Goal: Task Accomplishment & Management: Manage account settings

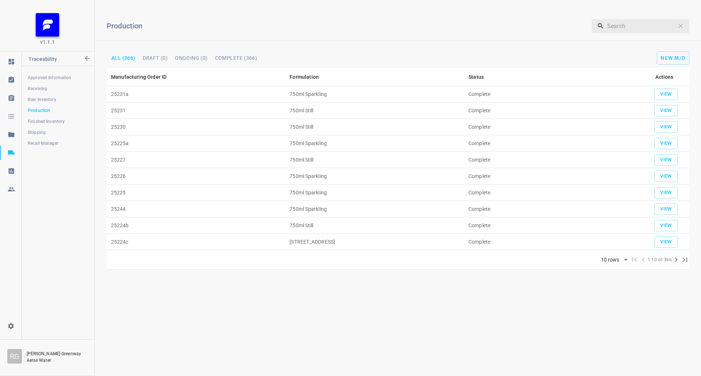
drag, startPoint x: 0, startPoint y: 0, endPoint x: 44, endPoint y: 120, distance: 128.3
click at [44, 120] on span "Finished Inventory" at bounding box center [58, 121] width 61 height 7
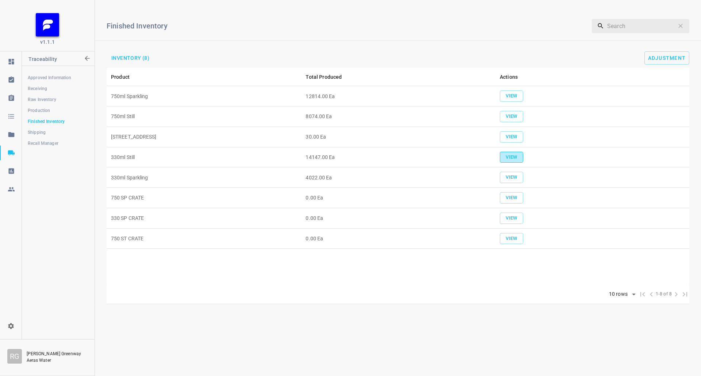
click at [512, 152] on button "View" at bounding box center [511, 157] width 23 height 11
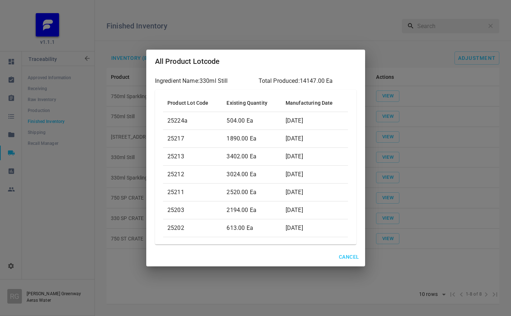
click at [353, 253] on span "Cancel" at bounding box center [349, 257] width 20 height 9
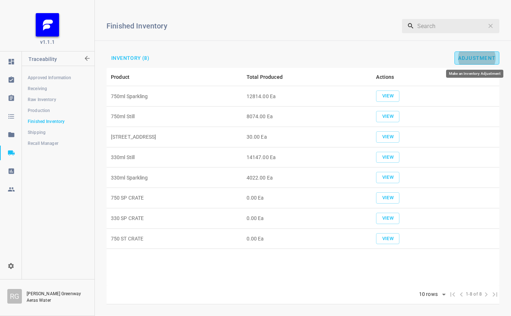
click at [474, 57] on span "Adjustment" at bounding box center [477, 58] width 38 height 6
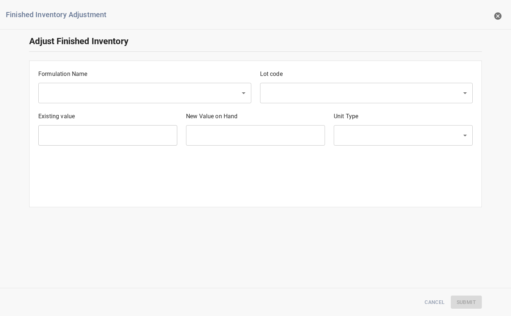
click at [87, 95] on input "text" at bounding box center [135, 93] width 186 height 14
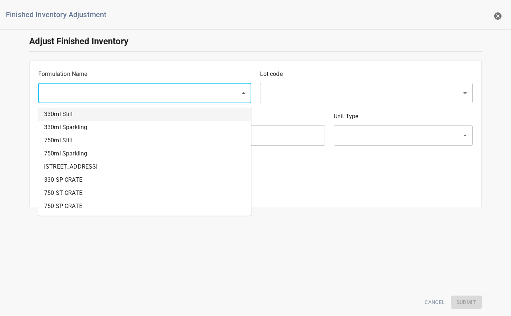
click at [86, 119] on li "330ml Still" at bounding box center [144, 114] width 213 height 13
type input "330ml Still"
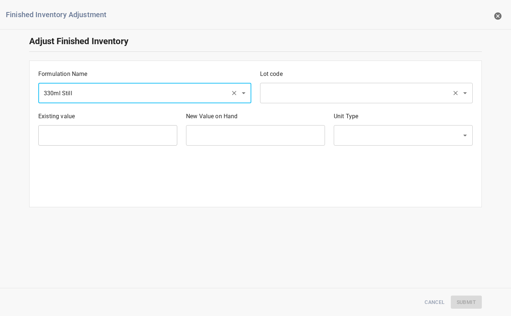
drag, startPoint x: 353, startPoint y: 91, endPoint x: 332, endPoint y: 100, distance: 22.7
click at [353, 91] on input "text" at bounding box center [356, 93] width 186 height 14
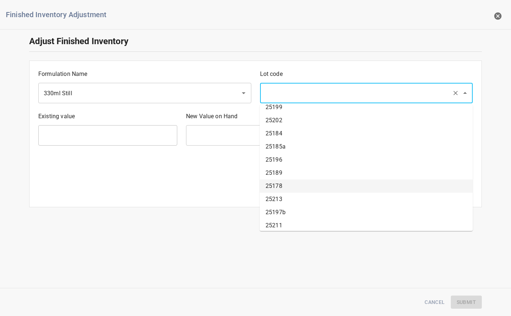
scroll to position [1042, 0]
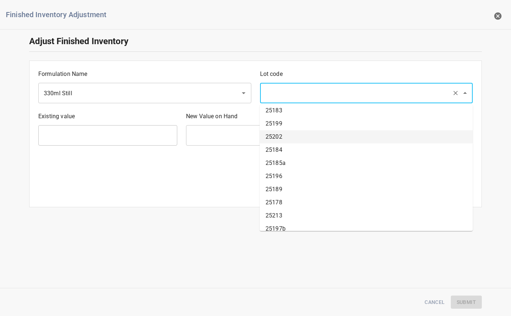
click at [289, 139] on li "25202" at bounding box center [366, 136] width 213 height 13
type input "25202"
type input "613 Ea"
type input "[PERSON_NAME]"
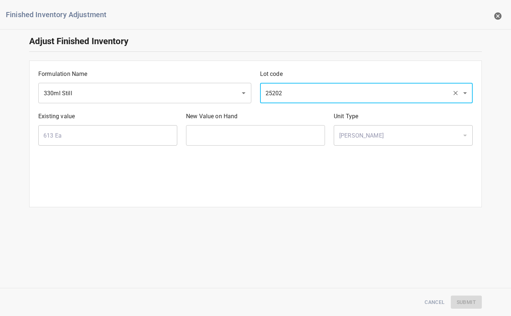
click at [211, 135] on input "text" at bounding box center [255, 135] width 139 height 20
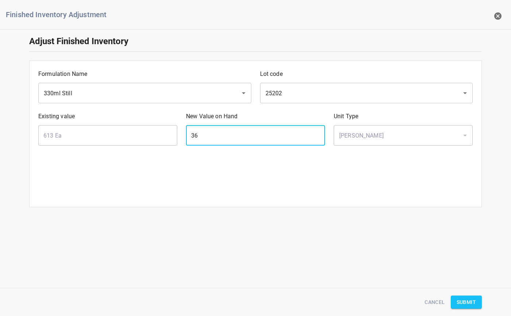
type input "36"
click at [466, 300] on span "Submit" at bounding box center [466, 302] width 19 height 9
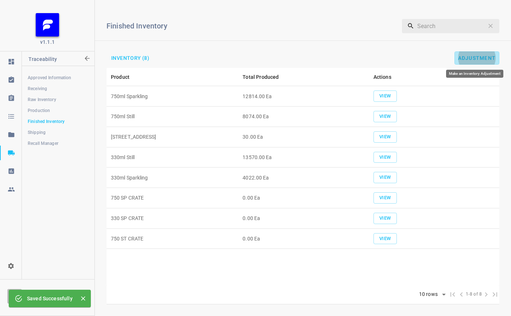
click at [470, 59] on span "Adjustment" at bounding box center [477, 58] width 38 height 6
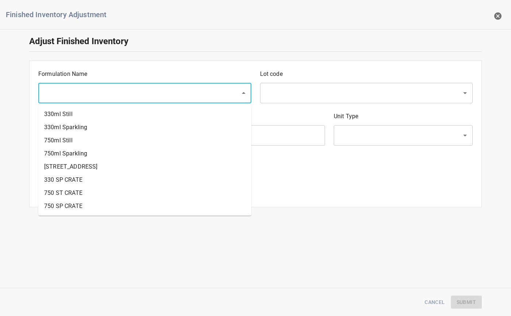
click at [74, 97] on input "text" at bounding box center [135, 93] width 186 height 14
click at [91, 113] on li "330ml Still" at bounding box center [144, 114] width 213 height 13
type input "330ml Still"
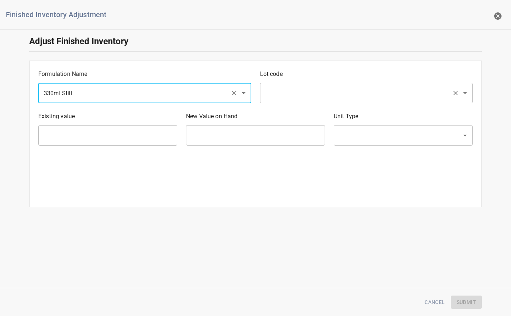
click at [280, 96] on input "text" at bounding box center [356, 93] width 186 height 14
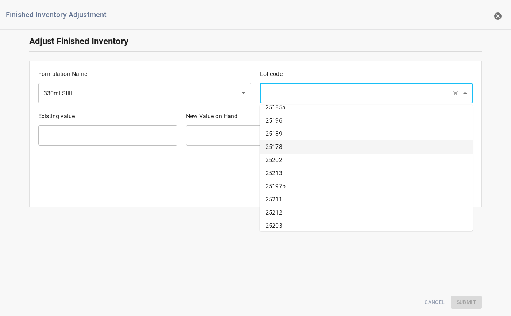
scroll to position [1095, 0]
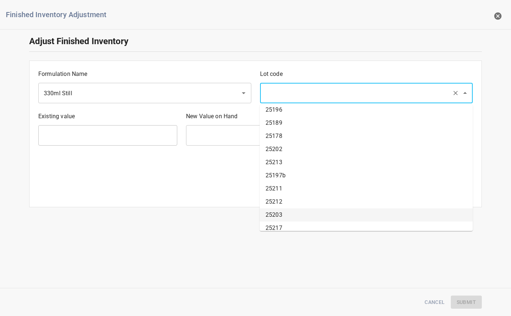
click at [285, 216] on li "25203" at bounding box center [366, 214] width 213 height 13
type input "25203"
type input "2194 Ea"
type input "[PERSON_NAME]"
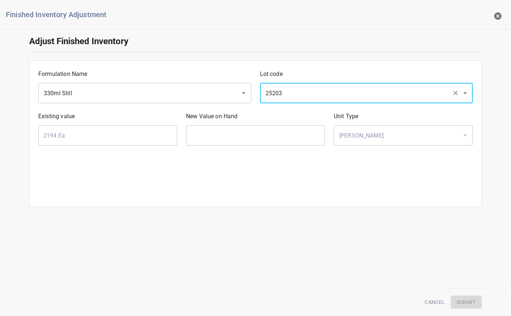
drag, startPoint x: 203, startPoint y: 136, endPoint x: 199, endPoint y: 138, distance: 3.9
click at [203, 136] on input "text" at bounding box center [255, 135] width 139 height 20
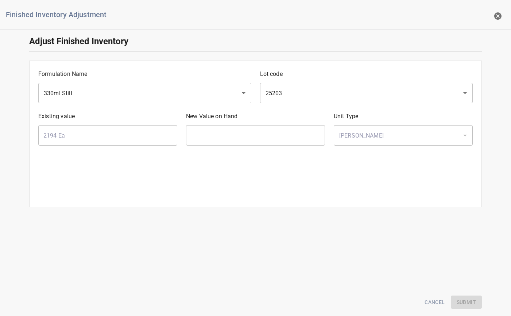
click at [236, 135] on input "text" at bounding box center [255, 135] width 139 height 20
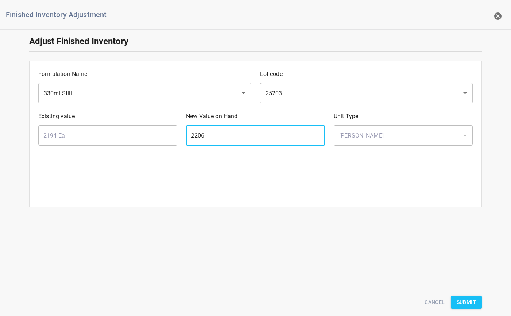
type input "2206"
click at [479, 297] on button "Submit" at bounding box center [466, 303] width 31 height 14
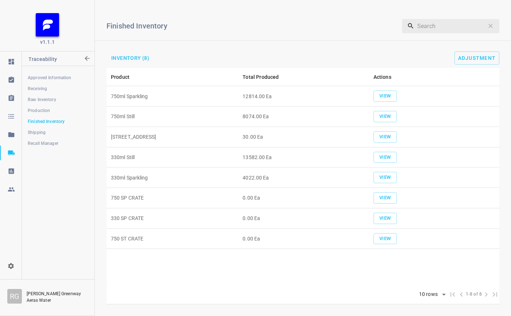
click at [399, 149] on td "View" at bounding box center [434, 157] width 130 height 20
click at [393, 157] on button "View" at bounding box center [385, 157] width 23 height 11
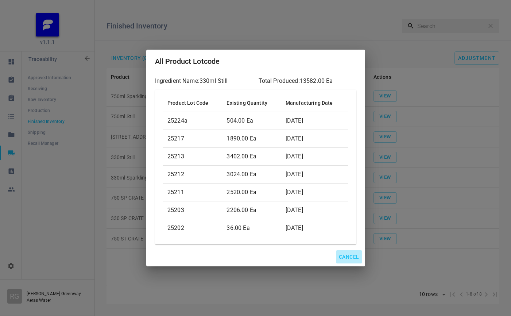
click at [344, 259] on span "Cancel" at bounding box center [349, 257] width 20 height 9
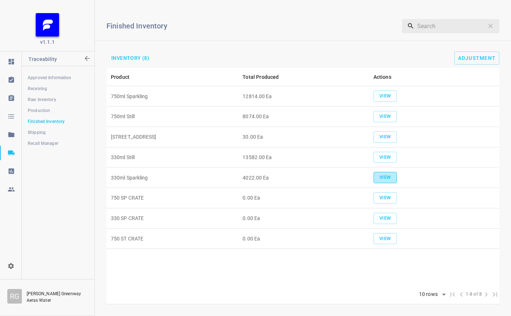
click at [390, 179] on span "View" at bounding box center [385, 177] width 16 height 8
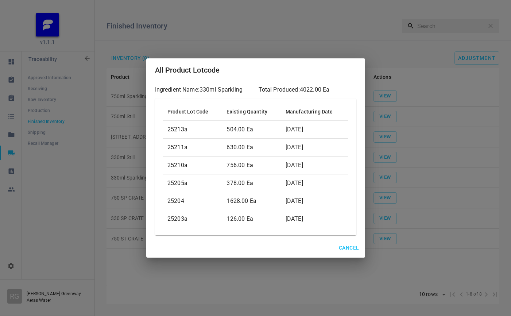
drag, startPoint x: 350, startPoint y: 245, endPoint x: 363, endPoint y: 228, distance: 21.4
click at [350, 245] on span "Cancel" at bounding box center [349, 247] width 20 height 9
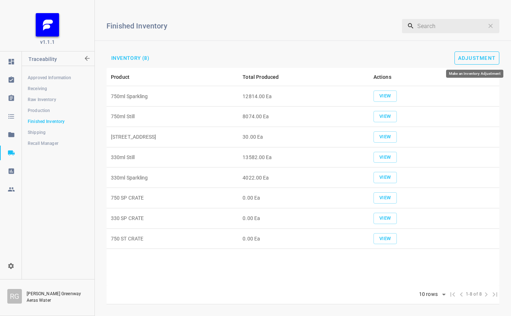
click at [483, 57] on span "Adjustment" at bounding box center [477, 58] width 38 height 6
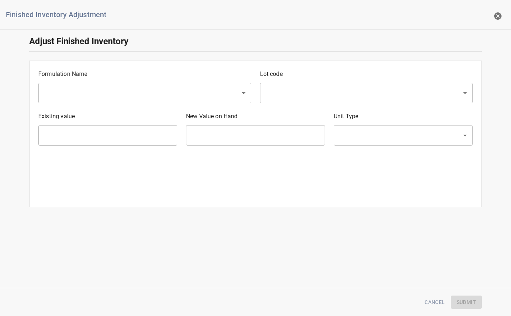
click at [108, 78] on p "Formulation Name" at bounding box center [144, 74] width 213 height 9
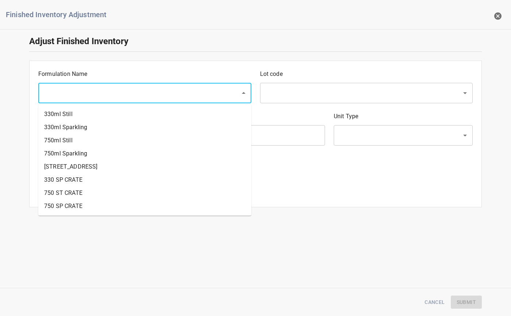
click at [108, 88] on input "text" at bounding box center [135, 93] width 186 height 14
click at [62, 135] on li "750ml Still" at bounding box center [144, 140] width 213 height 13
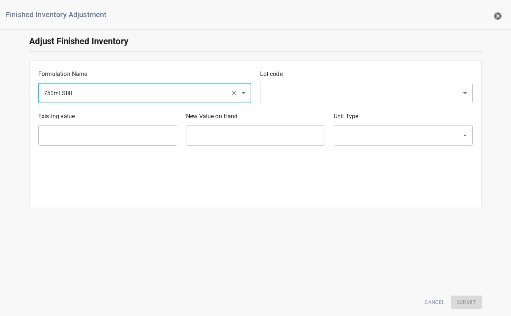
click at [77, 93] on input "750ml Still" at bounding box center [135, 93] width 186 height 14
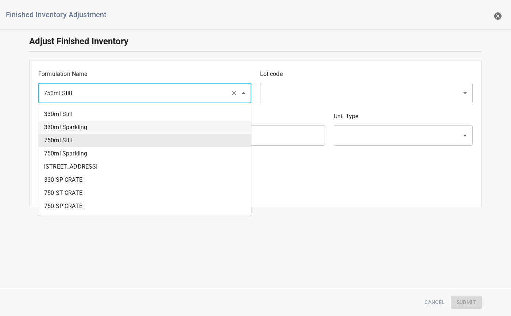
click at [78, 126] on li "330ml Sparkling" at bounding box center [144, 127] width 213 height 13
type input "330ml Sparkling"
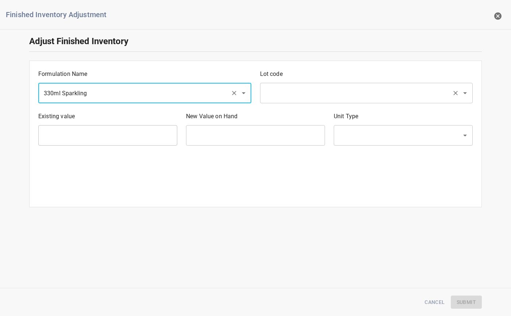
click at [313, 88] on input "text" at bounding box center [356, 93] width 186 height 14
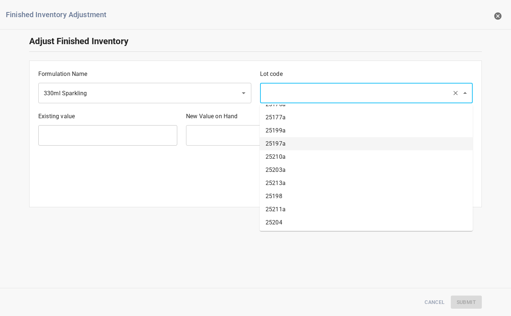
scroll to position [405, 0]
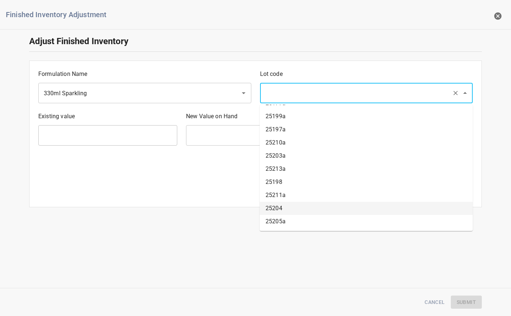
click at [280, 211] on li "25204" at bounding box center [366, 208] width 213 height 13
type input "25204"
type input "1628 Ea"
type input "[PERSON_NAME]"
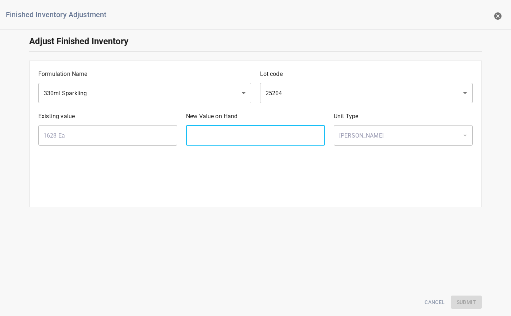
click at [200, 133] on input "text" at bounding box center [255, 135] width 139 height 20
type input "1624"
click at [465, 299] on span "Submit" at bounding box center [466, 302] width 19 height 9
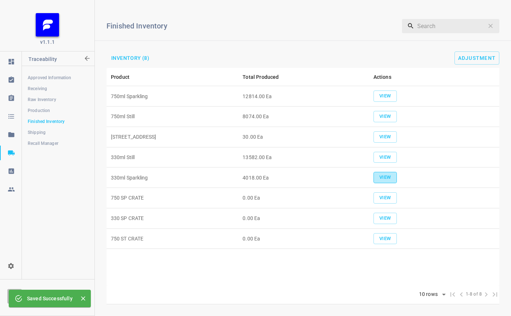
click at [391, 176] on span "View" at bounding box center [385, 177] width 16 height 8
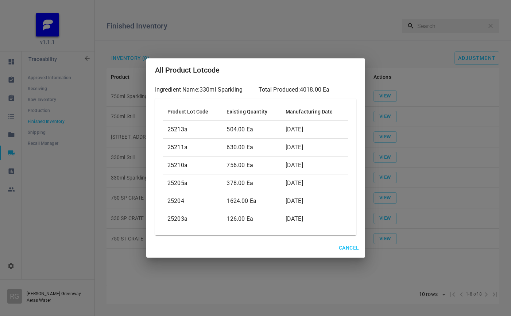
click at [347, 253] on button "Cancel" at bounding box center [349, 248] width 26 height 14
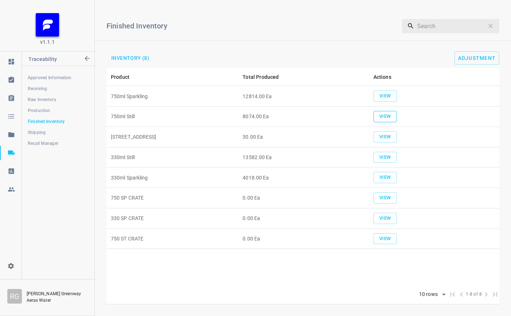
click at [394, 118] on button "View" at bounding box center [385, 116] width 23 height 11
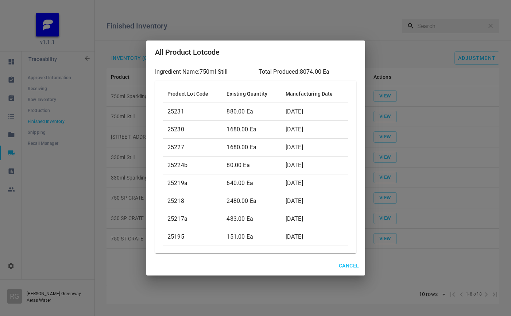
click at [379, 215] on div "All Product Lotcode Ingredient Name: 750ml Still Total Produced: 8074.00 Ea Pro…" at bounding box center [255, 158] width 511 height 316
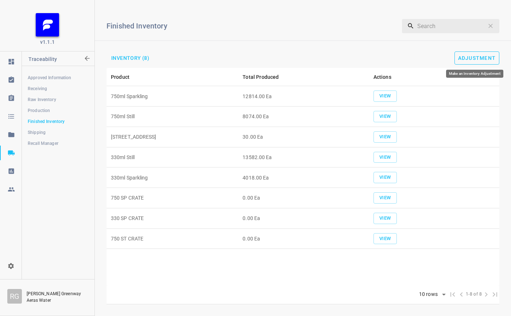
click at [488, 59] on span "Adjustment" at bounding box center [477, 58] width 38 height 6
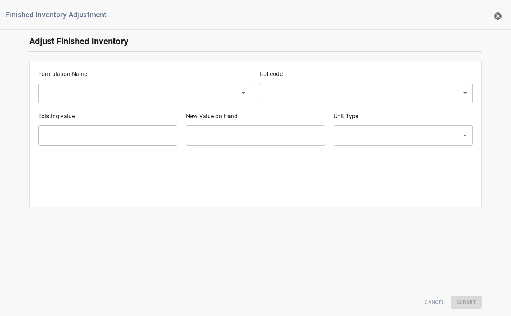
click at [114, 91] on input "text" at bounding box center [135, 93] width 186 height 14
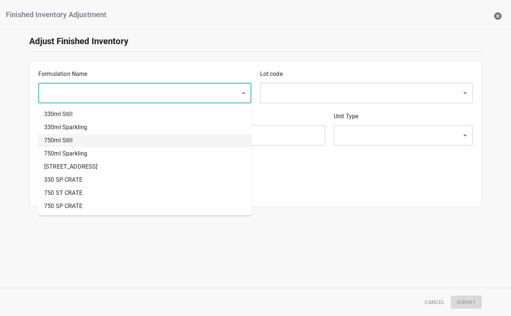
click at [68, 146] on li "750ml Still" at bounding box center [144, 140] width 213 height 13
type input "750ml Still"
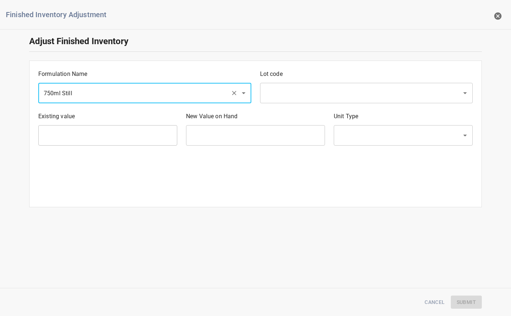
click at [323, 76] on p "Lot code" at bounding box center [366, 74] width 213 height 9
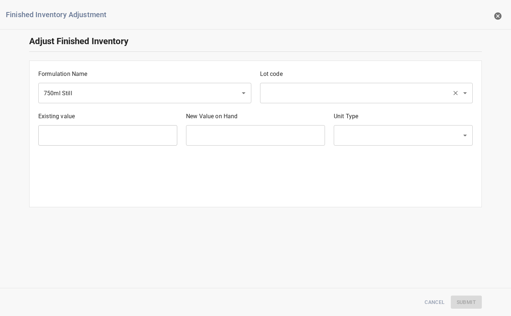
click at [315, 84] on div "​" at bounding box center [366, 93] width 213 height 20
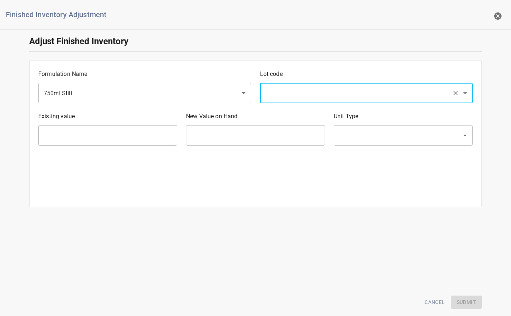
click at [318, 99] on input "text" at bounding box center [356, 93] width 186 height 14
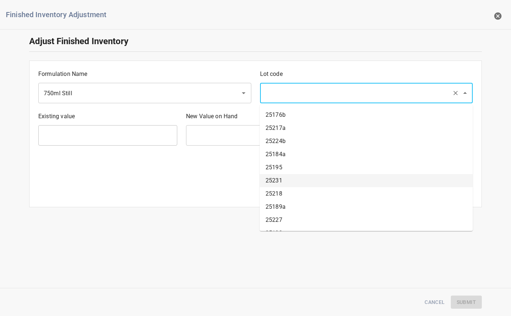
scroll to position [747, 0]
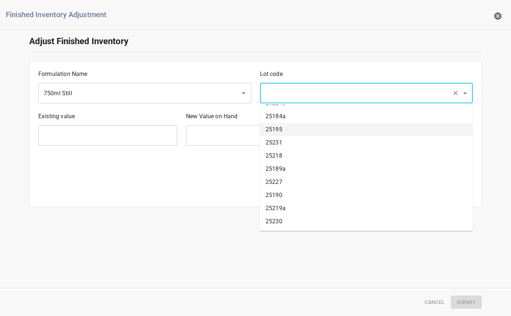
click at [285, 127] on li "25195" at bounding box center [366, 129] width 213 height 13
type input "25195"
type input "151 Ea"
type input "[PERSON_NAME]"
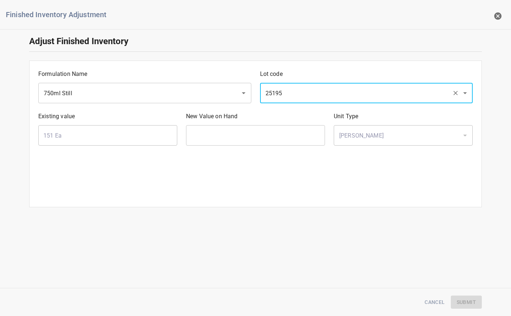
click at [247, 131] on input "text" at bounding box center [255, 135] width 139 height 20
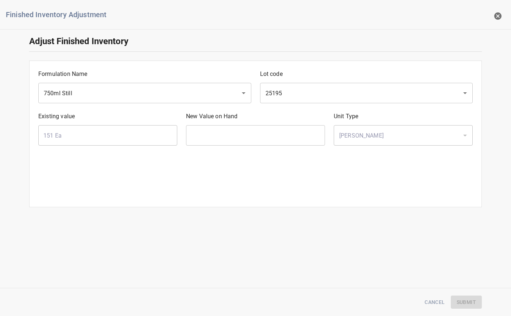
click at [220, 133] on input "text" at bounding box center [255, 135] width 139 height 20
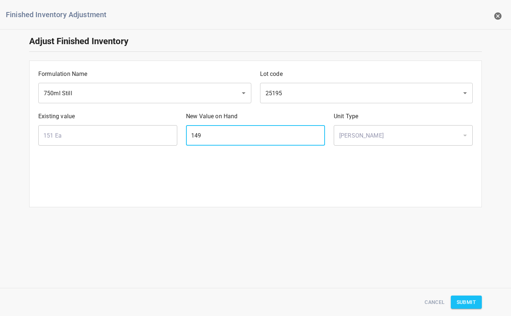
type input "149"
click at [465, 301] on span "Submit" at bounding box center [466, 302] width 19 height 9
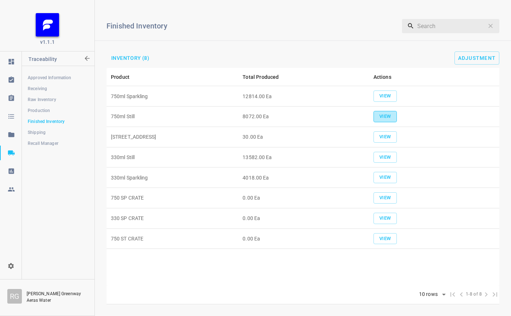
click at [391, 115] on span "View" at bounding box center [385, 116] width 16 height 8
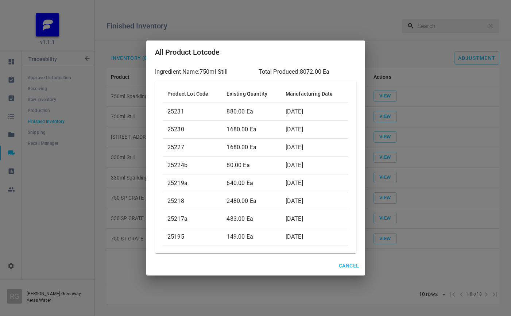
click at [345, 263] on span "Cancel" at bounding box center [349, 265] width 20 height 9
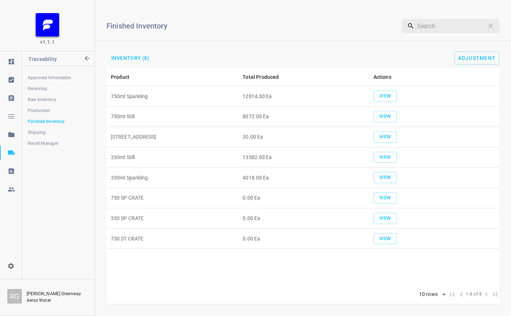
click at [480, 50] on div "Finished Inventory ​ Inventory (8) Adjustment" at bounding box center [303, 37] width 416 height 62
click at [474, 62] on button "Adjustment" at bounding box center [477, 57] width 45 height 13
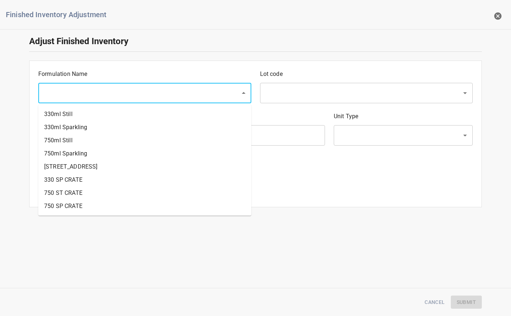
click at [167, 90] on input "text" at bounding box center [135, 93] width 186 height 14
click at [78, 135] on li "750ml Still" at bounding box center [144, 140] width 213 height 13
type input "750ml Still"
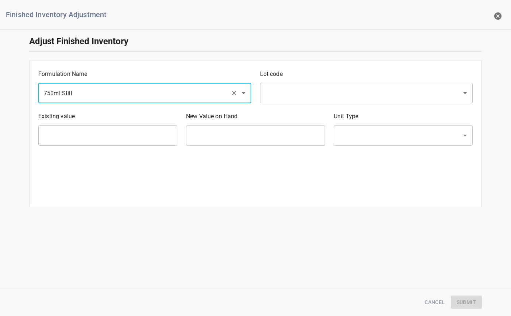
click at [291, 81] on div "Lot code ​" at bounding box center [367, 86] width 222 height 42
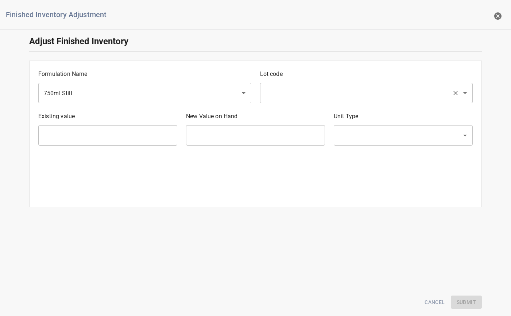
click at [291, 90] on input "text" at bounding box center [356, 93] width 186 height 14
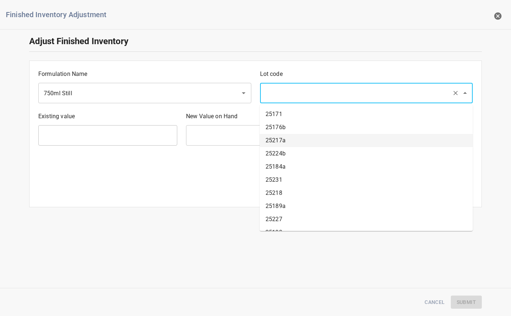
scroll to position [674, 0]
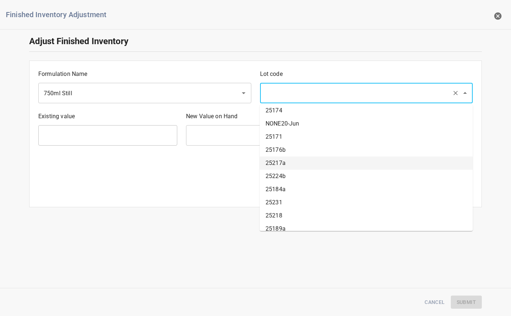
click at [283, 163] on li "25217a" at bounding box center [366, 163] width 213 height 13
type input "25217a"
type input "483 Ea"
type input "[PERSON_NAME]"
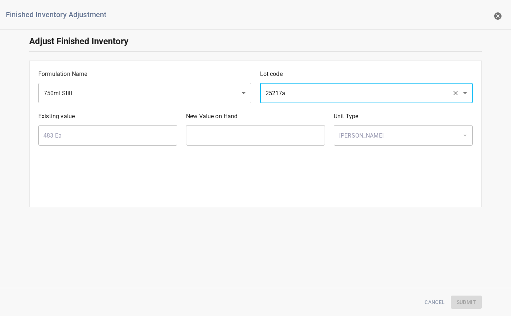
click at [197, 123] on div "New Value on Hand ​" at bounding box center [256, 129] width 148 height 42
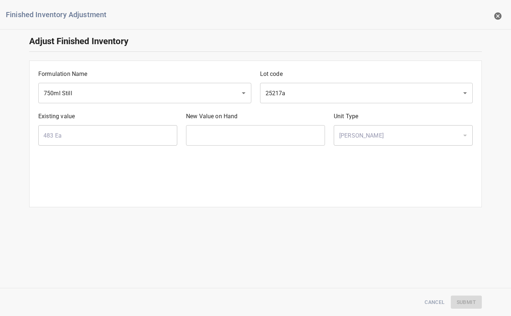
click at [199, 123] on div "New Value on Hand ​" at bounding box center [256, 129] width 148 height 42
click at [203, 126] on input "text" at bounding box center [255, 135] width 139 height 20
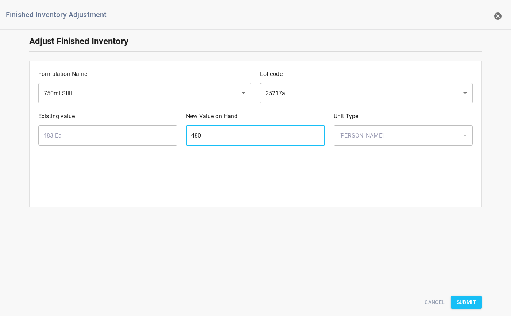
type input "480"
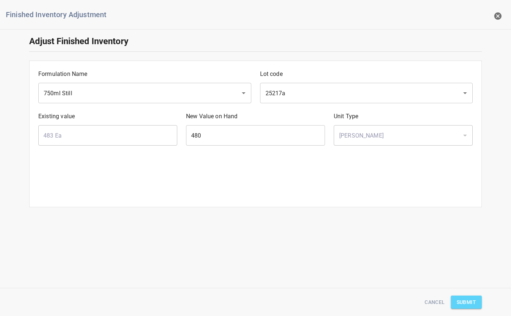
click at [478, 304] on button "Submit" at bounding box center [466, 303] width 31 height 14
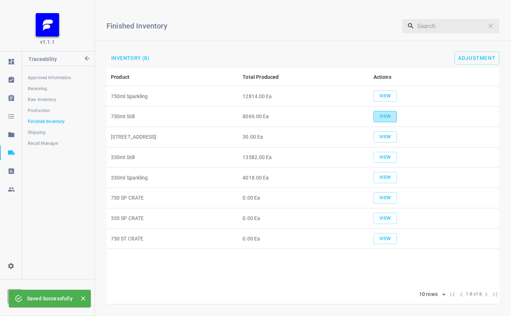
click at [383, 113] on span "View" at bounding box center [385, 116] width 16 height 8
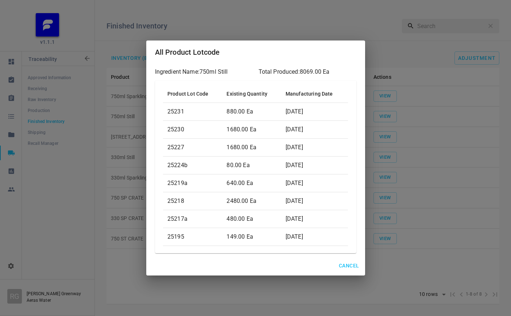
click at [345, 270] on button "Cancel" at bounding box center [349, 266] width 26 height 14
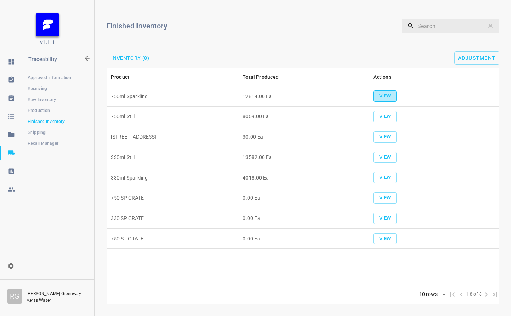
click at [384, 96] on span "View" at bounding box center [385, 96] width 16 height 8
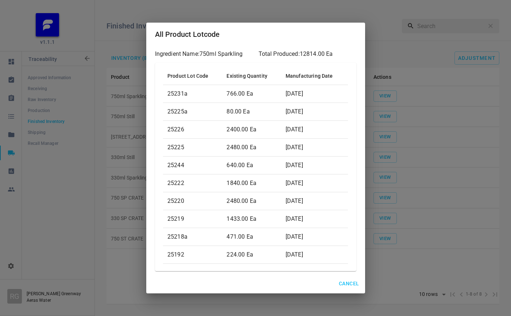
click at [351, 277] on div "Cancel" at bounding box center [255, 283] width 219 height 19
click at [355, 285] on span "Cancel" at bounding box center [349, 283] width 20 height 9
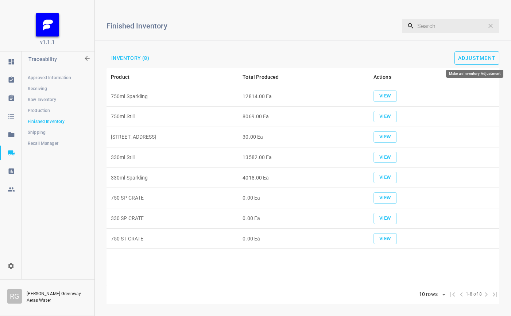
click at [493, 56] on span "Adjustment" at bounding box center [477, 58] width 38 height 6
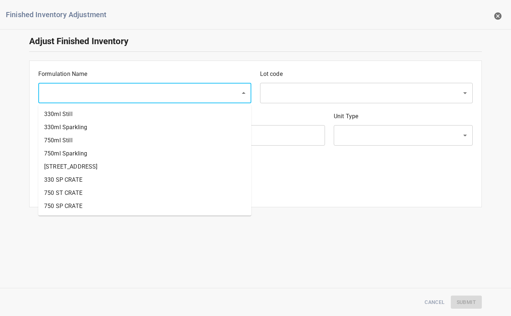
click at [112, 88] on input "text" at bounding box center [135, 93] width 186 height 14
click at [66, 146] on li "750ml Still" at bounding box center [144, 140] width 213 height 13
drag, startPoint x: 85, startPoint y: 91, endPoint x: 85, endPoint y: 104, distance: 12.4
click at [85, 91] on input "750ml Still" at bounding box center [135, 93] width 186 height 14
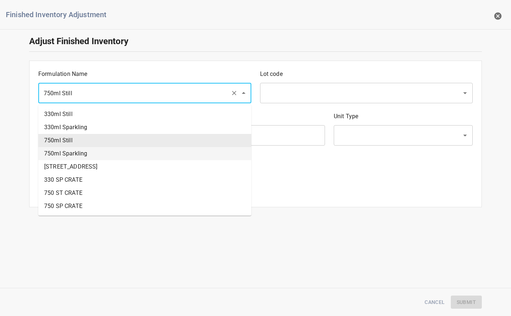
click at [80, 153] on li "750ml Sparkling" at bounding box center [144, 153] width 213 height 13
type input "750ml Sparkling"
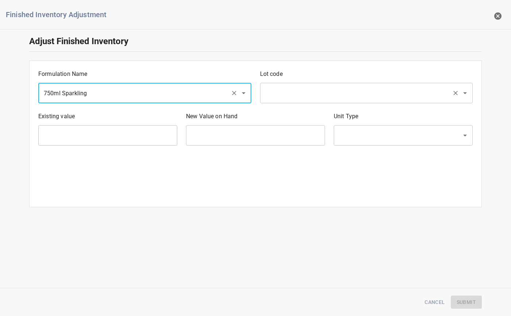
click at [283, 88] on input "text" at bounding box center [356, 93] width 186 height 14
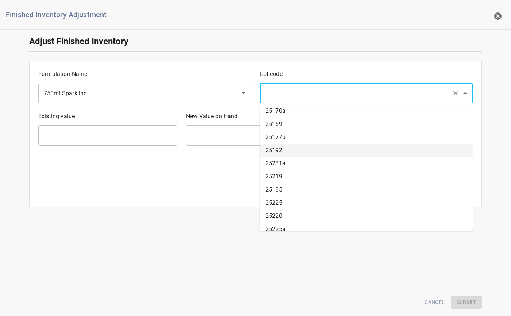
scroll to position [624, 0]
click at [288, 144] on li "25169" at bounding box center [366, 147] width 213 height 13
type input "25169"
type input "0 Ea"
type input "[PERSON_NAME]"
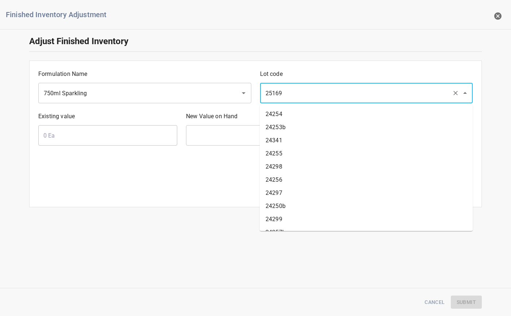
click at [288, 96] on input "25169" at bounding box center [356, 93] width 186 height 14
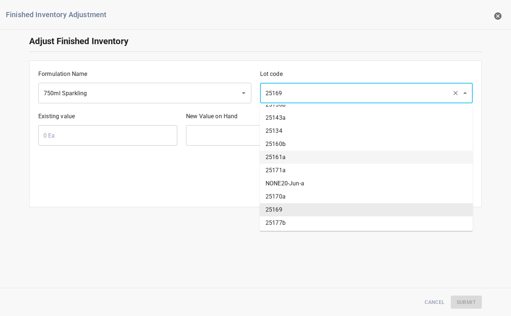
scroll to position [585, 0]
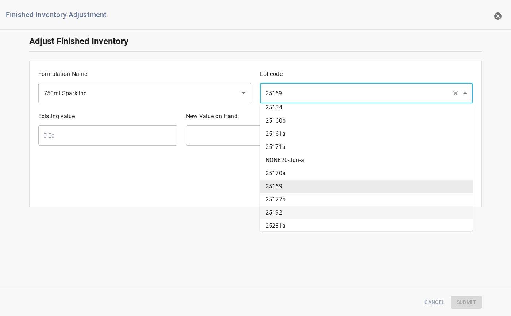
click at [281, 214] on li "25192" at bounding box center [366, 212] width 213 height 13
type input "25192"
type input "224 Ea"
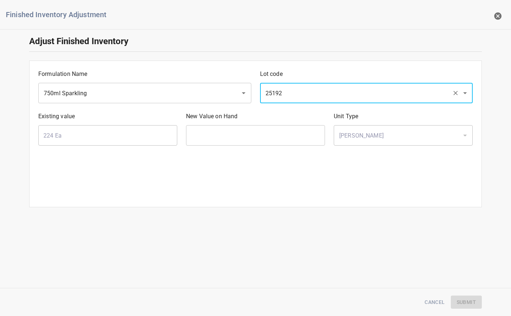
click at [268, 167] on div "Formulation Name 750ml Sparkling ​ Lot code 25192 ​ Existing value 224 Ea ​ New…" at bounding box center [255, 113] width 455 height 109
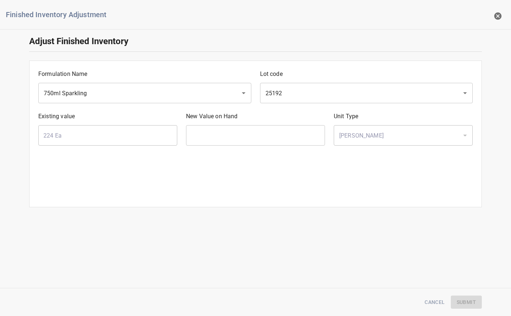
click at [293, 124] on div "New Value on Hand ​" at bounding box center [256, 129] width 148 height 42
click at [279, 137] on input "text" at bounding box center [255, 135] width 139 height 20
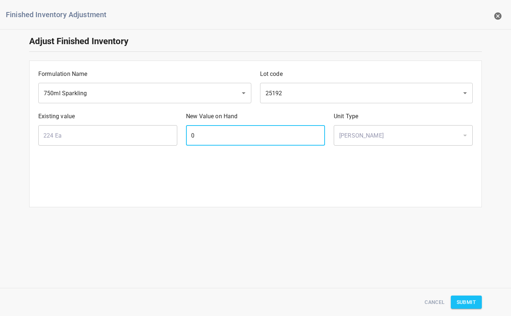
type input "0"
click at [472, 304] on span "Submit" at bounding box center [466, 302] width 19 height 9
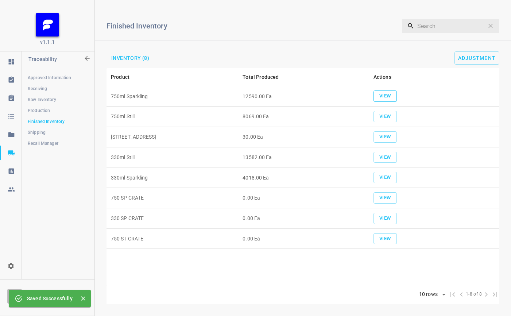
click at [383, 93] on span "View" at bounding box center [385, 96] width 16 height 8
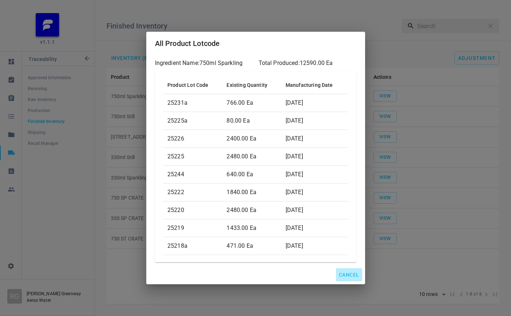
click at [351, 277] on span "Cancel" at bounding box center [349, 274] width 20 height 9
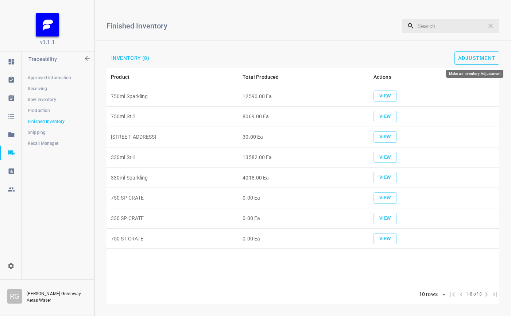
click at [474, 58] on span "Adjustment" at bounding box center [477, 58] width 38 height 6
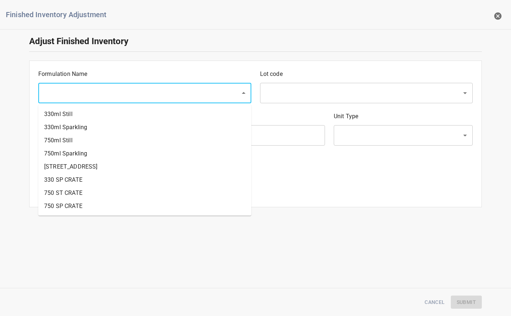
click at [123, 91] on input "text" at bounding box center [135, 93] width 186 height 14
click at [93, 155] on li "750ml Sparkling" at bounding box center [144, 153] width 213 height 13
type input "750ml Sparkling"
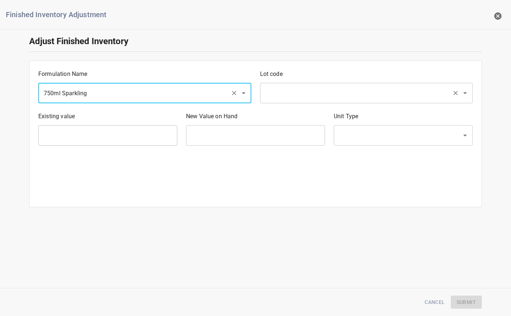
click at [283, 86] on div "​" at bounding box center [366, 93] width 213 height 20
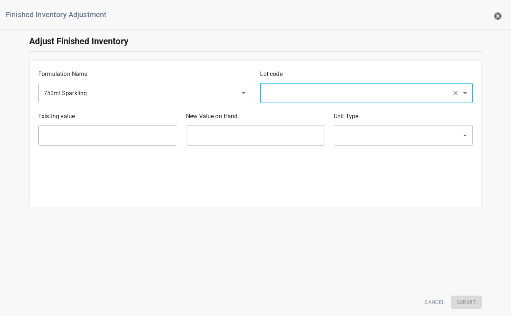
click at [361, 72] on p "Lot code" at bounding box center [366, 74] width 213 height 9
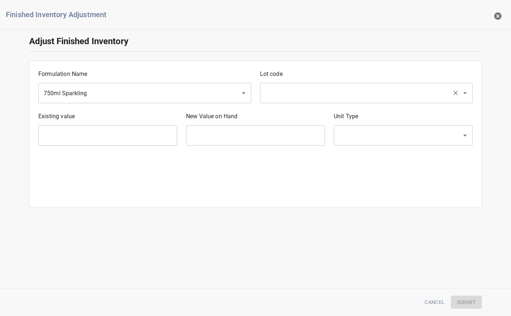
click at [354, 94] on input "text" at bounding box center [356, 93] width 186 height 14
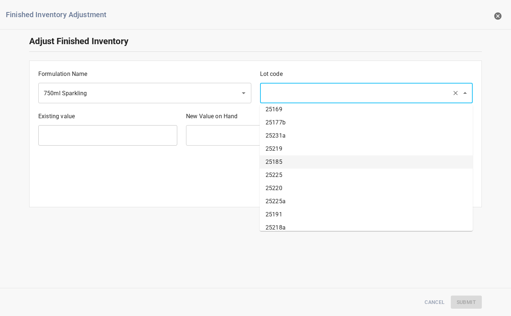
scroll to position [697, 0]
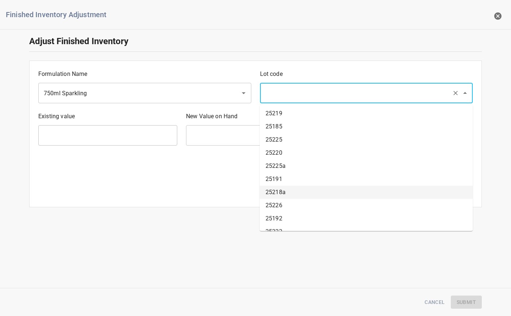
click at [283, 191] on li "25218a" at bounding box center [366, 192] width 213 height 13
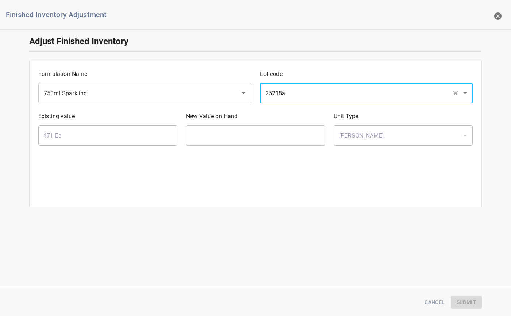
type input "25218a"
type input "471 Ea"
type input "[PERSON_NAME]"
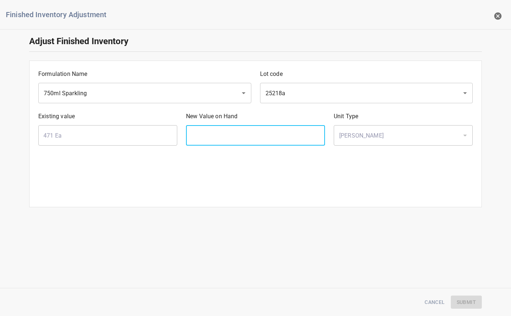
drag, startPoint x: 272, startPoint y: 132, endPoint x: 279, endPoint y: 120, distance: 13.8
click at [272, 132] on input "text" at bounding box center [255, 135] width 139 height 20
type input "320"
click at [467, 305] on span "Submit" at bounding box center [466, 302] width 19 height 9
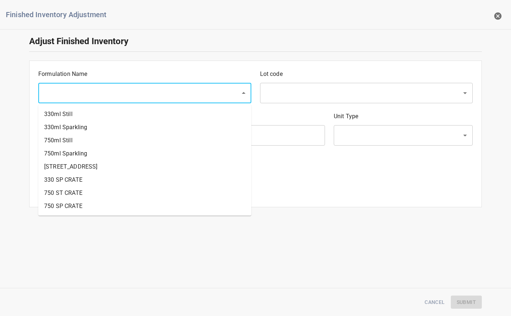
click at [88, 98] on input "text" at bounding box center [135, 93] width 186 height 14
click at [75, 150] on li "750ml Sparkling" at bounding box center [144, 153] width 213 height 13
type input "750ml Sparkling"
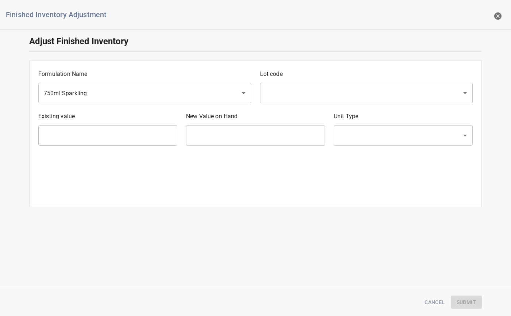
click at [285, 81] on div "Lot code ​" at bounding box center [367, 86] width 222 height 42
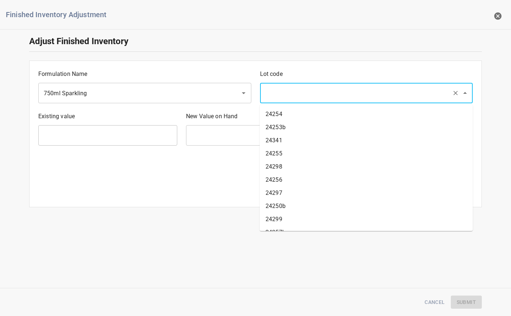
drag, startPoint x: 287, startPoint y: 86, endPoint x: 286, endPoint y: 91, distance: 4.2
click at [287, 87] on input "text" at bounding box center [356, 93] width 186 height 14
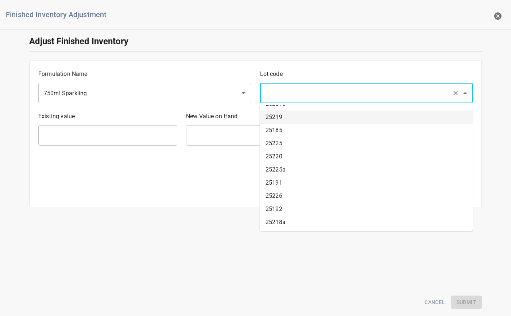
click at [299, 120] on li "25219" at bounding box center [366, 117] width 213 height 13
type input "25219"
type input "1433 Ea"
type input "[PERSON_NAME]"
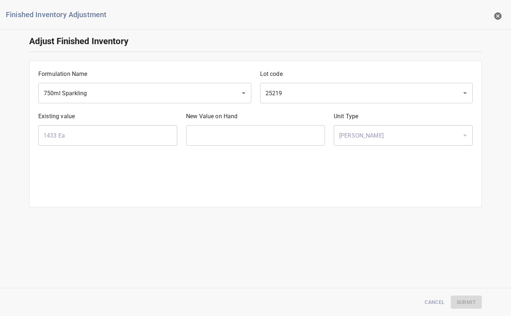
click at [202, 138] on input "text" at bounding box center [255, 135] width 139 height 20
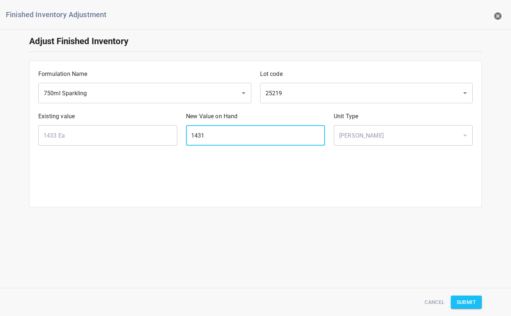
type input "1431"
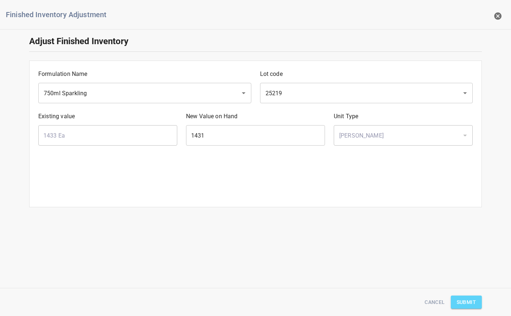
click at [465, 301] on span "Submit" at bounding box center [466, 302] width 19 height 9
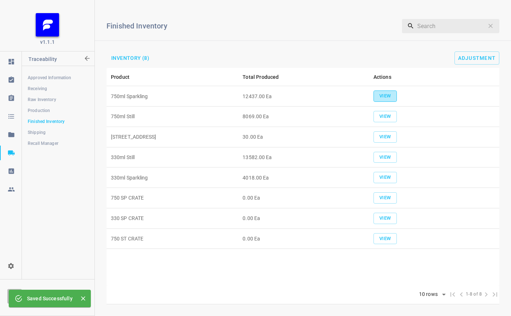
click at [385, 93] on span "View" at bounding box center [385, 96] width 16 height 8
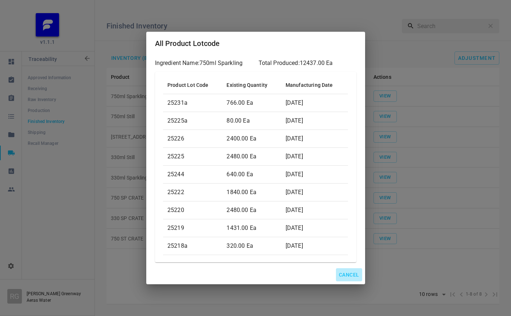
click at [351, 275] on span "Cancel" at bounding box center [349, 274] width 20 height 9
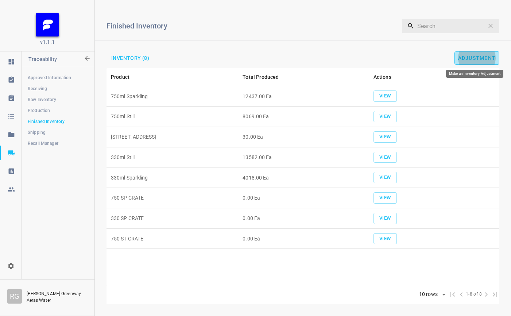
click at [485, 57] on span "Adjustment" at bounding box center [477, 58] width 38 height 6
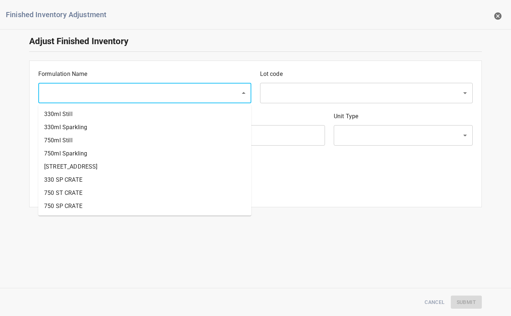
click at [108, 96] on input "text" at bounding box center [135, 93] width 186 height 14
click at [66, 163] on li "[STREET_ADDRESS]" at bounding box center [144, 166] width 213 height 13
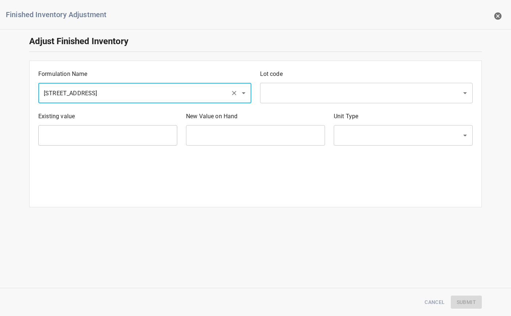
click at [105, 94] on input "[STREET_ADDRESS]" at bounding box center [135, 93] width 186 height 14
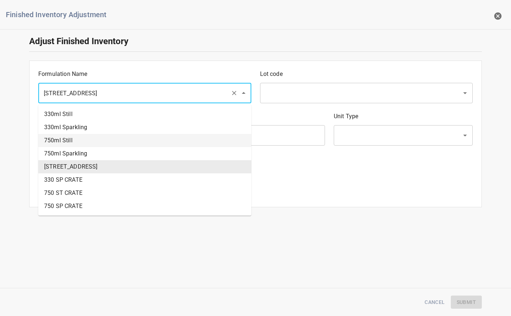
click at [93, 154] on li "750ml Sparkling" at bounding box center [144, 153] width 213 height 13
type input "750ml Sparkling"
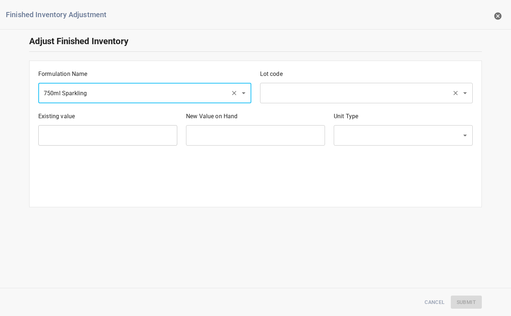
click at [338, 98] on input "text" at bounding box center [356, 93] width 186 height 14
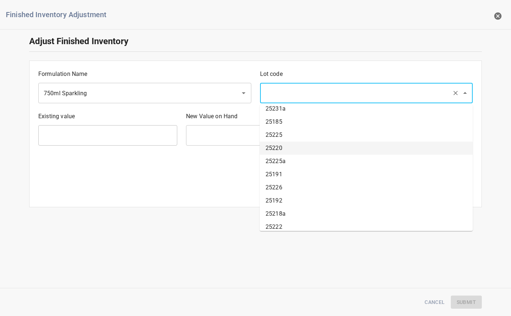
scroll to position [734, 0]
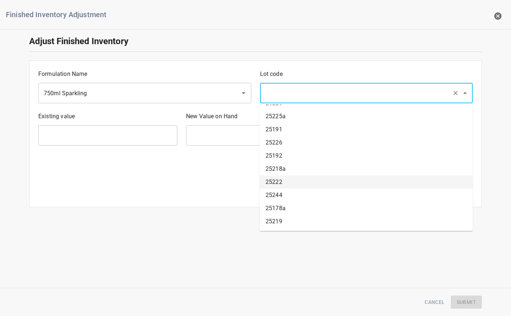
click at [288, 180] on li "25222" at bounding box center [366, 182] width 213 height 13
type input "25222"
type input "1840 Ea"
type input "[PERSON_NAME]"
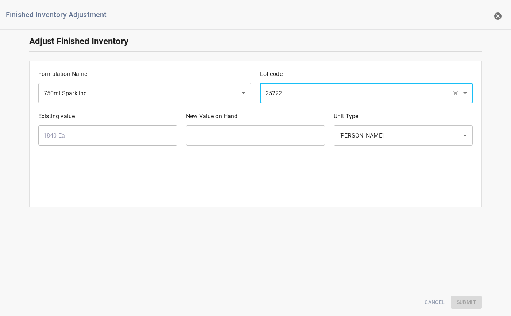
click at [285, 140] on input "text" at bounding box center [255, 135] width 139 height 20
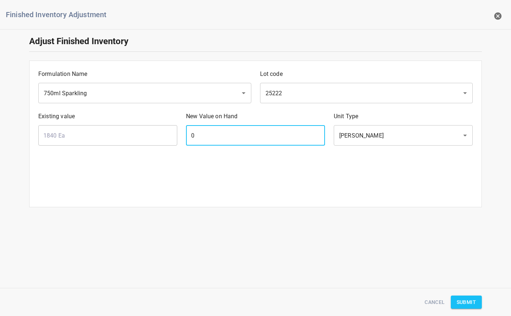
type input "0"
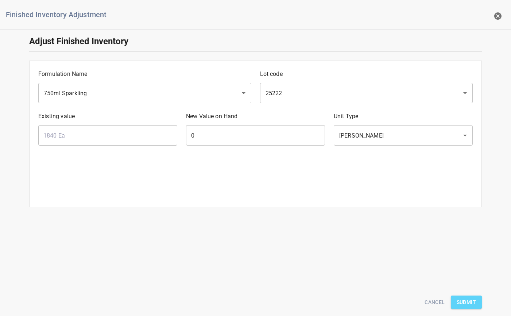
click at [471, 305] on span "Submit" at bounding box center [466, 302] width 19 height 9
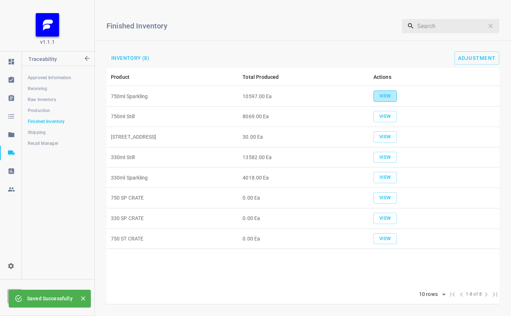
click at [389, 91] on button "View" at bounding box center [385, 96] width 23 height 11
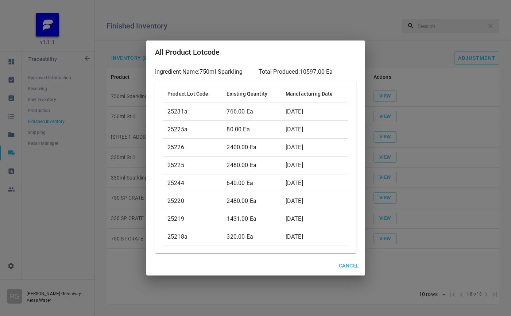
drag, startPoint x: 349, startPoint y: 264, endPoint x: 355, endPoint y: 249, distance: 15.9
click at [349, 264] on span "Cancel" at bounding box center [349, 265] width 20 height 9
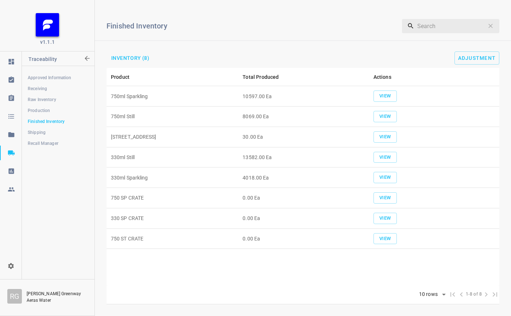
click at [484, 50] on div "Finished Inventory ​ Inventory (8) Adjustment" at bounding box center [303, 37] width 416 height 62
click at [483, 54] on button "Adjustment" at bounding box center [477, 57] width 45 height 13
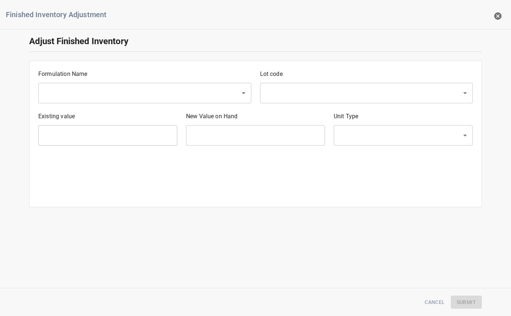
click at [118, 82] on div "Formulation Name ​" at bounding box center [145, 86] width 222 height 42
click at [108, 98] on input "text" at bounding box center [135, 93] width 186 height 14
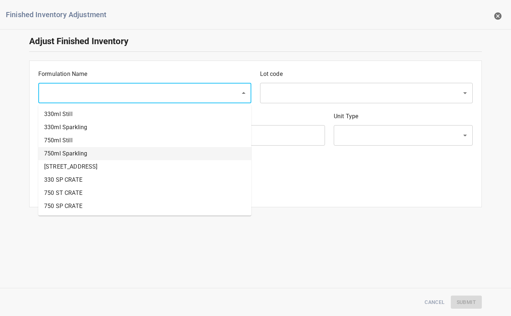
click at [77, 150] on li "750ml Sparkling" at bounding box center [144, 153] width 213 height 13
type input "750ml Sparkling"
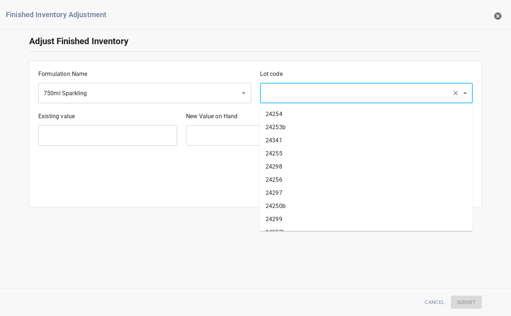
click at [286, 95] on input "text" at bounding box center [356, 93] width 186 height 14
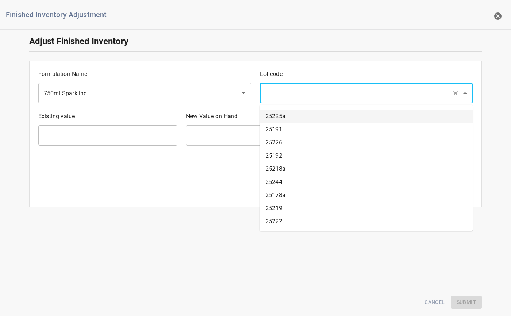
click at [295, 116] on li "25225a" at bounding box center [366, 116] width 213 height 13
type input "25225a"
type input "80 Ea"
type input "[PERSON_NAME]"
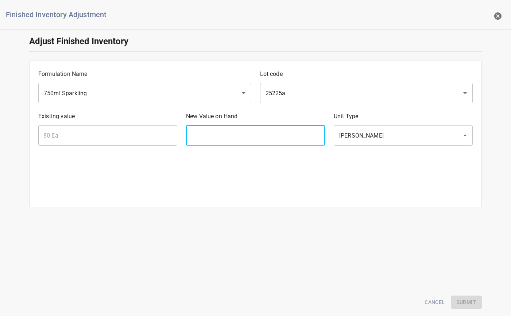
click at [254, 138] on input "text" at bounding box center [255, 135] width 139 height 20
type input "0"
click at [472, 300] on span "Submit" at bounding box center [466, 302] width 19 height 9
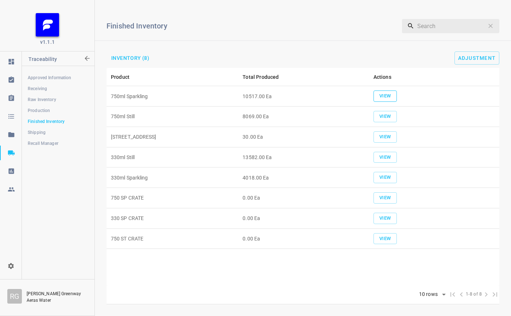
click at [394, 101] on button "View" at bounding box center [385, 96] width 23 height 11
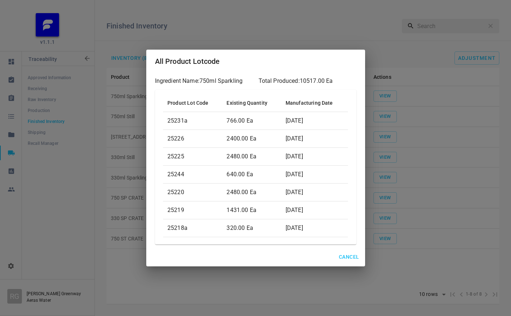
drag, startPoint x: 345, startPoint y: 254, endPoint x: 376, endPoint y: 232, distance: 37.6
click at [345, 254] on span "Cancel" at bounding box center [349, 257] width 20 height 9
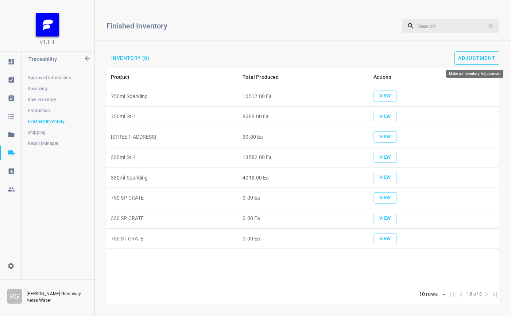
click at [487, 62] on button "Adjustment" at bounding box center [477, 57] width 45 height 13
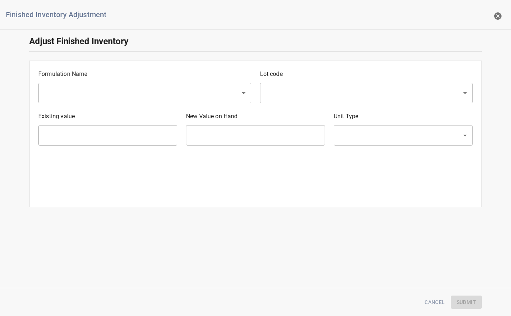
click at [119, 88] on input "text" at bounding box center [135, 93] width 186 height 14
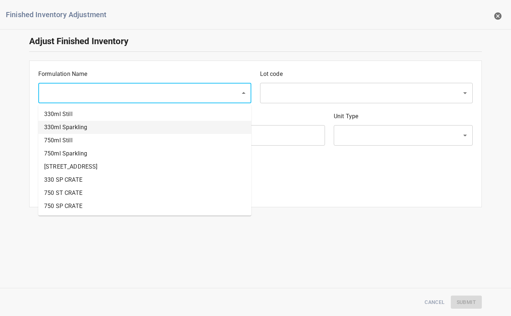
click at [93, 129] on li "330ml Sparkling" at bounding box center [144, 127] width 213 height 13
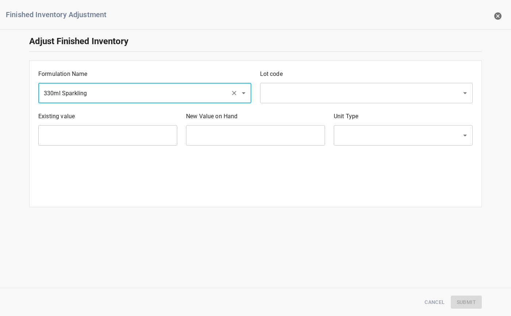
click at [104, 101] on div "330ml Sparkling ​" at bounding box center [144, 93] width 213 height 20
click at [107, 101] on div "330ml Sparkling ​" at bounding box center [144, 93] width 213 height 20
click at [108, 99] on input "330ml Sparkling" at bounding box center [135, 93] width 186 height 14
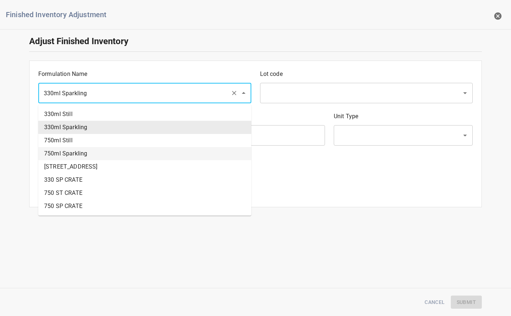
click at [94, 153] on li "750ml Sparkling" at bounding box center [144, 153] width 213 height 13
type input "750ml Sparkling"
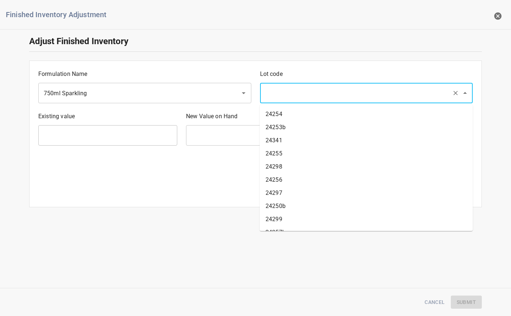
click at [312, 96] on input "text" at bounding box center [356, 93] width 186 height 14
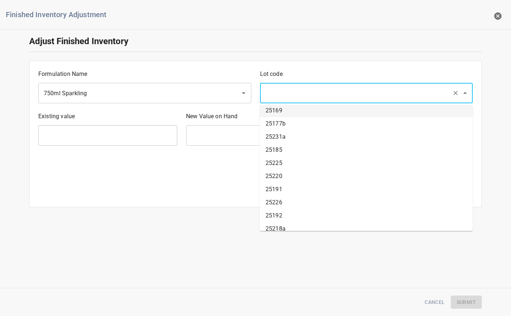
drag, startPoint x: 292, startPoint y: 85, endPoint x: 292, endPoint y: 90, distance: 4.7
click at [292, 86] on div "​" at bounding box center [366, 93] width 213 height 20
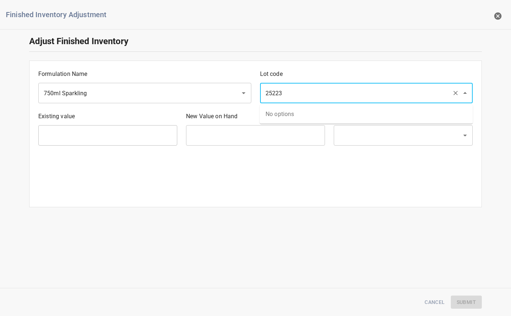
type input "25223"
drag, startPoint x: 275, startPoint y: 180, endPoint x: 352, endPoint y: 72, distance: 132.6
click at [275, 180] on div "Formulation Name 750ml Sparkling ​ Lot code ​ Existing value ​ New Value on Han…" at bounding box center [255, 134] width 453 height 147
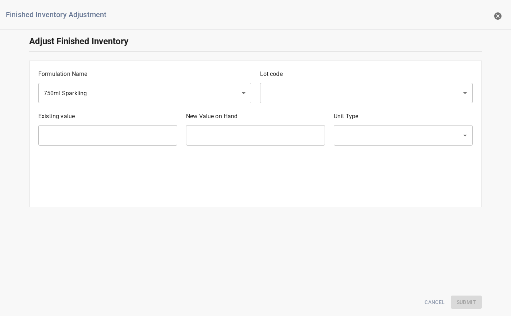
click at [490, 14] on div at bounding box center [488, 15] width 42 height 23
click at [499, 13] on icon "button" at bounding box center [497, 15] width 7 height 7
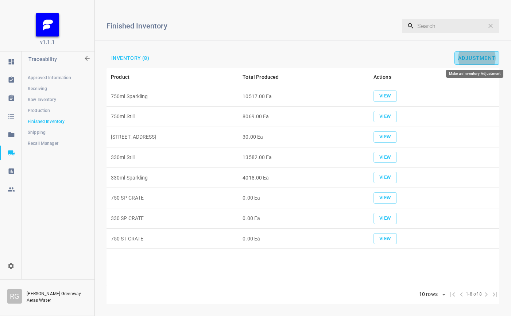
click at [485, 60] on span "Adjustment" at bounding box center [477, 58] width 38 height 6
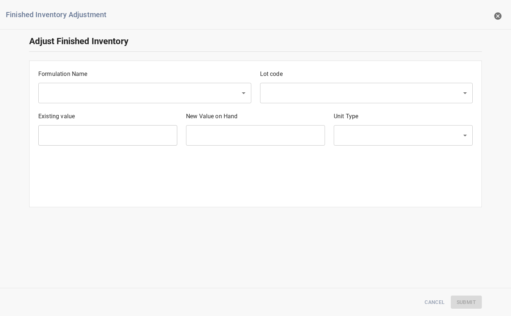
click at [502, 17] on icon "button" at bounding box center [498, 16] width 9 height 9
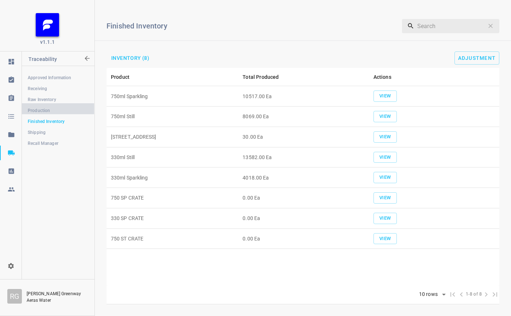
click at [40, 111] on span "Production" at bounding box center [58, 110] width 61 height 7
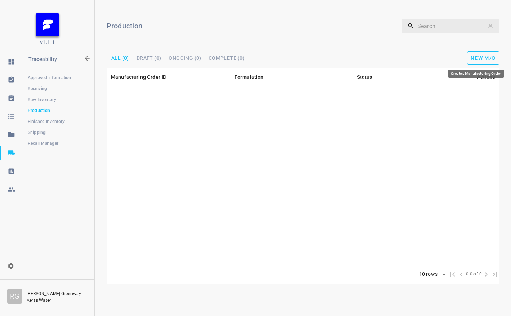
click at [489, 59] on span "New M/O" at bounding box center [483, 58] width 25 height 6
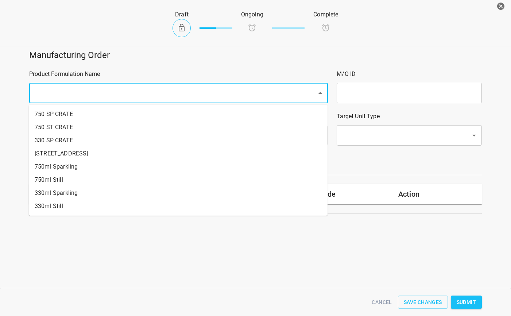
drag, startPoint x: 112, startPoint y: 93, endPoint x: 106, endPoint y: 101, distance: 10.1
click at [112, 92] on input "text" at bounding box center [168, 93] width 272 height 14
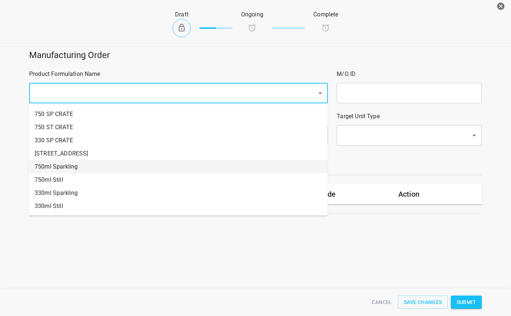
drag, startPoint x: 74, startPoint y: 165, endPoint x: 83, endPoint y: 162, distance: 9.0
click at [76, 165] on li "750ml Sparkling" at bounding box center [178, 166] width 299 height 13
type input "1"
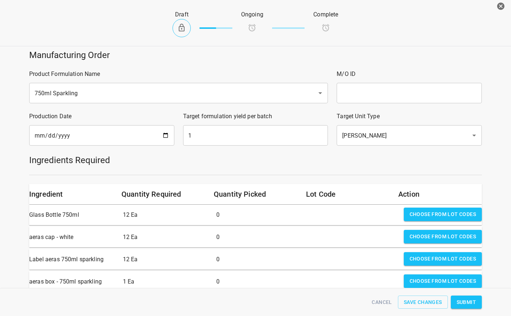
drag, startPoint x: 387, startPoint y: 92, endPoint x: 377, endPoint y: 102, distance: 13.9
click at [387, 92] on input "text" at bounding box center [409, 93] width 145 height 20
type input "25223"
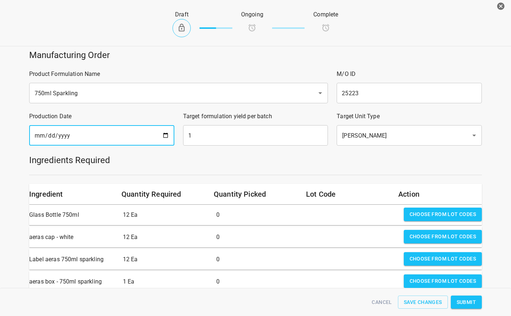
click at [165, 136] on input "[DATE]" at bounding box center [101, 135] width 145 height 20
type input "[DATE]"
click at [193, 138] on input "1" at bounding box center [255, 135] width 145 height 20
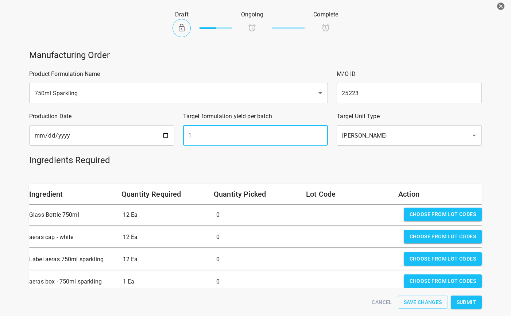
click at [193, 138] on input "1" at bounding box center [255, 135] width 145 height 20
click at [251, 130] on input "1" at bounding box center [255, 135] width 145 height 20
type input "1840"
drag, startPoint x: 449, startPoint y: 213, endPoint x: 390, endPoint y: 219, distance: 59.8
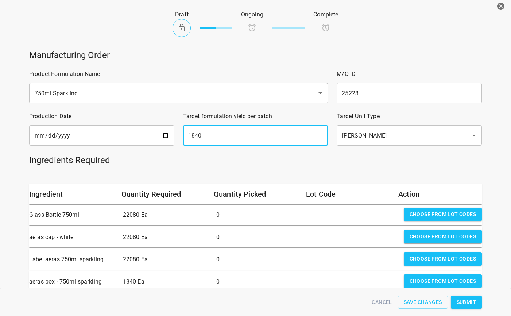
click at [449, 213] on span "Choose from lot codes" at bounding box center [443, 214] width 66 height 9
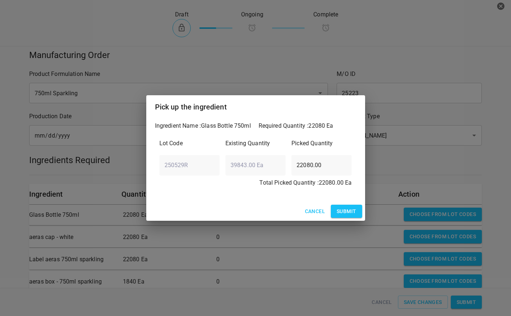
click at [355, 216] on span "Submit" at bounding box center [346, 211] width 19 height 9
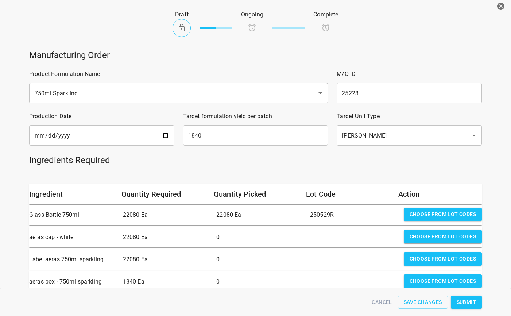
click at [412, 235] on span "Choose from lot codes" at bounding box center [443, 236] width 66 height 9
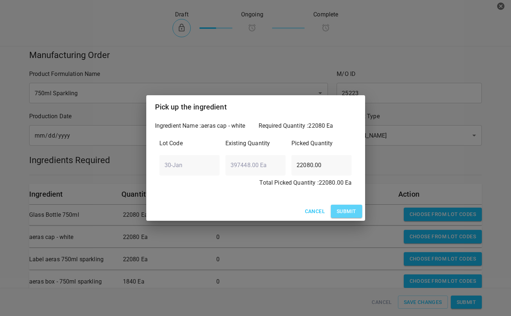
click at [343, 210] on span "Submit" at bounding box center [346, 211] width 19 height 9
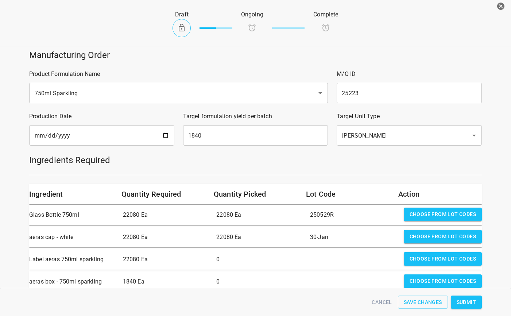
click at [401, 251] on div "Choose from lot codes" at bounding box center [443, 259] width 84 height 20
click at [478, 260] on div "Choose from lot codes" at bounding box center [443, 259] width 84 height 20
click at [466, 258] on span "Choose from lot codes" at bounding box center [443, 258] width 66 height 9
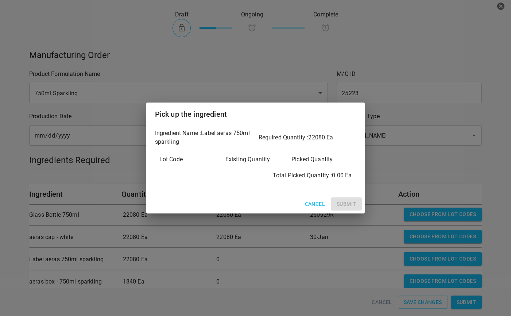
click at [334, 203] on div "Cancel Submit" at bounding box center [255, 204] width 219 height 19
click at [312, 203] on span "Cancel" at bounding box center [315, 204] width 20 height 9
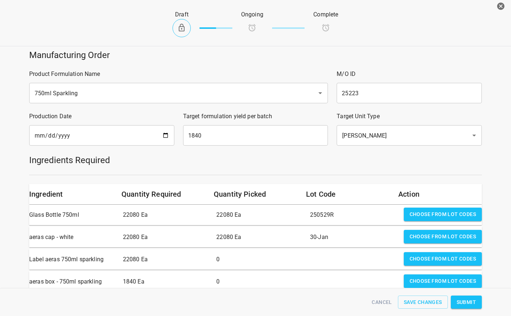
click at [419, 285] on span "Choose from lot codes" at bounding box center [443, 281] width 66 height 9
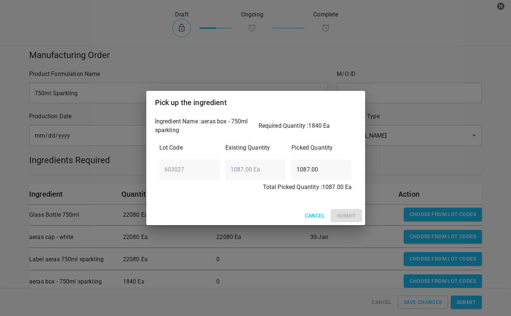
click at [341, 215] on div "Cancel Submit" at bounding box center [255, 215] width 219 height 19
click at [304, 215] on button "Cancel" at bounding box center [315, 216] width 26 height 14
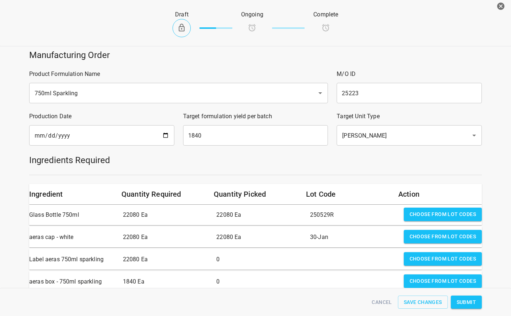
drag, startPoint x: 492, startPoint y: 8, endPoint x: 292, endPoint y: 20, distance: 199.6
click at [497, 8] on icon "button" at bounding box center [501, 6] width 9 height 9
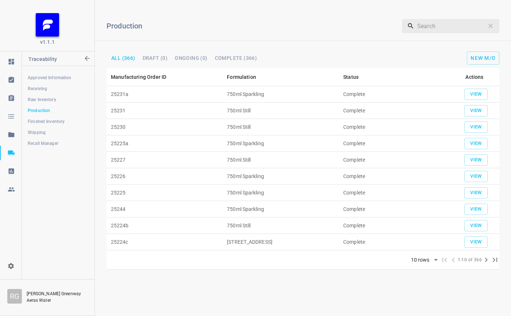
click at [39, 101] on span "Raw Inventory" at bounding box center [58, 99] width 61 height 7
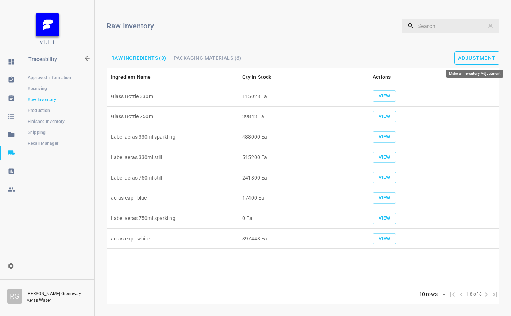
click at [474, 53] on button "Adjustment" at bounding box center [477, 57] width 45 height 13
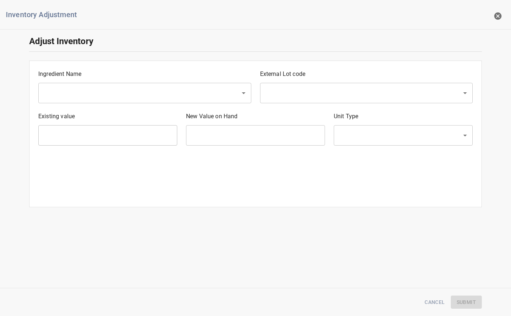
click at [90, 88] on input "text" at bounding box center [135, 93] width 186 height 14
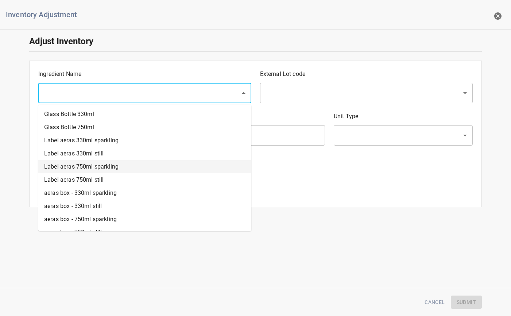
click at [104, 167] on li "Label aeras 750ml sparkling" at bounding box center [144, 166] width 213 height 13
type input "Label aeras 750ml sparkling"
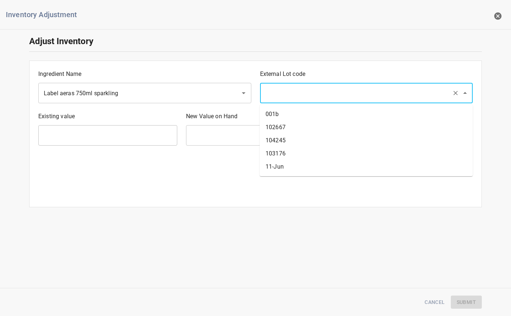
drag, startPoint x: 307, startPoint y: 95, endPoint x: 302, endPoint y: 97, distance: 5.9
click at [307, 95] on input "text" at bounding box center [356, 93] width 186 height 14
click at [293, 167] on li "11-Jun" at bounding box center [366, 166] width 213 height 13
type input "11-Jun"
type input "0 Ea"
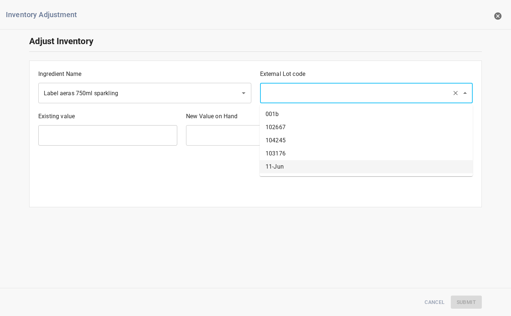
type input "[PERSON_NAME]"
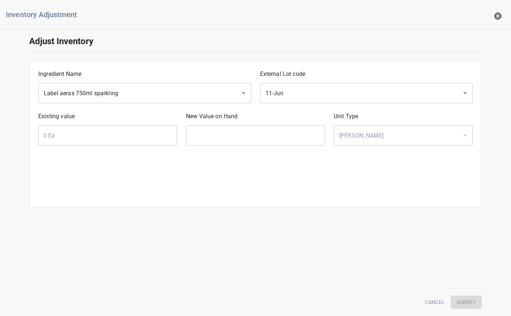
click at [268, 150] on div at bounding box center [255, 156] width 443 height 13
click at [269, 142] on input "text" at bounding box center [255, 135] width 139 height 20
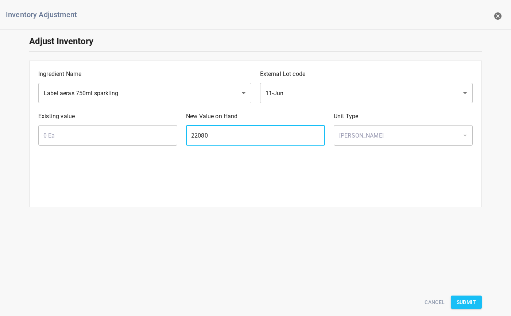
type input "22080"
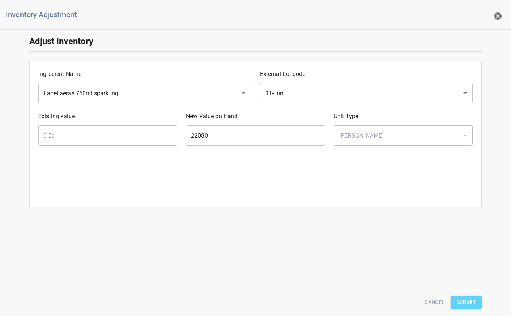
click at [476, 304] on button "Submit" at bounding box center [466, 303] width 31 height 14
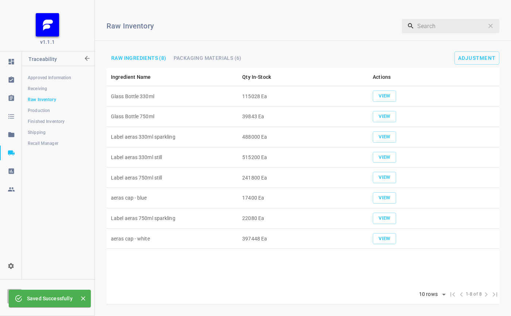
click at [201, 54] on button "Packaging Materials (6)" at bounding box center [208, 57] width 74 height 9
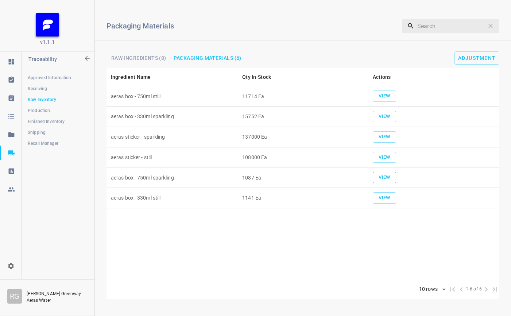
click at [385, 181] on span "View" at bounding box center [385, 177] width 16 height 8
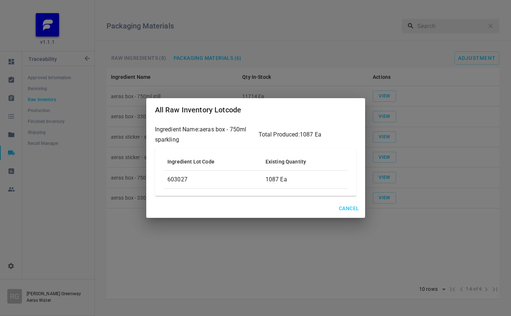
click at [473, 59] on div "All Raw Inventory Lotcode Ingredient Name: aeras box - 750ml sparkling Total Pr…" at bounding box center [255, 158] width 511 height 316
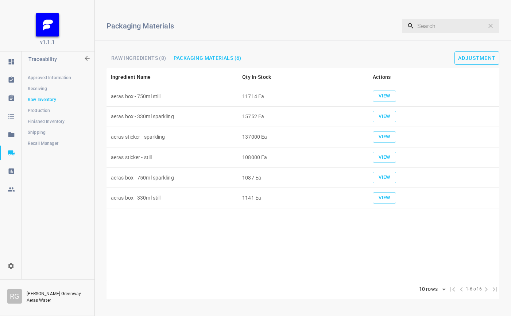
click at [472, 57] on span "Adjustment" at bounding box center [477, 58] width 38 height 6
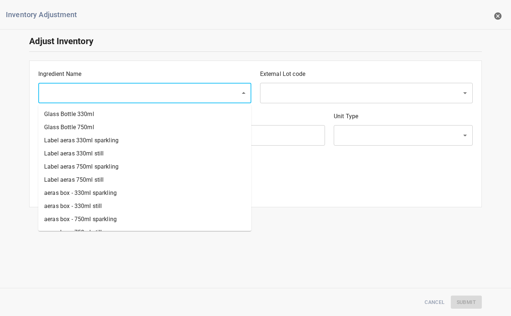
click at [63, 96] on input "text" at bounding box center [135, 93] width 186 height 14
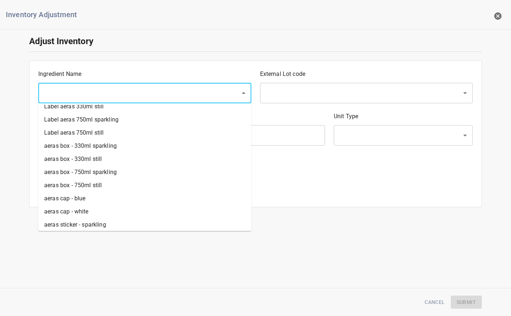
scroll to position [63, 0]
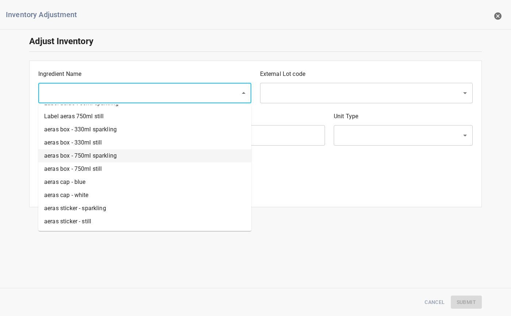
click at [99, 154] on li "aeras box - 750ml sparkling" at bounding box center [144, 155] width 213 height 13
type input "aeras box - 750ml sparkling"
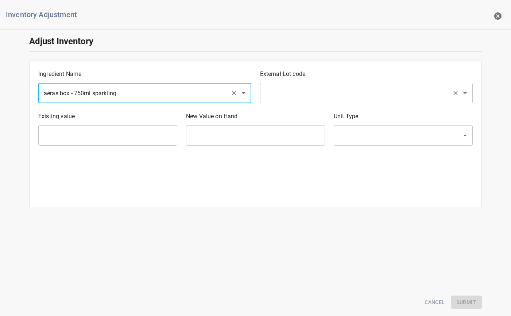
click at [343, 93] on input "text" at bounding box center [356, 93] width 186 height 14
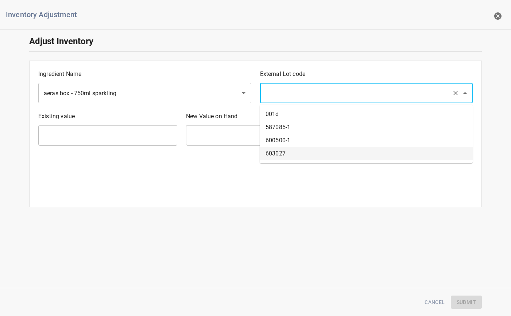
click at [289, 161] on ul "001d 587085-1 600500-1 603027" at bounding box center [366, 134] width 213 height 58
click at [292, 155] on li "603027" at bounding box center [366, 153] width 213 height 13
type input "603027"
type input "1087 Ea"
type input "[PERSON_NAME]"
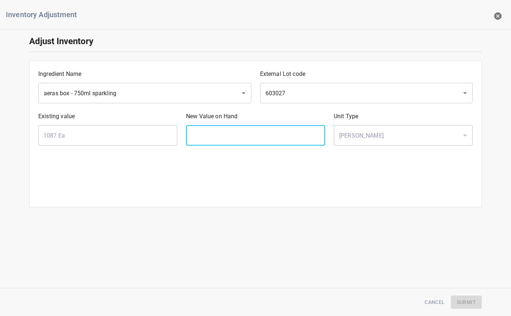
click at [258, 142] on input "text" at bounding box center [255, 135] width 139 height 20
type input "2000"
click at [469, 301] on span "Submit" at bounding box center [466, 302] width 19 height 9
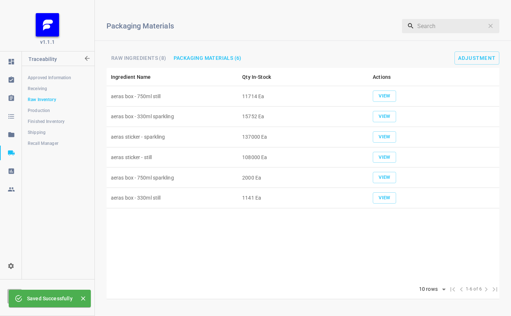
click at [43, 122] on span "Finished Inventory" at bounding box center [58, 121] width 61 height 7
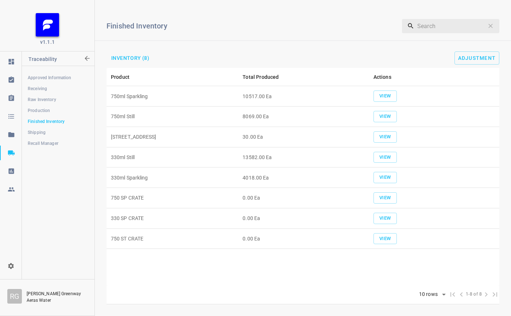
click at [36, 111] on span "Production" at bounding box center [58, 110] width 61 height 7
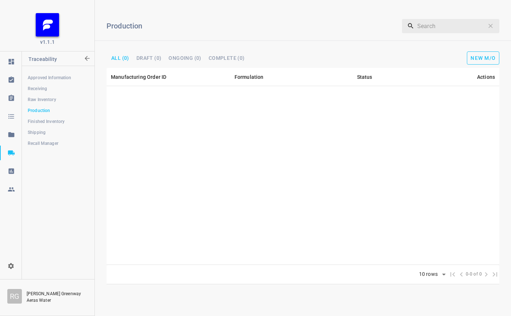
click at [480, 54] on button "New M/O" at bounding box center [483, 57] width 32 height 13
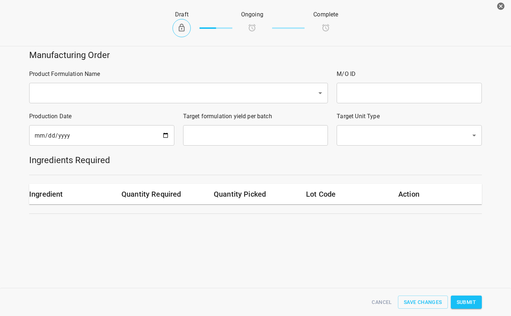
click at [92, 104] on div "Product Formulation Name ​" at bounding box center [179, 86] width 308 height 42
click at [91, 97] on input "text" at bounding box center [168, 93] width 272 height 14
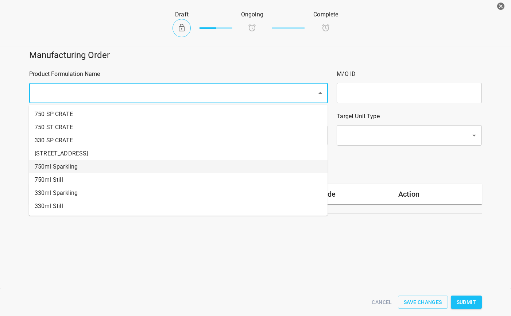
click at [60, 167] on li "750ml Sparkling" at bounding box center [178, 166] width 299 height 13
type input "1"
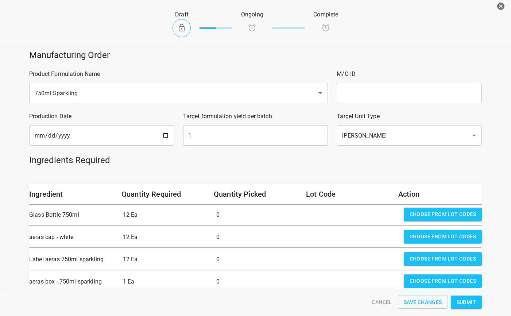
click at [350, 96] on input "text" at bounding box center [409, 93] width 145 height 20
type input "25223"
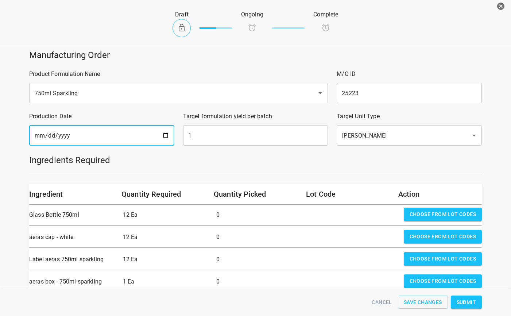
drag, startPoint x: 168, startPoint y: 136, endPoint x: 161, endPoint y: 138, distance: 7.1
click at [167, 136] on input "[DATE]" at bounding box center [101, 135] width 145 height 20
click at [166, 138] on input "[DATE]" at bounding box center [101, 135] width 145 height 20
type input "[DATE]"
click at [243, 130] on input "1" at bounding box center [255, 135] width 145 height 20
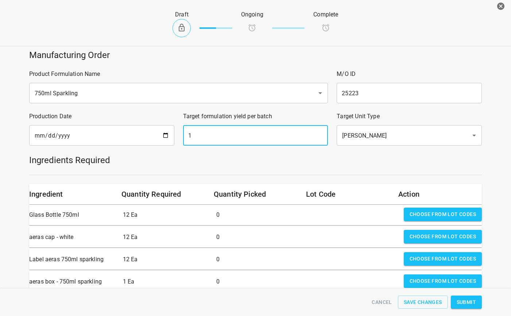
click at [243, 130] on input "1" at bounding box center [255, 135] width 145 height 20
click at [253, 128] on input "1" at bounding box center [255, 135] width 145 height 20
type input "1840"
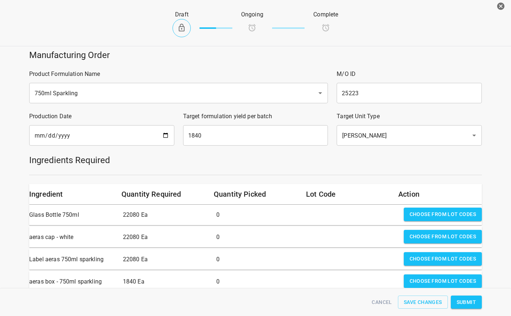
click at [467, 216] on span "Choose from lot codes" at bounding box center [443, 214] width 66 height 9
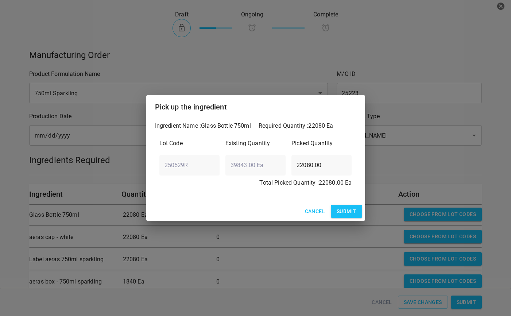
click at [340, 216] on span "Submit" at bounding box center [346, 211] width 19 height 9
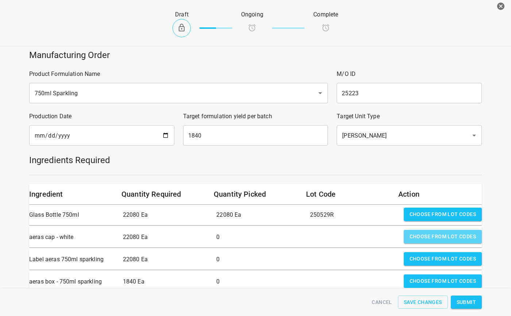
click at [463, 237] on span "Choose from lot codes" at bounding box center [443, 236] width 66 height 9
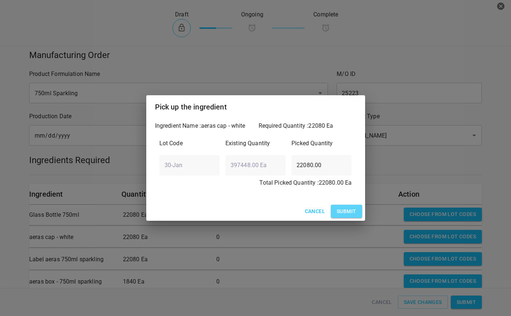
click at [338, 208] on span "Submit" at bounding box center [346, 211] width 19 height 9
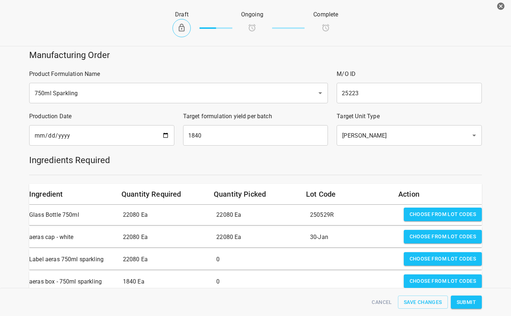
click at [466, 257] on span "Choose from lot codes" at bounding box center [443, 258] width 66 height 9
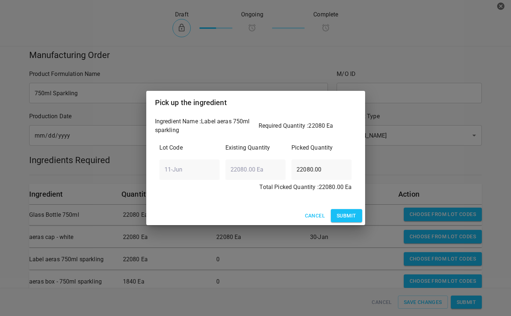
click at [345, 214] on span "Submit" at bounding box center [346, 215] width 19 height 9
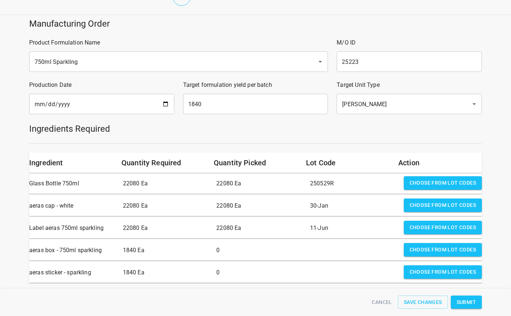
scroll to position [63, 0]
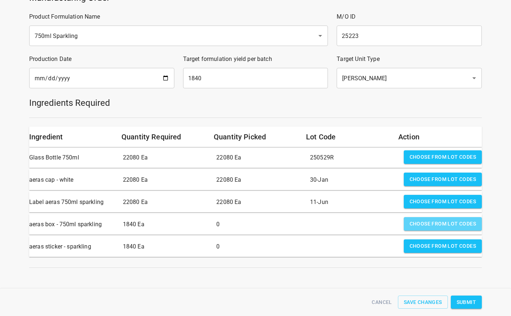
click at [452, 220] on span "Choose from lot codes" at bounding box center [443, 223] width 66 height 9
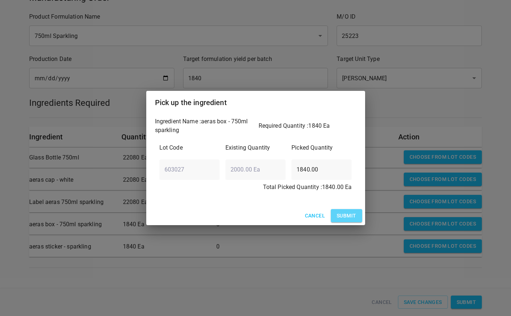
click at [344, 213] on span "Submit" at bounding box center [346, 215] width 19 height 9
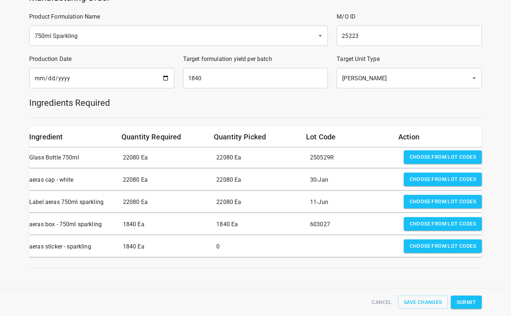
click at [457, 228] on div "Choose from lot codes" at bounding box center [443, 224] width 84 height 20
click at [452, 242] on span "Choose from lot codes" at bounding box center [443, 246] width 66 height 9
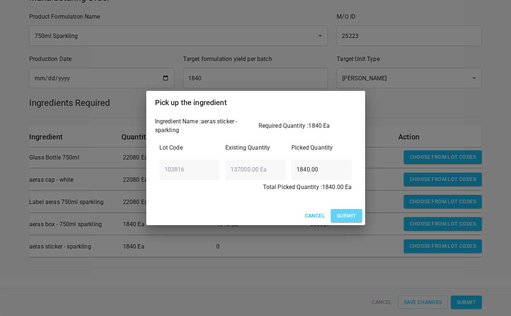
click at [349, 212] on span "Submit" at bounding box center [346, 215] width 19 height 9
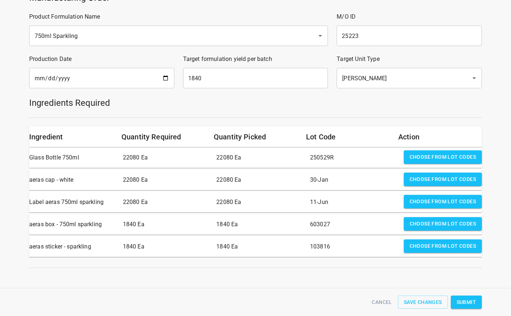
click at [468, 300] on span "Submit" at bounding box center [466, 302] width 19 height 9
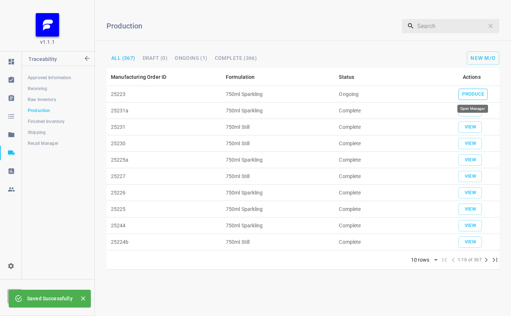
click at [464, 90] on span "Produce" at bounding box center [473, 94] width 22 height 8
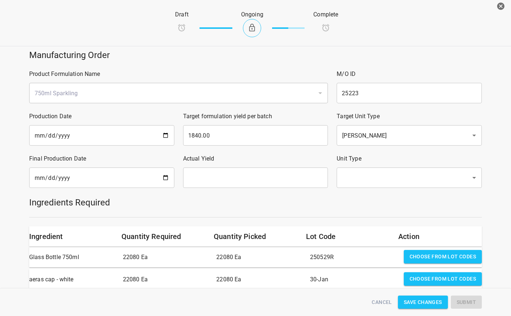
click at [166, 177] on input "date" at bounding box center [101, 178] width 145 height 20
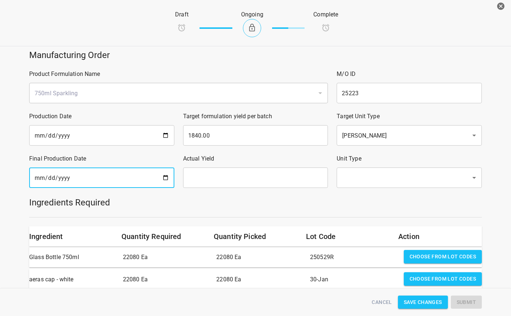
type input "[DATE]"
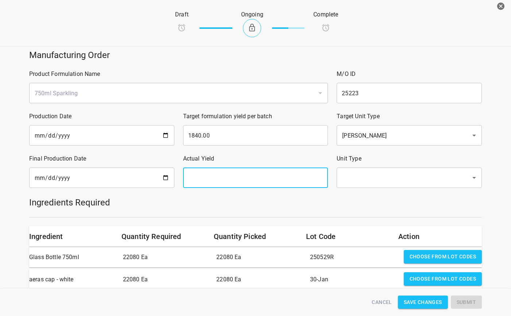
click at [246, 179] on input "text" at bounding box center [255, 178] width 145 height 20
type input "1840"
click at [396, 190] on body "v1.1.1 Traceability Approved Information Receiving Raw Inventory Production Fin…" at bounding box center [255, 158] width 511 height 316
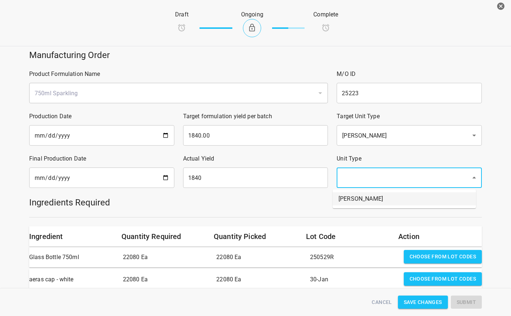
click at [391, 203] on li "[PERSON_NAME]" at bounding box center [404, 198] width 143 height 13
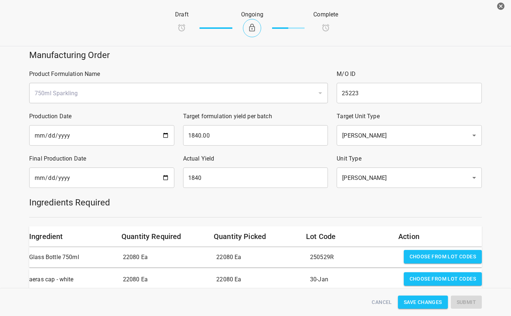
click at [389, 211] on div "Ingredients Required" at bounding box center [256, 202] width 462 height 20
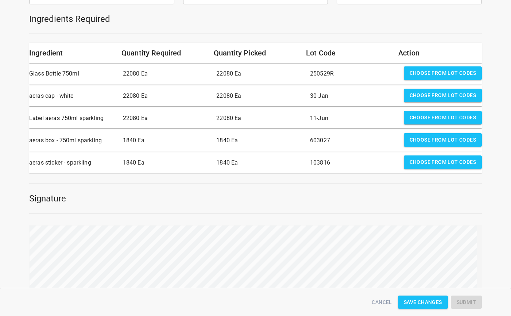
scroll to position [237, 0]
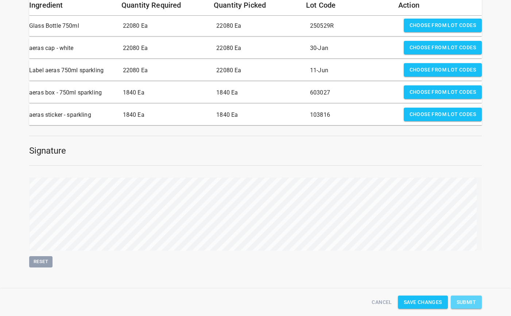
click at [466, 302] on span "Submit" at bounding box center [466, 302] width 19 height 9
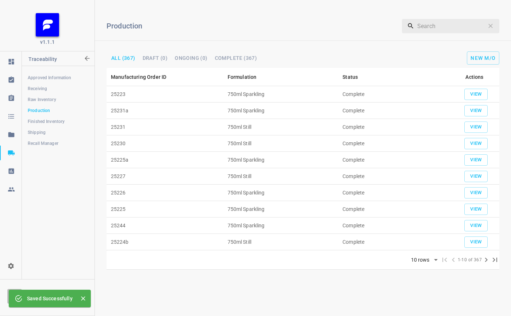
click at [39, 118] on span "Finished Inventory" at bounding box center [58, 121] width 61 height 7
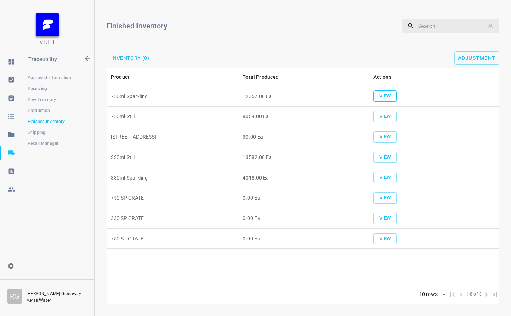
click at [378, 94] on span "View" at bounding box center [385, 96] width 16 height 8
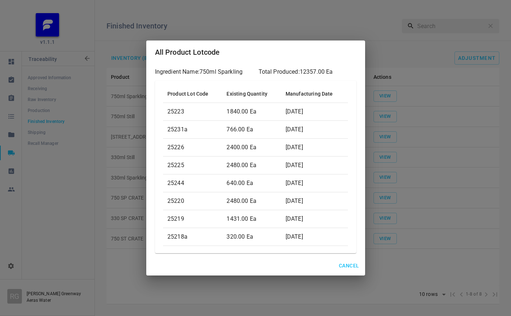
click at [347, 266] on span "Cancel" at bounding box center [349, 265] width 20 height 9
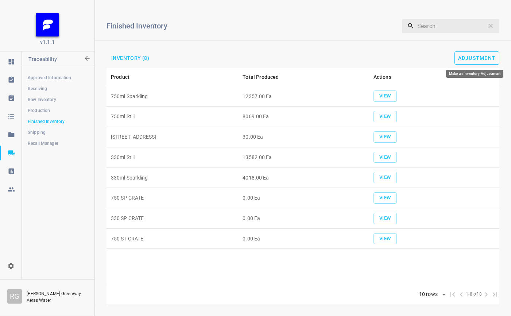
click at [469, 57] on span "Adjustment" at bounding box center [477, 58] width 38 height 6
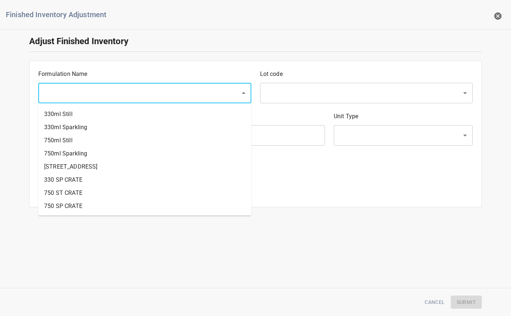
click at [120, 87] on input "text" at bounding box center [135, 93] width 186 height 14
click at [85, 153] on li "750ml Sparkling" at bounding box center [144, 153] width 213 height 13
type input "750ml Sparkling"
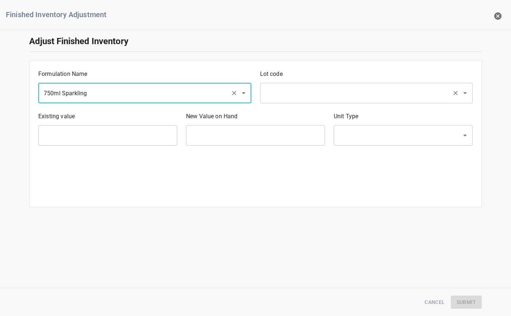
click at [335, 99] on input "text" at bounding box center [356, 93] width 186 height 14
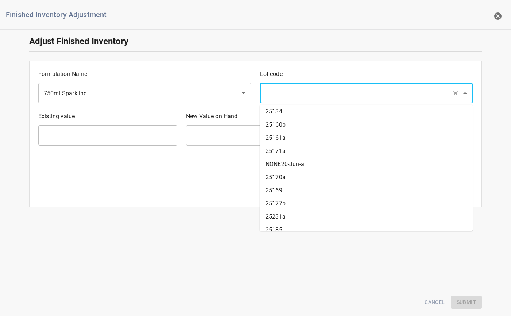
scroll to position [584, 0]
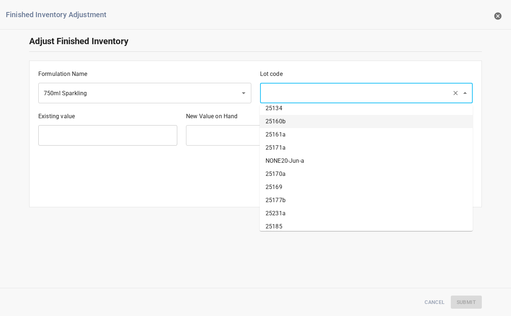
click at [317, 92] on input "text" at bounding box center [356, 93] width 186 height 14
type input "25227"
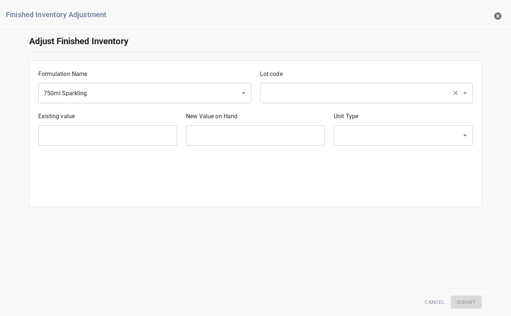
click at [303, 86] on div "​" at bounding box center [366, 93] width 213 height 20
click at [300, 104] on div "Lot code ​" at bounding box center [367, 86] width 222 height 42
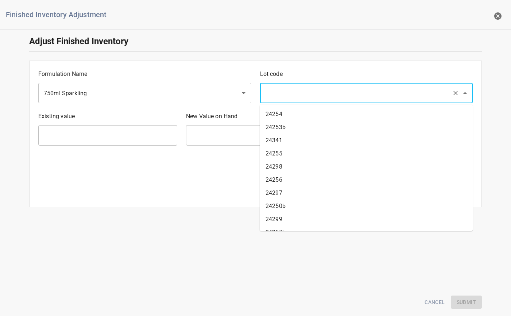
click at [307, 93] on input "text" at bounding box center [356, 93] width 186 height 14
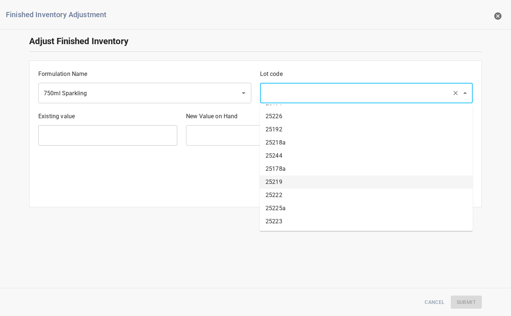
drag, startPoint x: 298, startPoint y: 181, endPoint x: 289, endPoint y: 176, distance: 9.8
click at [299, 181] on li "25219" at bounding box center [366, 182] width 213 height 13
type input "25219"
type input "1431 Ea"
type input "[PERSON_NAME]"
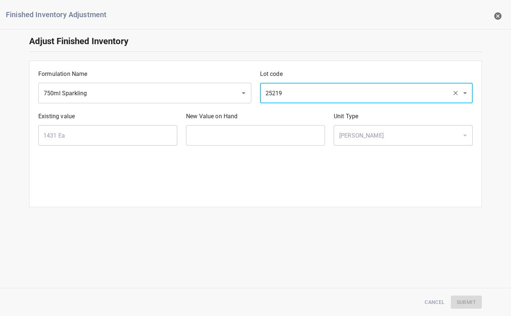
click at [256, 142] on input "text" at bounding box center [255, 135] width 139 height 20
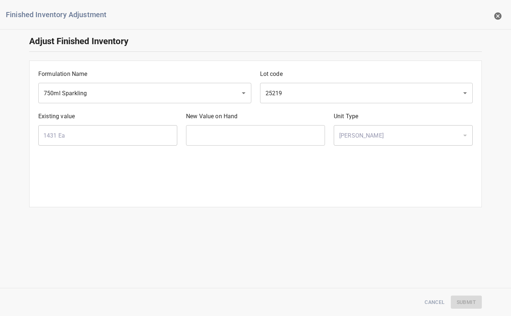
click at [208, 137] on input "text" at bounding box center [255, 135] width 139 height 20
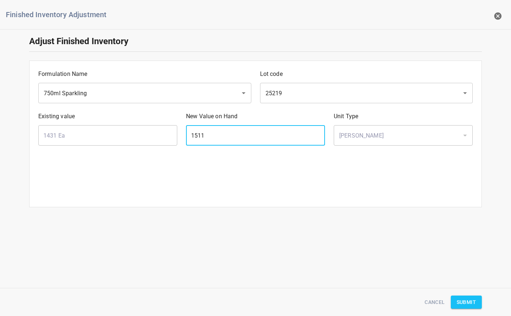
type input "1511"
click at [467, 304] on span "Submit" at bounding box center [466, 302] width 19 height 9
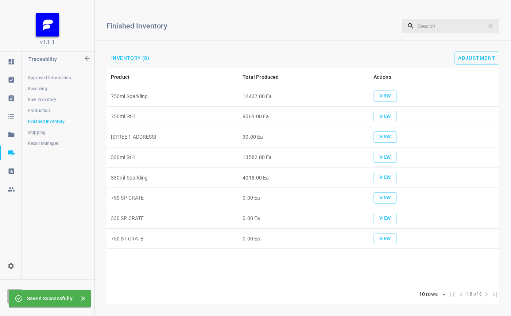
click at [47, 101] on span "Raw Inventory" at bounding box center [58, 99] width 61 height 7
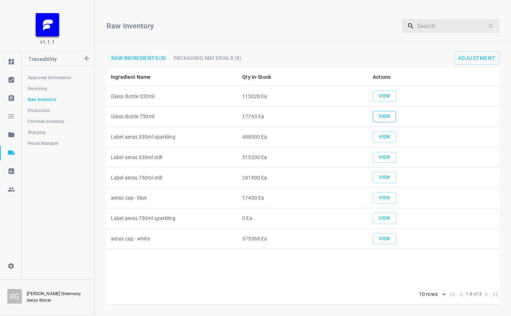
click at [390, 111] on button "View" at bounding box center [384, 116] width 23 height 11
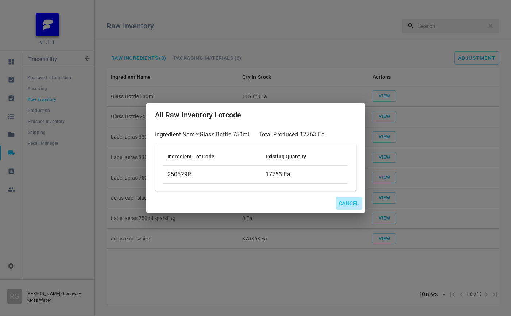
click at [345, 204] on span "Cancel" at bounding box center [349, 203] width 20 height 9
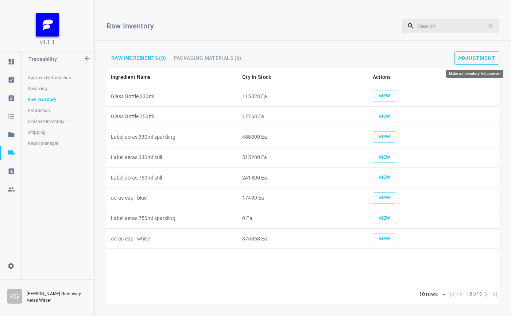
click at [474, 55] on span "Adjustment" at bounding box center [477, 58] width 38 height 6
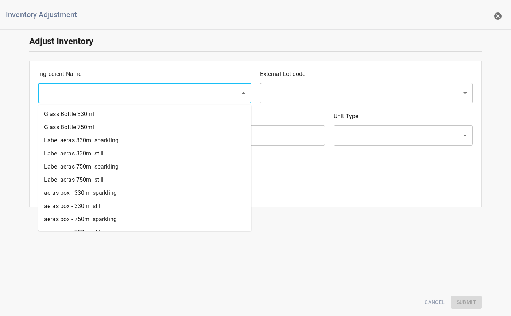
click at [192, 93] on input "text" at bounding box center [135, 93] width 186 height 14
click at [94, 125] on li "Glass Bottle 750ml" at bounding box center [144, 127] width 213 height 13
type input "Glass Bottle 750ml"
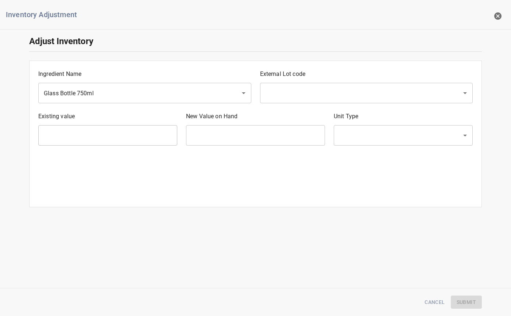
click at [265, 104] on div "External Lot code ​" at bounding box center [367, 86] width 222 height 42
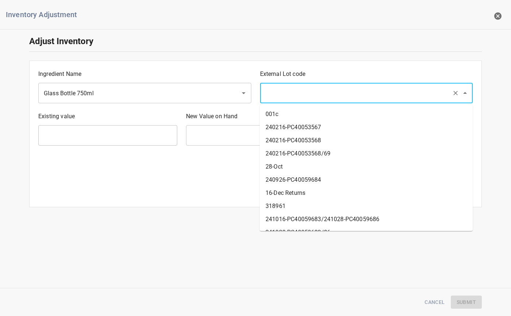
click at [294, 92] on input "text" at bounding box center [356, 93] width 186 height 14
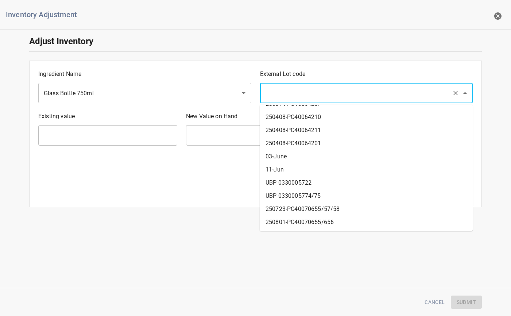
scroll to position [234, 0]
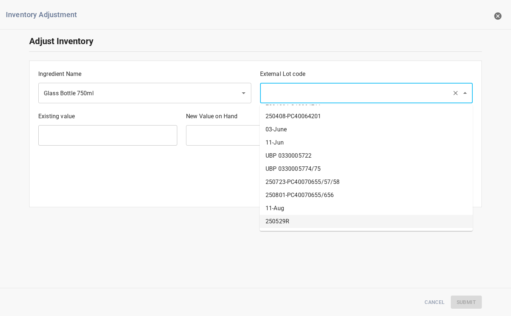
click at [292, 222] on li "250529R" at bounding box center [366, 221] width 213 height 13
type input "250529R"
type input "17763 Ea"
type input "[PERSON_NAME]"
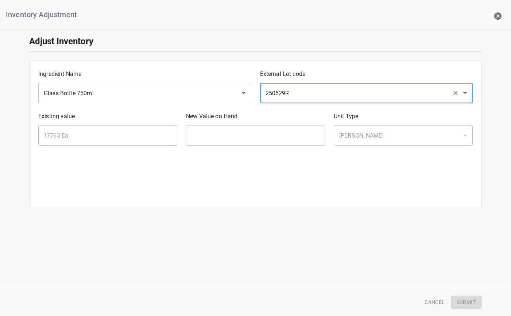
click at [257, 155] on div at bounding box center [255, 156] width 443 height 13
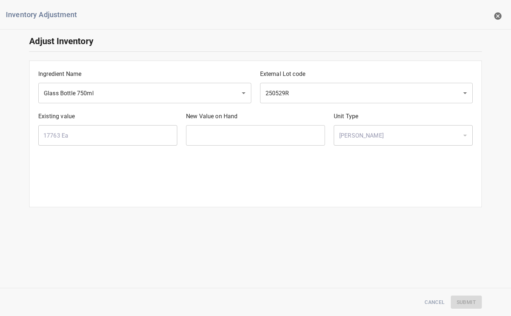
click at [257, 136] on input "text" at bounding box center [255, 135] width 139 height 20
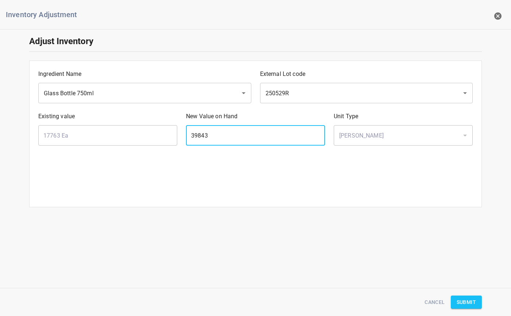
type input "39843"
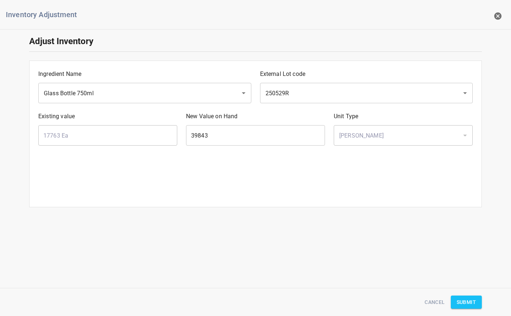
click at [326, 207] on div "Ingredient Name Glass Bottle 750ml ​ External Lot code 250529R ​ Existing value…" at bounding box center [255, 134] width 453 height 147
click at [469, 301] on span "Submit" at bounding box center [466, 302] width 19 height 9
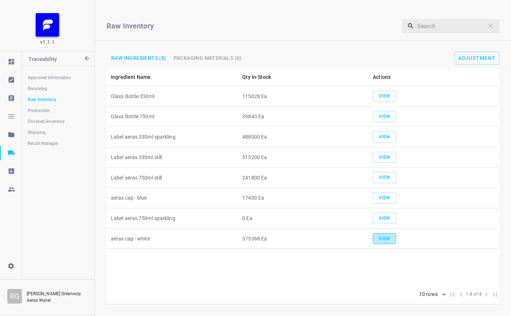
click at [393, 235] on span "View" at bounding box center [385, 239] width 16 height 8
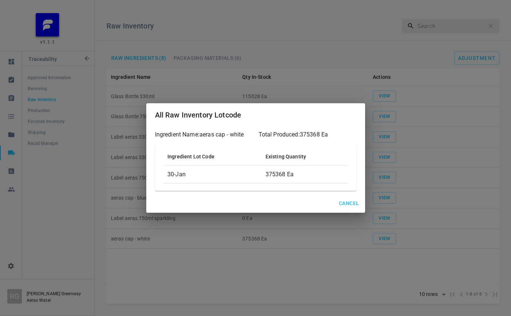
click at [323, 256] on div "All Raw Inventory Lotcode Ingredient Name: aeras cap - white Total Produced: 37…" at bounding box center [255, 158] width 511 height 316
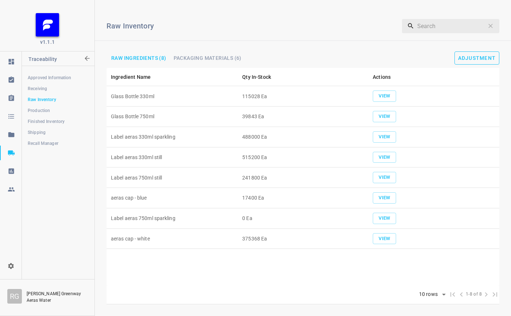
click at [493, 58] on span "Adjustment" at bounding box center [477, 58] width 38 height 6
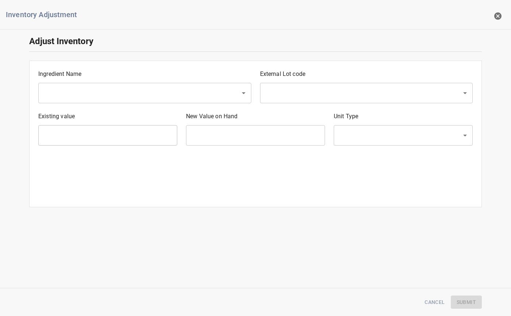
click at [141, 97] on input "text" at bounding box center [135, 93] width 186 height 14
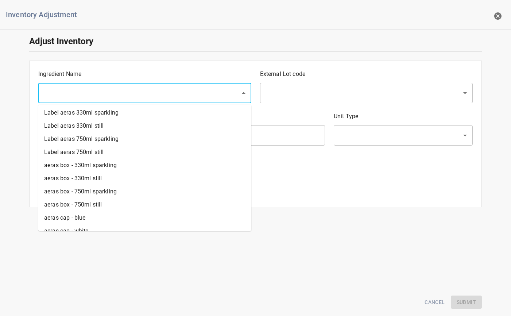
scroll to position [63, 0]
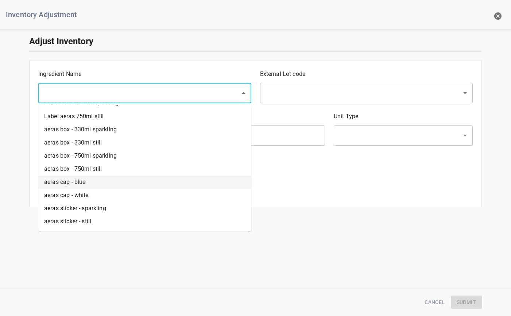
click at [70, 184] on li "aeras cap - blue" at bounding box center [144, 182] width 213 height 13
click at [70, 184] on div "Ingredient Name aeras cap - blue ​ External Lot code ​ Existing value ​ New Val…" at bounding box center [255, 134] width 453 height 147
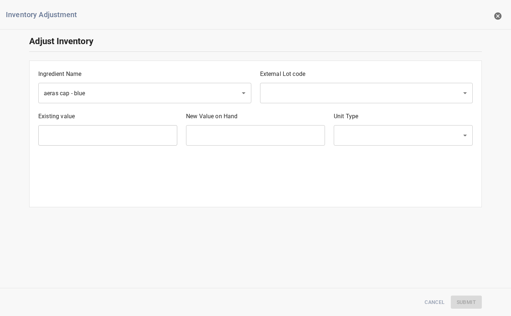
click at [116, 81] on div "Ingredient Name aeras cap - blue ​" at bounding box center [145, 86] width 222 height 42
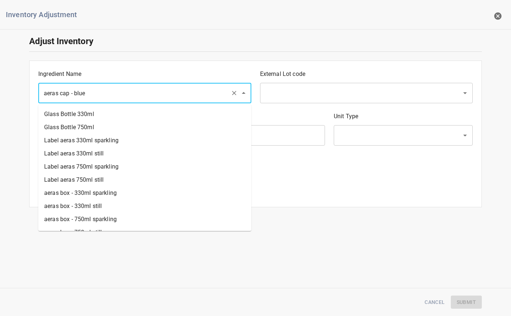
click at [124, 91] on input "aeras cap - blue" at bounding box center [135, 93] width 186 height 14
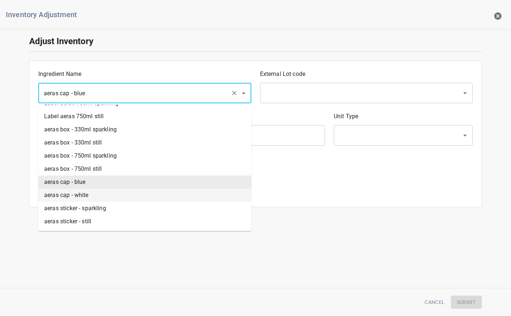
click at [90, 195] on li "aeras cap - white" at bounding box center [144, 195] width 213 height 13
type input "aeras cap - white"
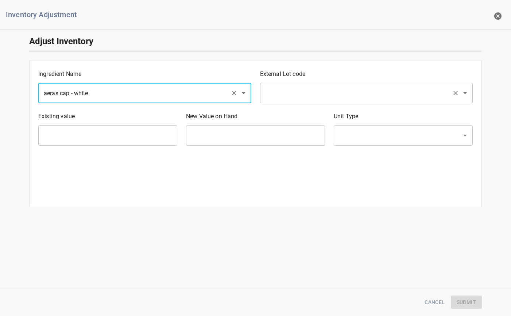
click at [340, 92] on input "text" at bounding box center [356, 93] width 186 height 14
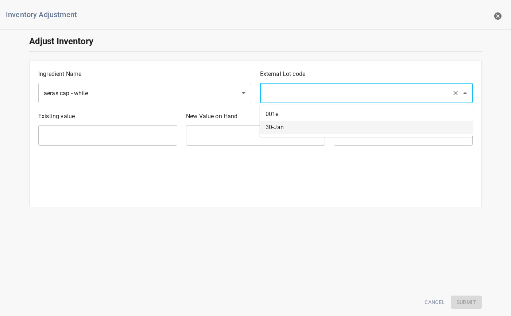
click at [295, 122] on li "30-Jan" at bounding box center [366, 127] width 213 height 13
type input "30-Jan"
type input "375368 Ea"
type input "[PERSON_NAME]"
click at [268, 134] on input "text" at bounding box center [255, 135] width 139 height 20
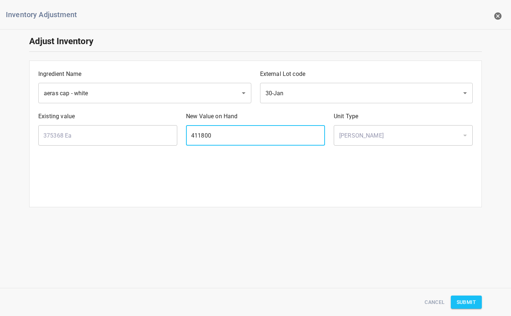
type input "411800"
click at [481, 306] on button "Submit" at bounding box center [466, 303] width 31 height 14
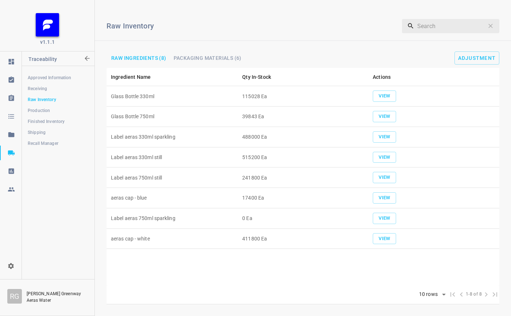
click at [192, 57] on span "Packaging Materials (6)" at bounding box center [208, 57] width 68 height 5
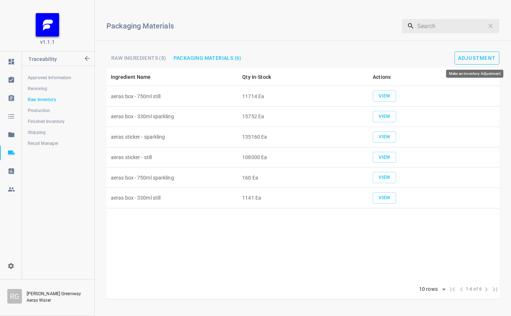
click at [488, 57] on span "Adjustment" at bounding box center [477, 58] width 38 height 6
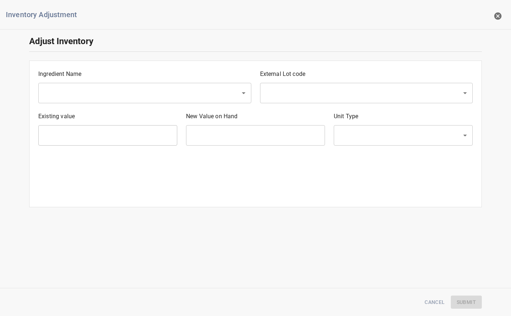
click at [139, 89] on input "text" at bounding box center [135, 93] width 186 height 14
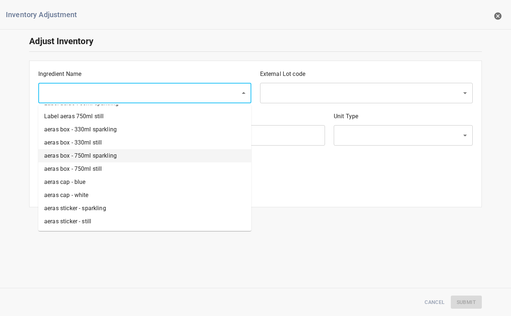
click at [85, 155] on li "aeras box - 750ml sparkling" at bounding box center [144, 155] width 213 height 13
type input "aeras box - 750ml sparkling"
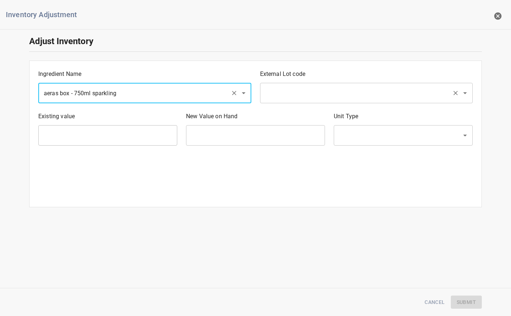
click at [312, 89] on input "text" at bounding box center [356, 93] width 186 height 14
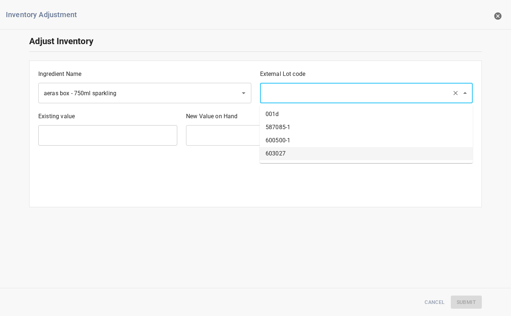
click at [277, 155] on li "603027" at bounding box center [366, 153] width 213 height 13
type input "603027"
type input "160 Ea"
type input "[PERSON_NAME]"
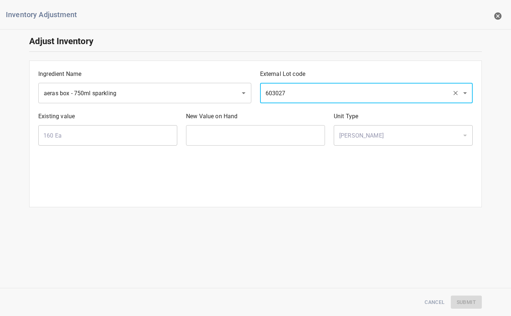
click at [241, 137] on input "text" at bounding box center [255, 135] width 139 height 20
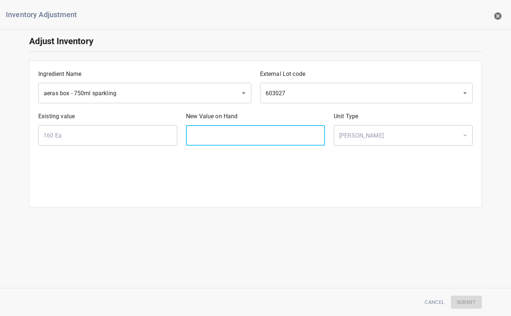
type input "."
type input "1575"
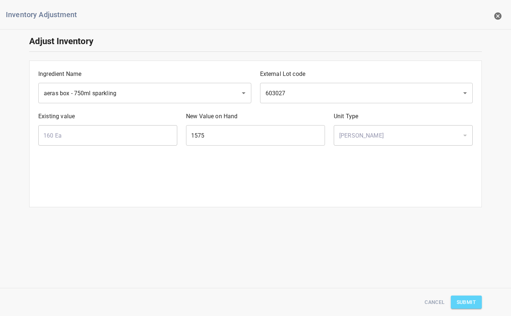
click at [480, 299] on button "Submit" at bounding box center [466, 303] width 31 height 14
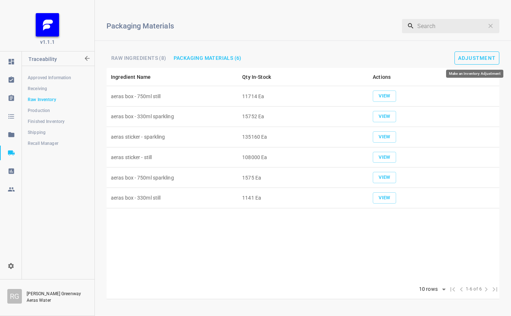
click at [480, 57] on span "Adjustment" at bounding box center [477, 58] width 38 height 6
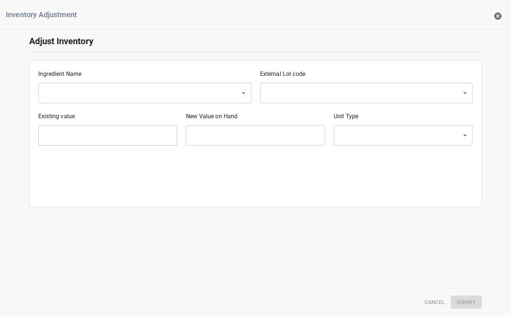
click at [108, 99] on input "text" at bounding box center [135, 93] width 186 height 14
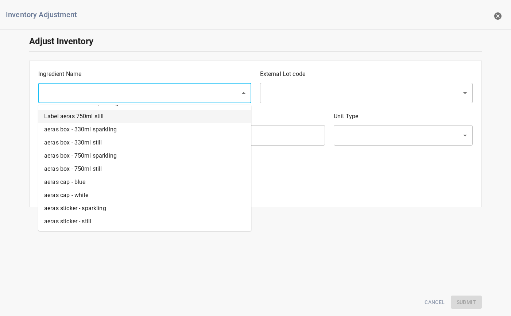
click at [103, 113] on li "Label aeras 750ml still" at bounding box center [144, 116] width 213 height 13
type input "Label aeras 750ml still"
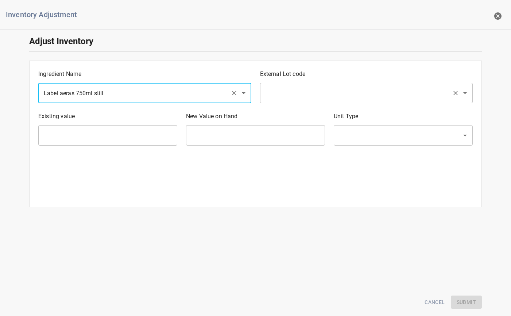
click at [313, 89] on input "text" at bounding box center [356, 93] width 186 height 14
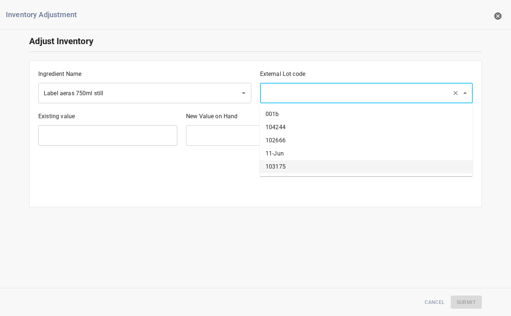
click at [284, 162] on li "103175" at bounding box center [366, 166] width 213 height 13
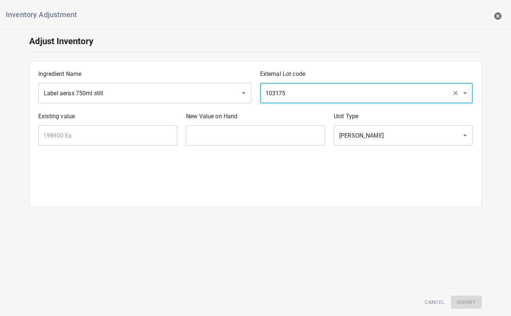
type input "103175"
type input "198900 Ea"
type input "[PERSON_NAME]"
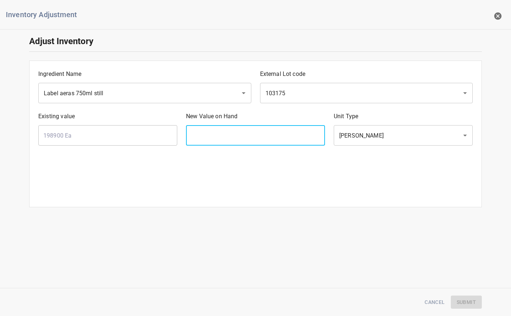
click at [252, 138] on input "text" at bounding box center [255, 135] width 139 height 20
type input "11740"
click at [476, 300] on button "Submit" at bounding box center [466, 303] width 31 height 14
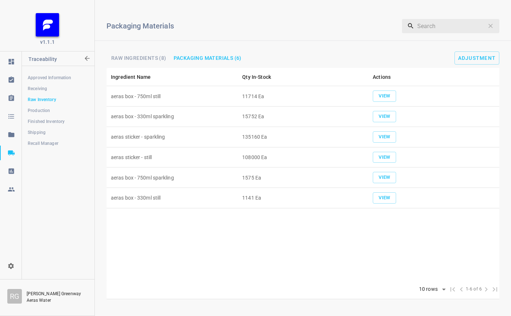
click at [150, 97] on td "aeras box - 750ml still" at bounding box center [172, 96] width 131 height 20
click at [151, 91] on td "aeras box - 750ml still" at bounding box center [172, 96] width 131 height 20
click at [135, 60] on span "Raw Ingredients (8)" at bounding box center [138, 57] width 55 height 5
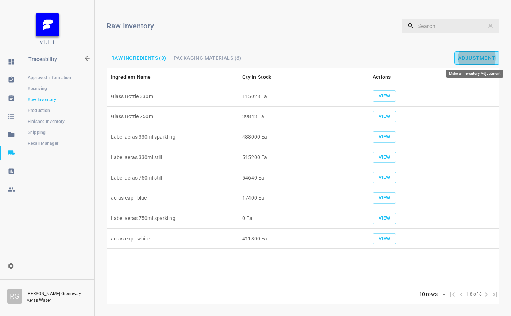
click at [488, 57] on span "Adjustment" at bounding box center [477, 58] width 38 height 6
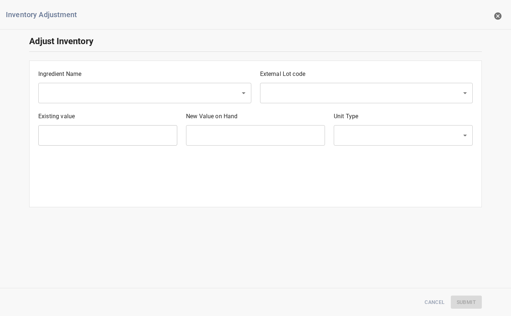
click at [84, 92] on input "text" at bounding box center [135, 93] width 186 height 14
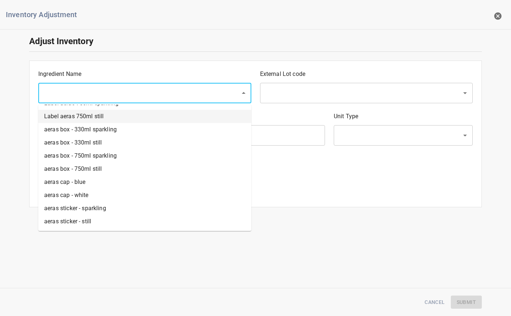
scroll to position [27, 0]
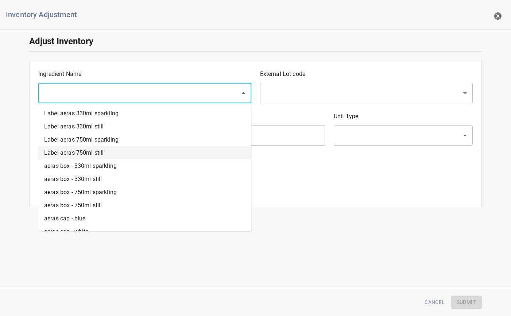
click at [82, 150] on li "Label aeras 750ml still" at bounding box center [144, 152] width 213 height 13
type input "Label aeras 750ml still"
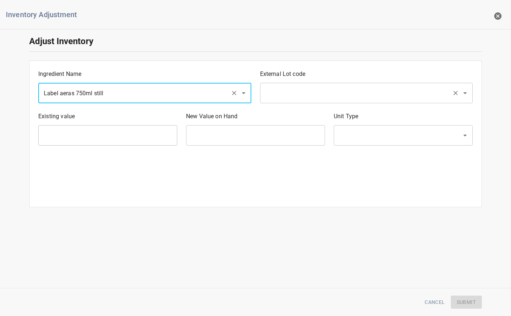
click at [286, 95] on input "text" at bounding box center [356, 93] width 186 height 14
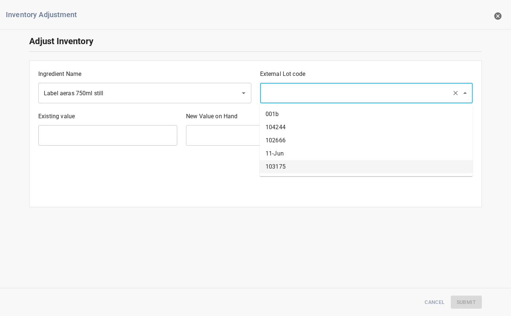
drag, startPoint x: 282, startPoint y: 166, endPoint x: 268, endPoint y: 152, distance: 20.4
click at [283, 166] on li "103175" at bounding box center [366, 166] width 213 height 13
type input "103175"
type input "11740 Ea"
type input "[PERSON_NAME]"
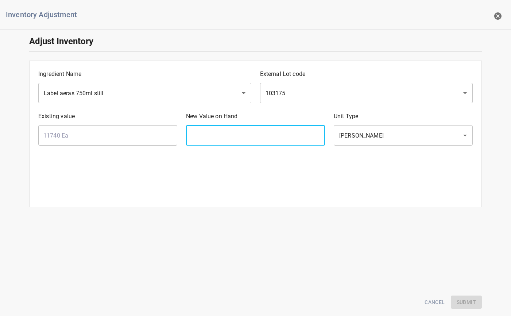
click at [261, 141] on input "text" at bounding box center [255, 135] width 139 height 20
type input "241800"
click at [472, 301] on span "Submit" at bounding box center [466, 302] width 19 height 9
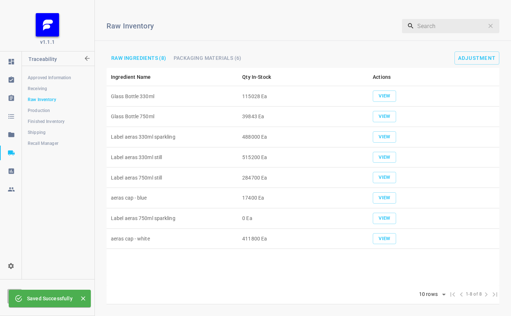
click at [187, 51] on div "Raw Inventory ​ Raw Ingredients (8) Packaging Materials (6) Adjustment" at bounding box center [303, 37] width 416 height 62
click at [190, 57] on span "Packaging Materials (6)" at bounding box center [208, 57] width 68 height 5
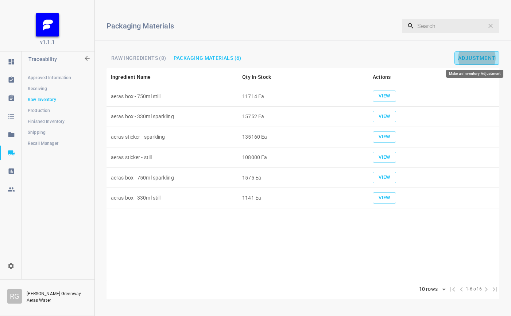
click at [489, 61] on span "Adjustment" at bounding box center [477, 58] width 38 height 6
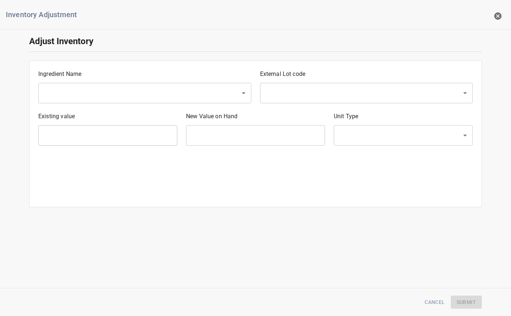
click at [143, 97] on input "text" at bounding box center [135, 93] width 186 height 14
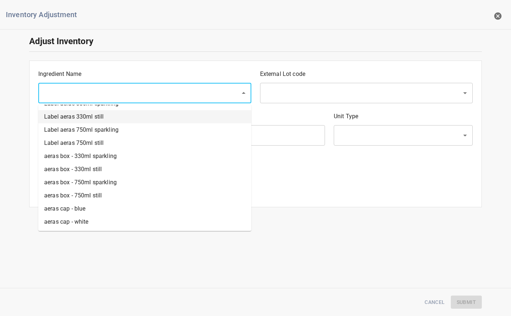
scroll to position [63, 0]
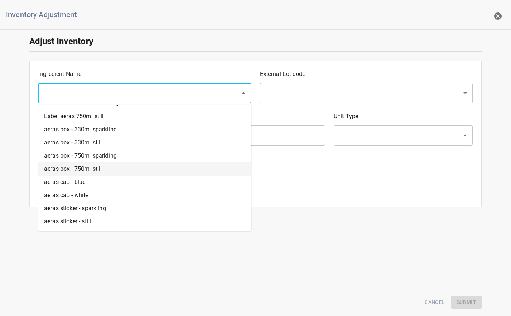
click at [93, 167] on li "aeras box - 750ml still" at bounding box center [144, 168] width 213 height 13
type input "aeras box - 750ml still"
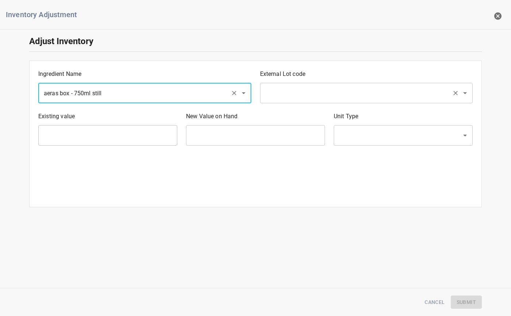
click at [288, 90] on input "text" at bounding box center [356, 93] width 186 height 14
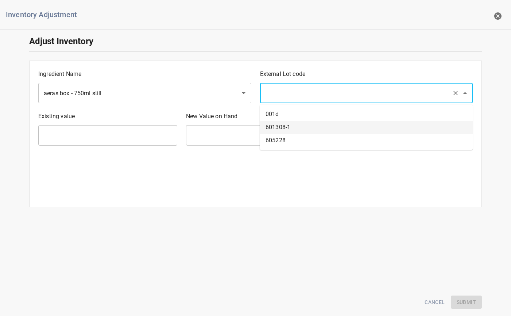
click at [282, 139] on li "605228" at bounding box center [366, 140] width 213 height 13
type input "605228"
type input "11714 Ea"
type input "[PERSON_NAME]"
click at [253, 136] on input "text" at bounding box center [255, 135] width 139 height 20
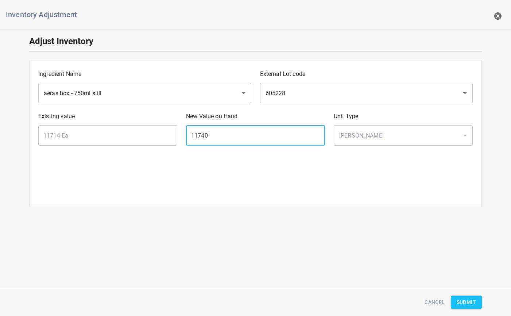
type input "11740"
click at [471, 301] on span "Submit" at bounding box center [466, 302] width 19 height 9
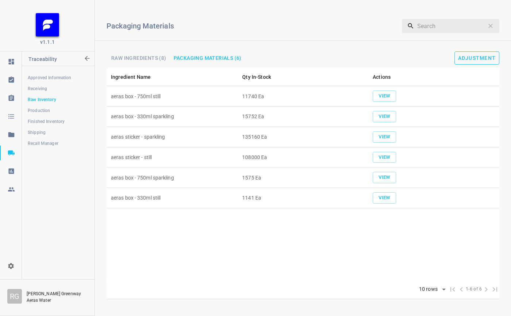
click at [471, 62] on button "Adjustment" at bounding box center [477, 57] width 45 height 13
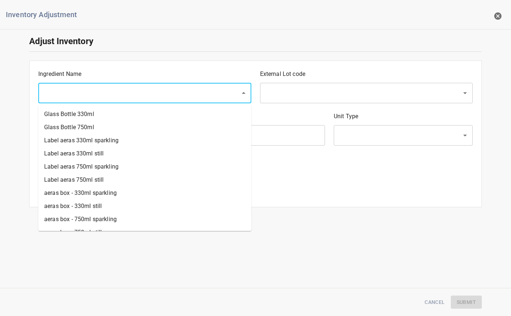
click at [135, 88] on input "text" at bounding box center [135, 93] width 186 height 14
click at [94, 203] on li "aeras box - 330ml still" at bounding box center [144, 206] width 213 height 13
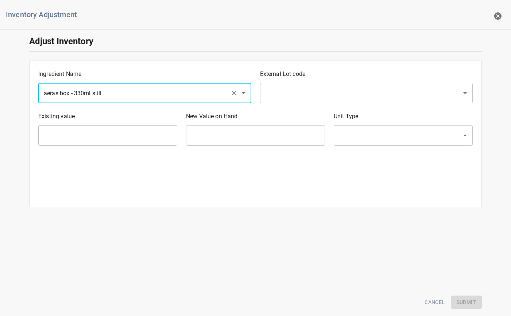
type input "aeras box - 330ml still"
click at [326, 99] on input "text" at bounding box center [356, 93] width 186 height 14
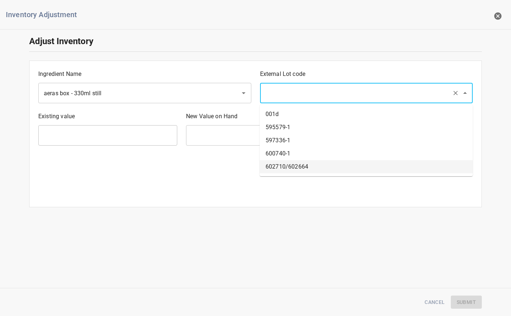
click at [296, 166] on li "602710/602664" at bounding box center [366, 166] width 213 height 13
type input "602710/602664"
type input "1141 Ea"
type input "[PERSON_NAME]"
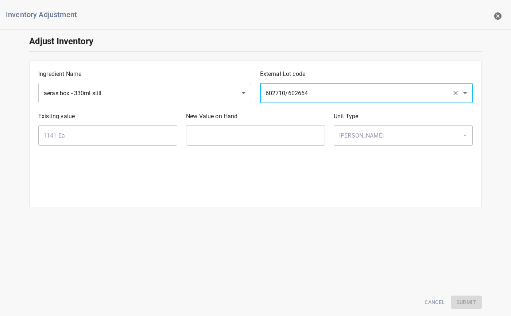
click at [235, 138] on input "text" at bounding box center [255, 135] width 139 height 20
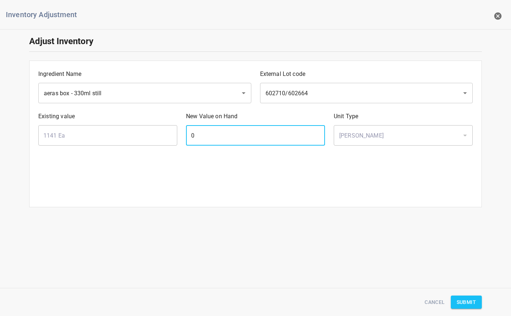
type input "0"
click at [476, 304] on button "Submit" at bounding box center [466, 303] width 31 height 14
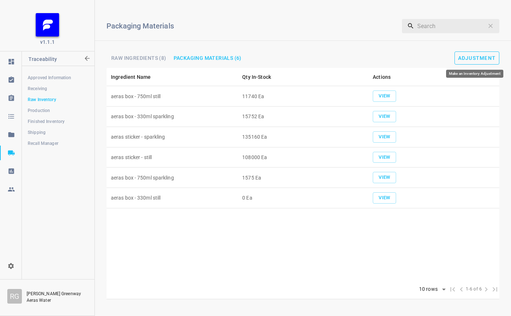
click at [470, 54] on button "Adjustment" at bounding box center [477, 57] width 45 height 13
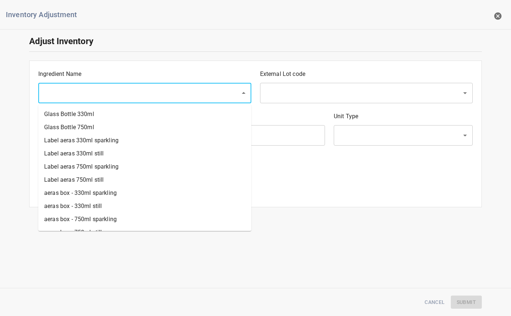
click at [111, 96] on input "text" at bounding box center [135, 93] width 186 height 14
click at [96, 139] on li "Label aeras 330ml sparkling" at bounding box center [144, 140] width 213 height 13
type input "Label aeras 330ml sparkling"
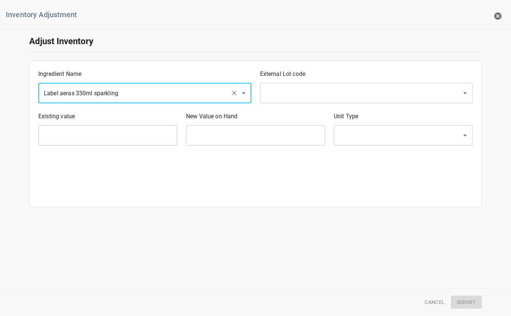
click at [416, 80] on div "External Lot code ​" at bounding box center [367, 86] width 222 height 42
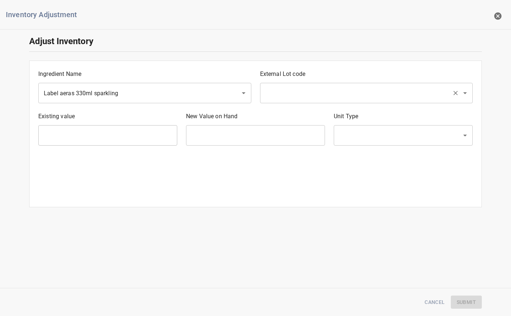
click at [370, 85] on div "​" at bounding box center [366, 93] width 213 height 20
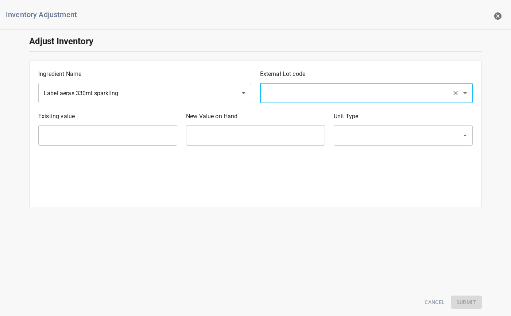
click at [289, 93] on input "text" at bounding box center [356, 93] width 186 height 14
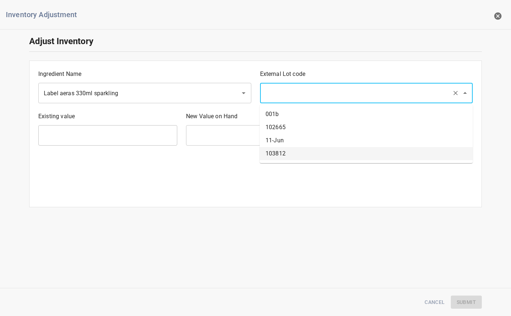
click at [293, 154] on li "103812" at bounding box center [366, 153] width 213 height 13
type input "103812"
type input "425800 Ea"
type input "[PERSON_NAME]"
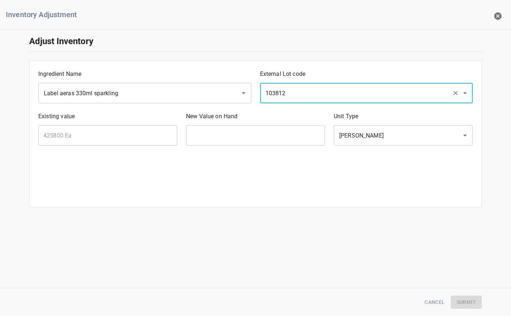
click at [264, 131] on input "text" at bounding box center [255, 135] width 139 height 20
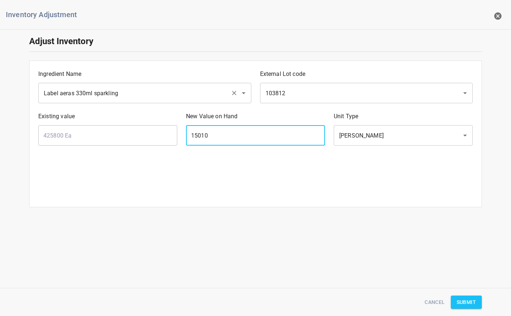
type input "15010"
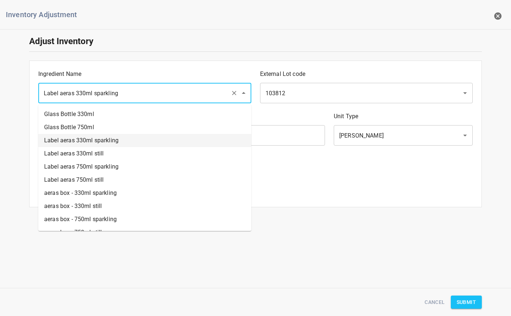
click at [132, 91] on input "Label aeras 330ml sparkling" at bounding box center [135, 93] width 186 height 14
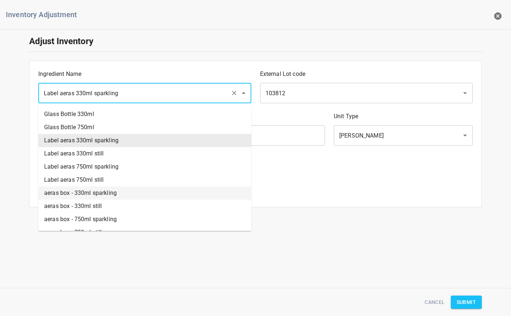
click at [80, 193] on li "aeras box - 330ml sparkling" at bounding box center [144, 192] width 213 height 13
type input "aeras box - 330ml sparkling"
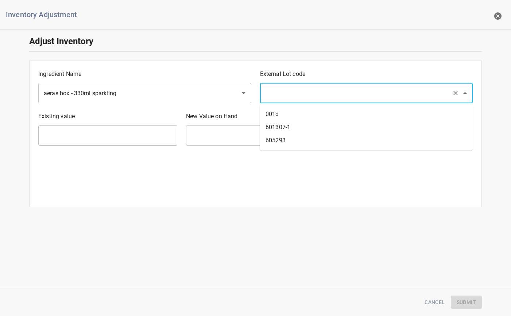
click at [289, 93] on input "text" at bounding box center [356, 93] width 186 height 14
click at [285, 136] on li "605293" at bounding box center [366, 140] width 213 height 13
type input "605293"
type input "15010 Ea"
type input "[PERSON_NAME]"
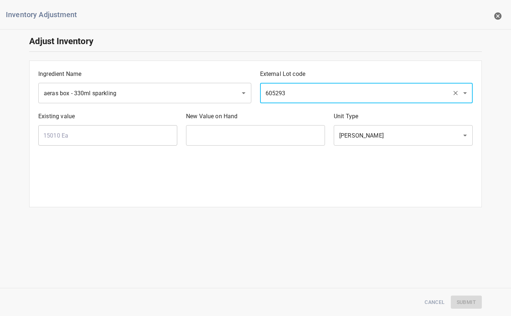
click at [254, 136] on input "text" at bounding box center [255, 135] width 139 height 20
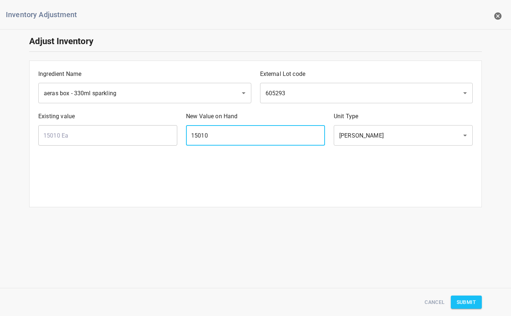
type input "15010"
click at [471, 310] on div "Cancel Submit" at bounding box center [256, 302] width 462 height 22
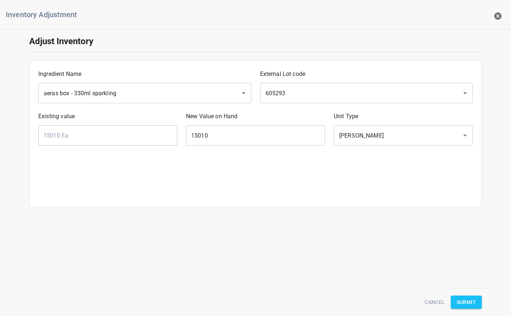
click at [475, 299] on span "Submit" at bounding box center [466, 302] width 19 height 9
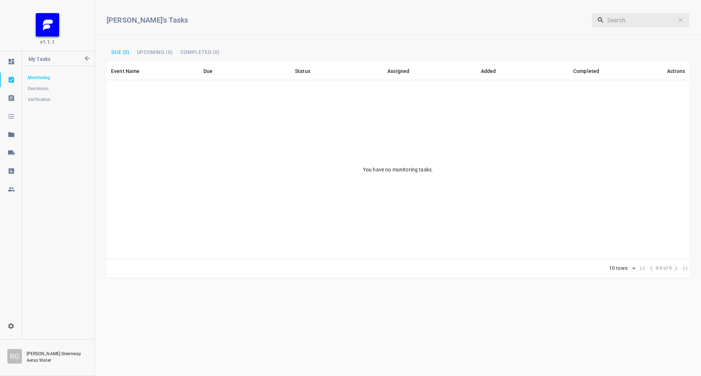
click at [10, 150] on icon at bounding box center [11, 152] width 7 height 7
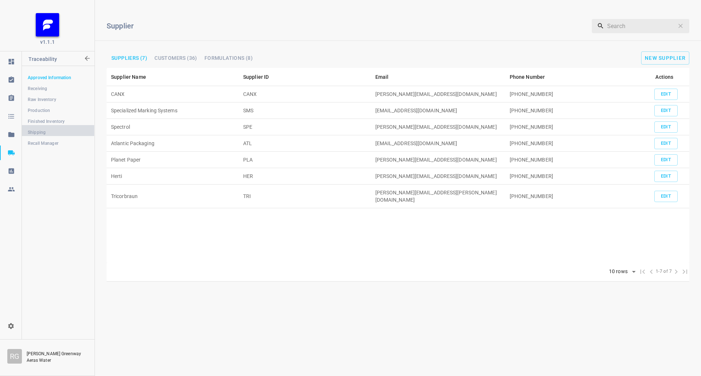
click at [49, 132] on span "Shipping" at bounding box center [58, 132] width 61 height 7
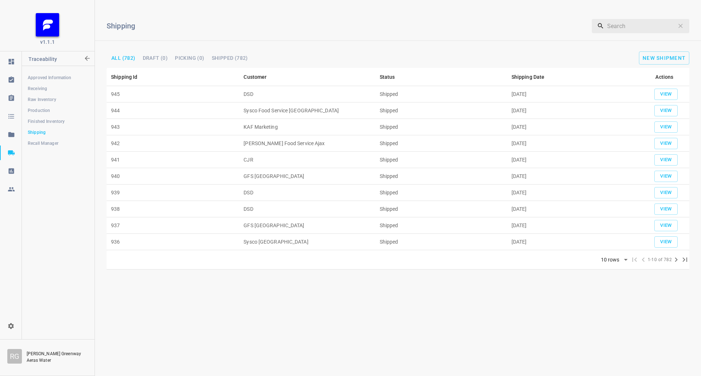
click at [43, 122] on span "Finished Inventory" at bounding box center [58, 121] width 61 height 7
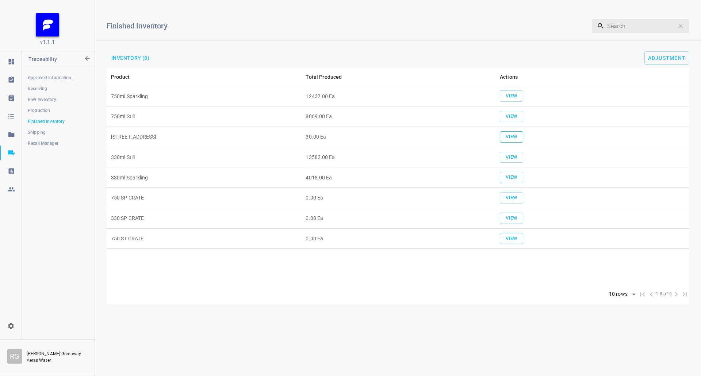
click at [519, 136] on button "View" at bounding box center [511, 136] width 23 height 11
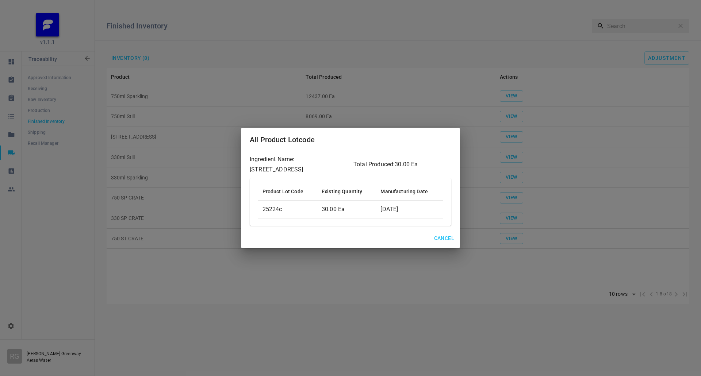
click at [522, 72] on div "All Product Lotcode Ingredient Name: 330 ST CRATE Total Produced: 30.00 Ea Prod…" at bounding box center [350, 188] width 701 height 376
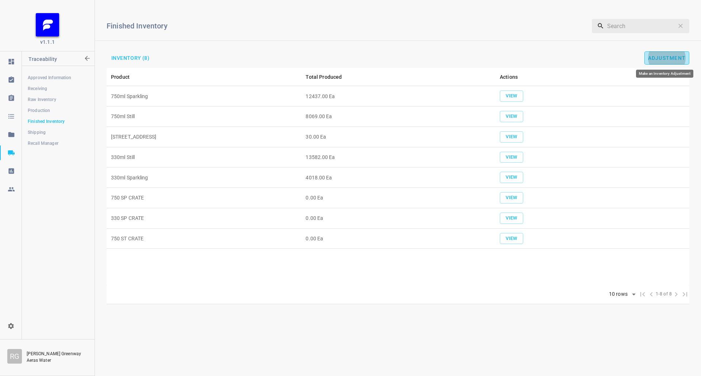
click at [658, 59] on span "Adjustment" at bounding box center [667, 58] width 38 height 6
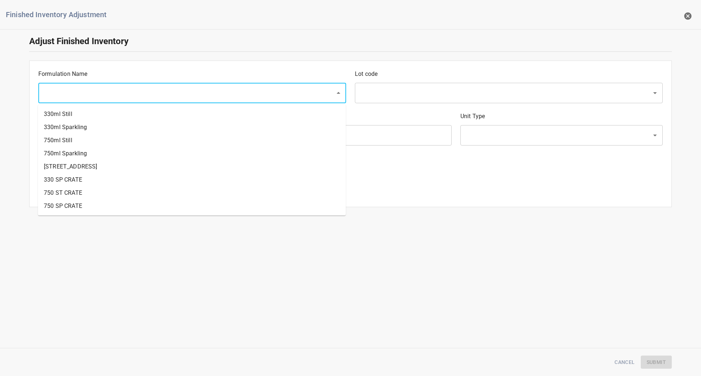
click at [177, 86] on input "text" at bounding box center [182, 93] width 281 height 14
click at [92, 164] on li "[STREET_ADDRESS]" at bounding box center [192, 166] width 308 height 13
type input "[STREET_ADDRESS]"
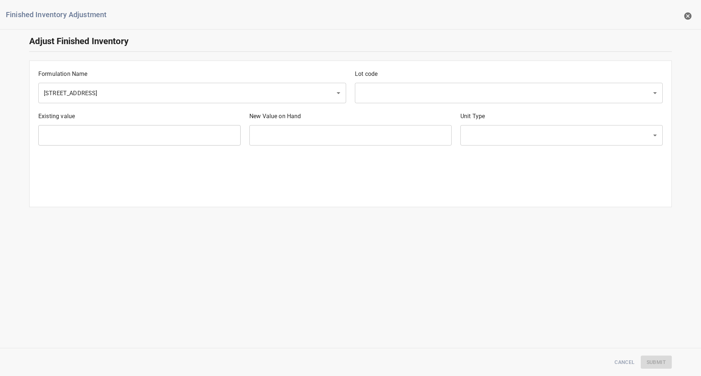
click at [379, 104] on div "Lot code ​" at bounding box center [508, 86] width 316 height 42
click at [380, 103] on div "​" at bounding box center [509, 93] width 308 height 20
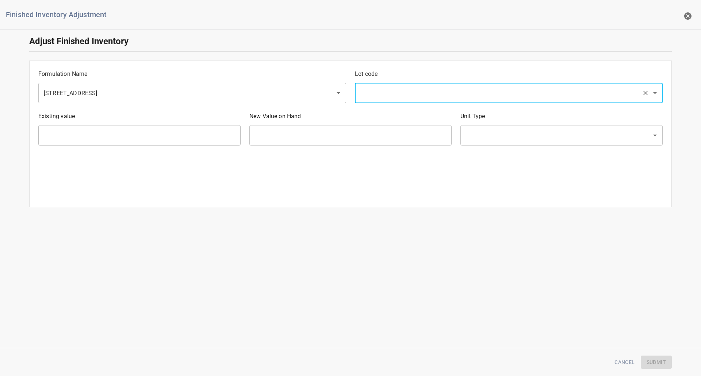
click at [389, 98] on input "text" at bounding box center [498, 93] width 281 height 14
click at [374, 248] on li "25224c" at bounding box center [508, 245] width 308 height 13
type input "25224c"
type input "30 Ea"
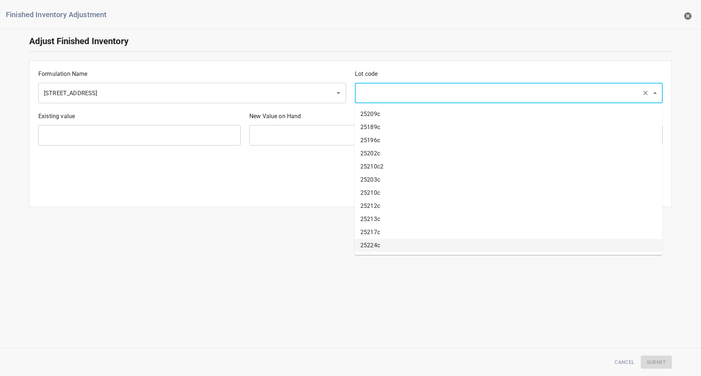
type input "[PERSON_NAME]"
click at [345, 134] on input "text" at bounding box center [350, 135] width 202 height 20
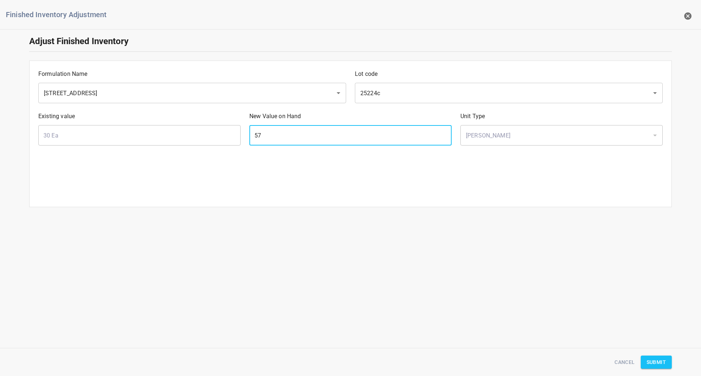
type input "57"
click at [502, 182] on div "Formulation Name 330 ST CRATE ​ Lot code 25224c ​ Existing value 30 Ea ​ New Va…" at bounding box center [350, 134] width 642 height 147
click at [659, 368] on button "Submit" at bounding box center [655, 363] width 31 height 14
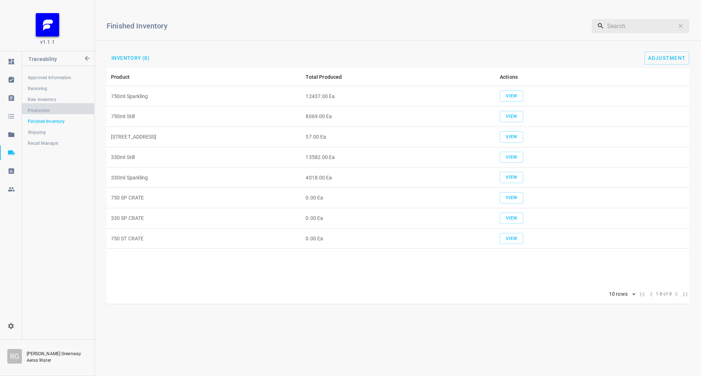
click at [48, 110] on span "Production" at bounding box center [58, 110] width 61 height 7
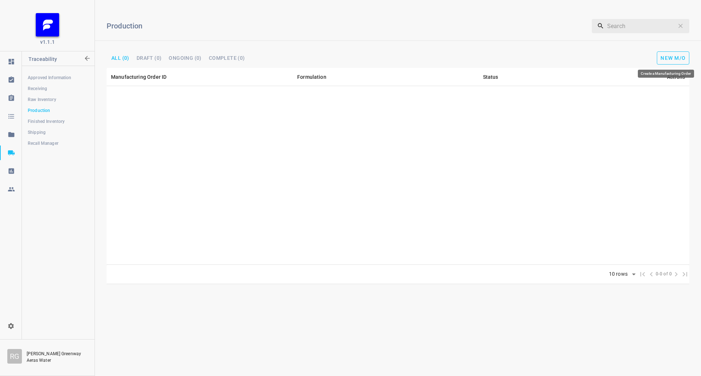
click at [661, 56] on span "New M/O" at bounding box center [672, 58] width 25 height 6
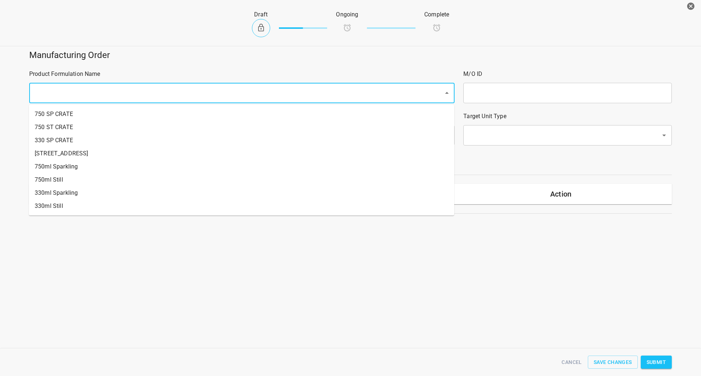
click at [207, 93] on input "text" at bounding box center [231, 93] width 398 height 14
click at [75, 151] on li "[STREET_ADDRESS]" at bounding box center [241, 153] width 425 height 13
type input "1"
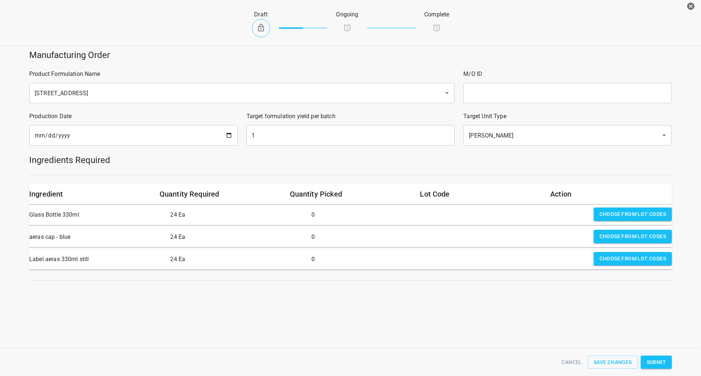
click at [499, 96] on input "text" at bounding box center [567, 93] width 208 height 20
click at [497, 93] on input "25" at bounding box center [567, 93] width 208 height 20
type input "25233c"
click at [280, 136] on input "1" at bounding box center [350, 135] width 208 height 20
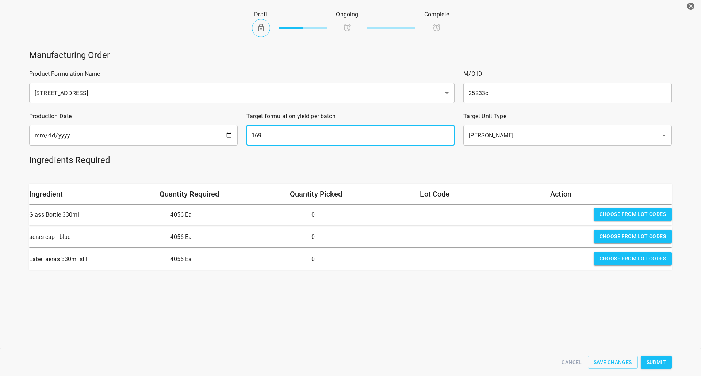
type input "169"
drag, startPoint x: 620, startPoint y: 215, endPoint x: 612, endPoint y: 218, distance: 8.5
click at [620, 215] on span "Choose from lot codes" at bounding box center [632, 214] width 66 height 9
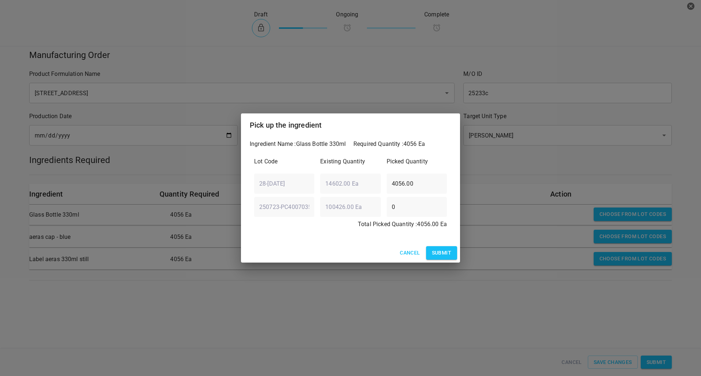
click at [449, 257] on span "Submit" at bounding box center [441, 253] width 19 height 9
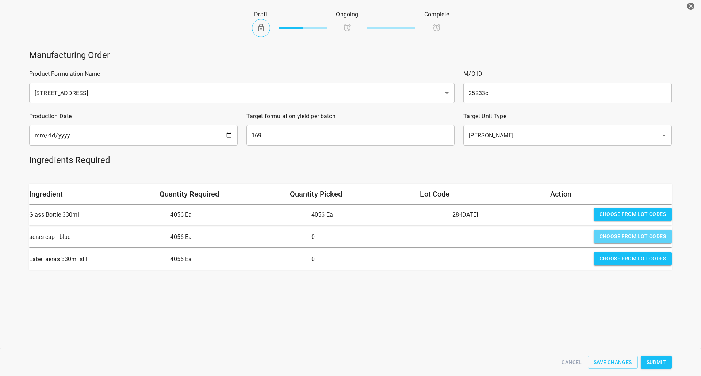
click at [613, 243] on button "Choose from lot codes" at bounding box center [632, 237] width 78 height 14
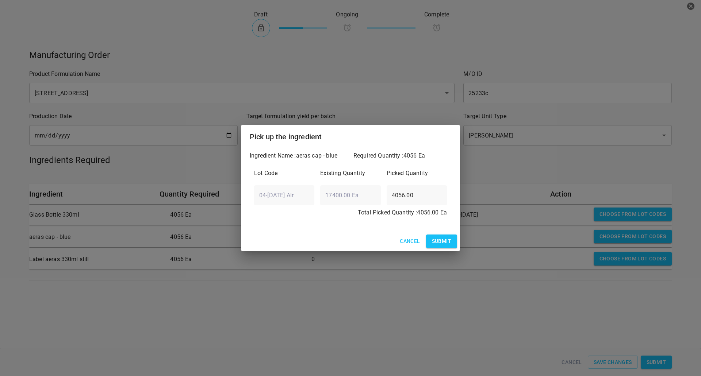
click at [436, 240] on span "Submit" at bounding box center [441, 241] width 19 height 9
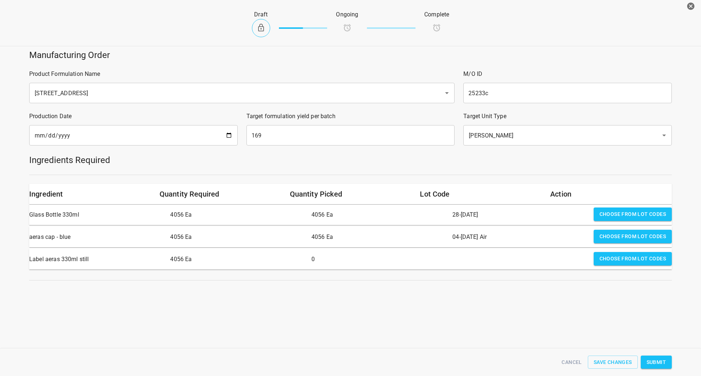
click at [613, 257] on span "Choose from lot codes" at bounding box center [632, 258] width 66 height 9
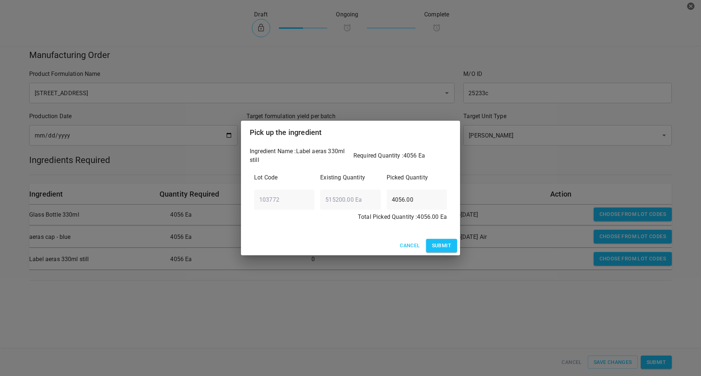
click at [437, 243] on span "Submit" at bounding box center [441, 245] width 19 height 9
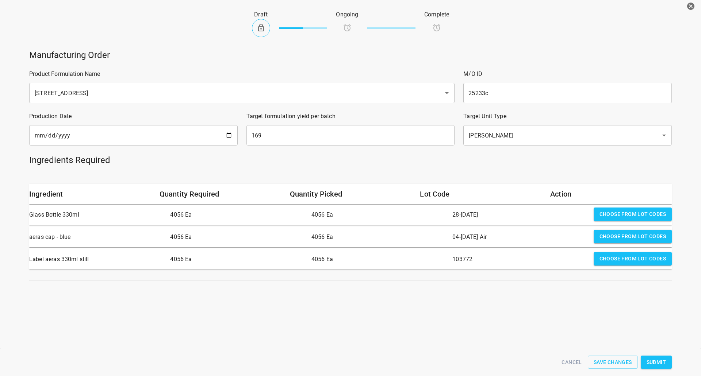
click at [663, 358] on span "Submit" at bounding box center [655, 362] width 19 height 9
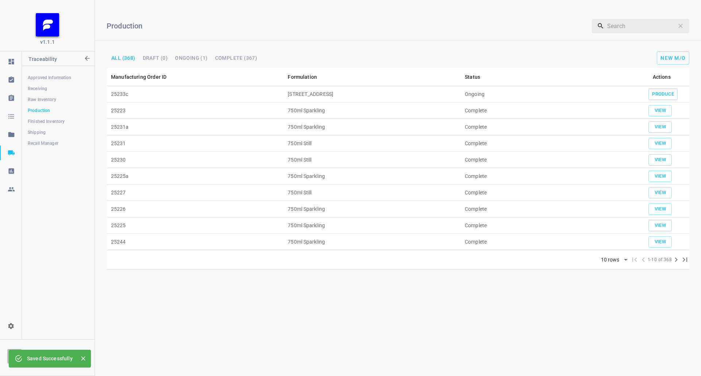
click at [667, 87] on td "Produce" at bounding box center [661, 94] width 55 height 16
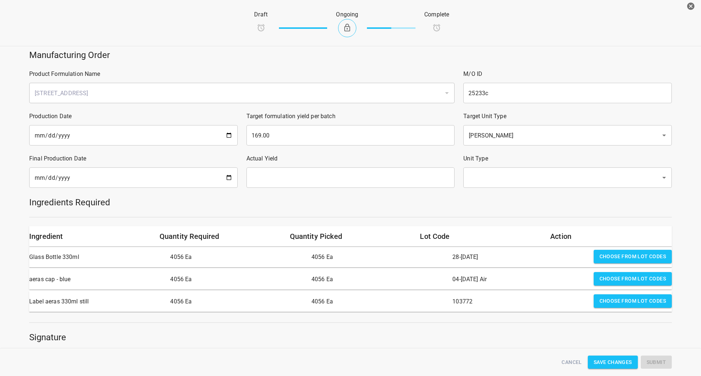
click at [171, 170] on input "date" at bounding box center [133, 178] width 208 height 20
click at [226, 180] on input "date" at bounding box center [133, 178] width 208 height 20
type input "[DATE]"
click at [283, 182] on input "text" at bounding box center [350, 178] width 208 height 20
type input "169"
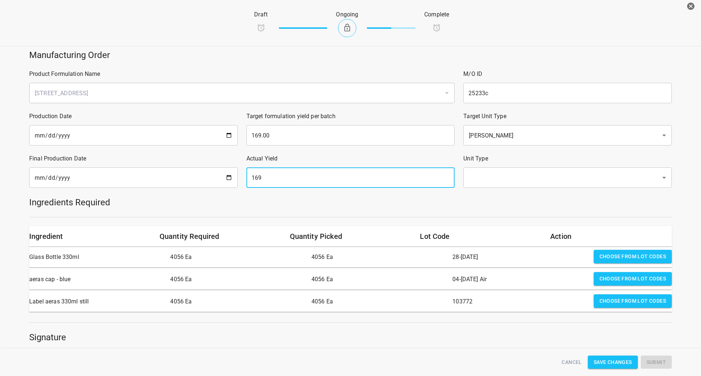
click at [492, 185] on input "text" at bounding box center [556, 178] width 181 height 14
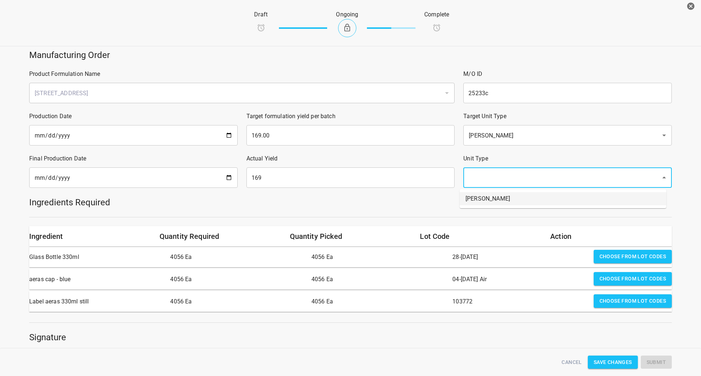
click at [480, 205] on ul "[PERSON_NAME]" at bounding box center [562, 198] width 207 height 19
click at [494, 191] on ul "[PERSON_NAME]" at bounding box center [562, 198] width 207 height 19
click at [491, 200] on li "[PERSON_NAME]" at bounding box center [562, 198] width 207 height 13
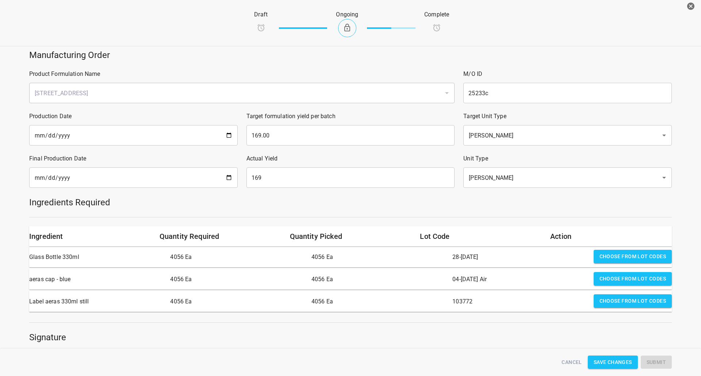
click at [489, 211] on div "Ingredients Required" at bounding box center [350, 202] width 651 height 20
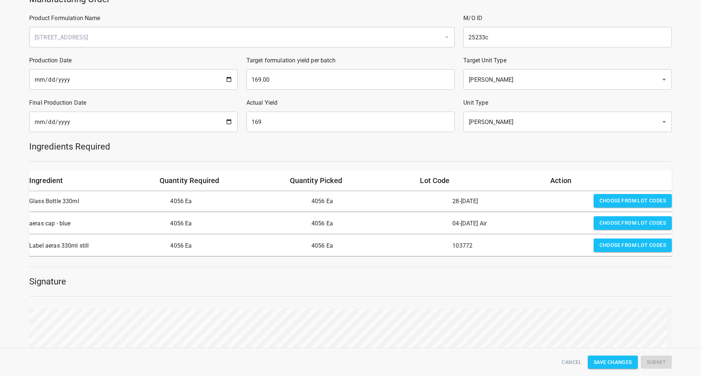
scroll to position [109, 0]
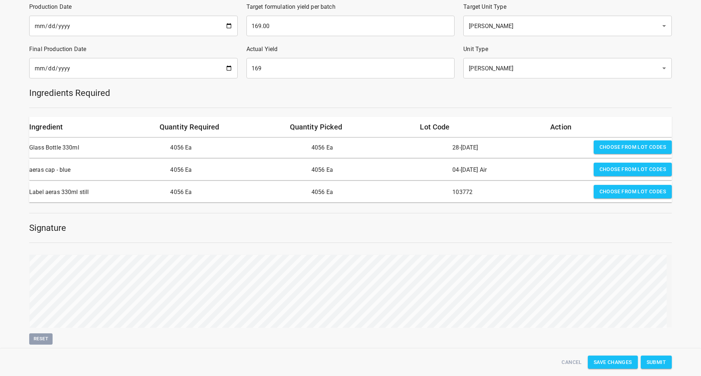
click at [654, 362] on span "Submit" at bounding box center [655, 362] width 19 height 9
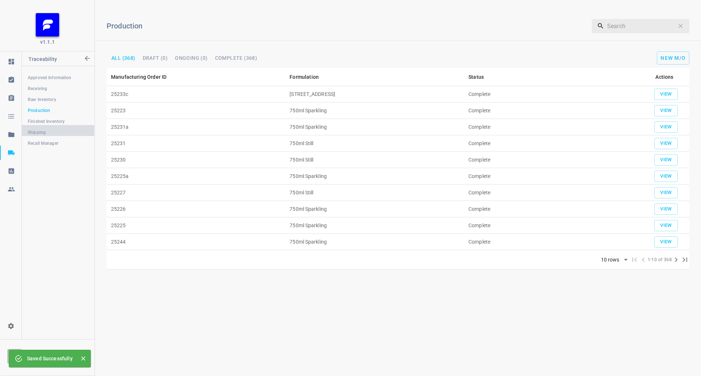
click at [48, 130] on span "Shipping" at bounding box center [58, 132] width 61 height 7
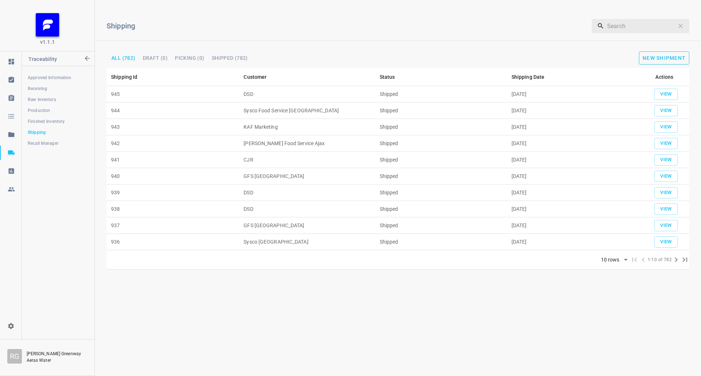
click at [650, 62] on button "New Shipment" at bounding box center [664, 57] width 50 height 13
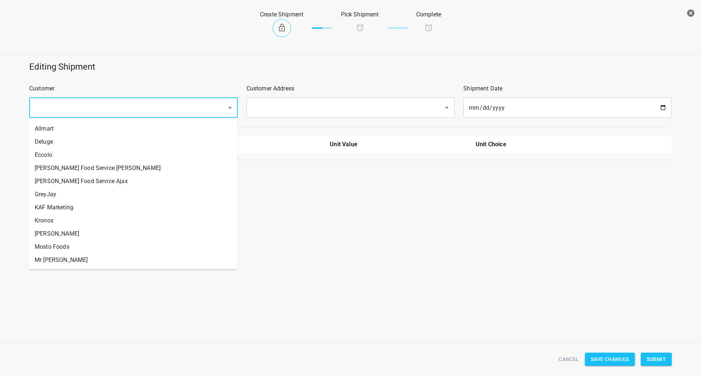
click at [89, 105] on input "text" at bounding box center [122, 108] width 181 height 14
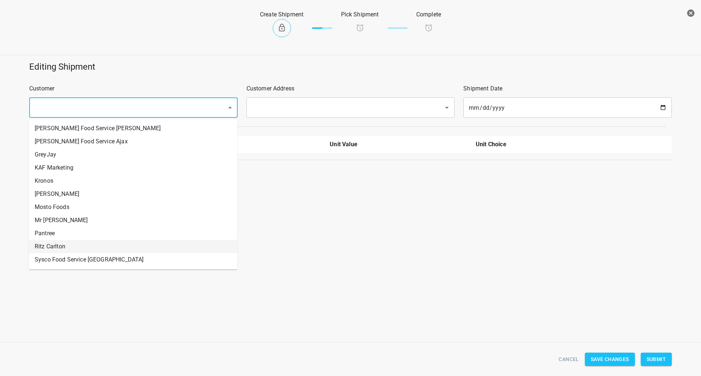
scroll to position [73, 0]
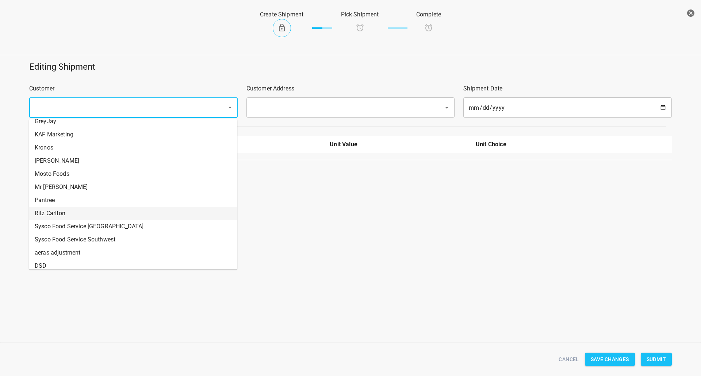
click at [67, 212] on li "Ritz Carlton" at bounding box center [133, 213] width 208 height 13
type input "Ritz Carlton"
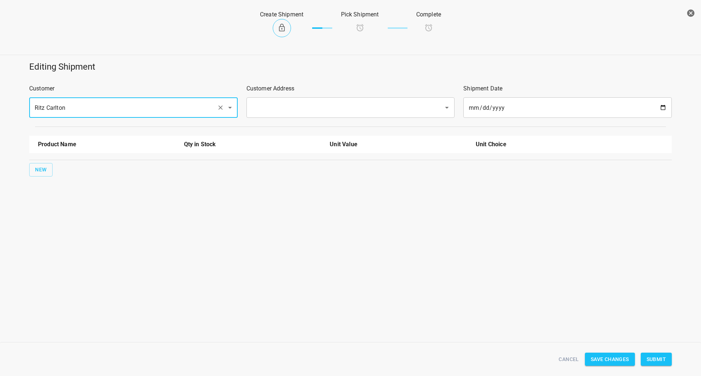
click at [306, 115] on div "​" at bounding box center [350, 107] width 208 height 20
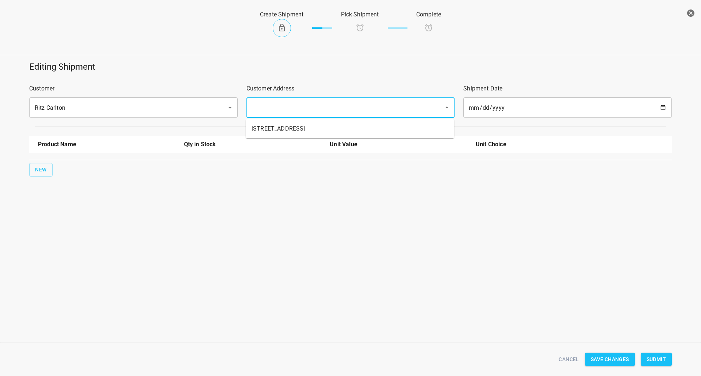
click at [307, 105] on input "text" at bounding box center [340, 108] width 181 height 14
click at [294, 135] on li "[STREET_ADDRESS]" at bounding box center [350, 128] width 208 height 13
type input "[STREET_ADDRESS]"
click at [31, 173] on button "New" at bounding box center [40, 170] width 23 height 14
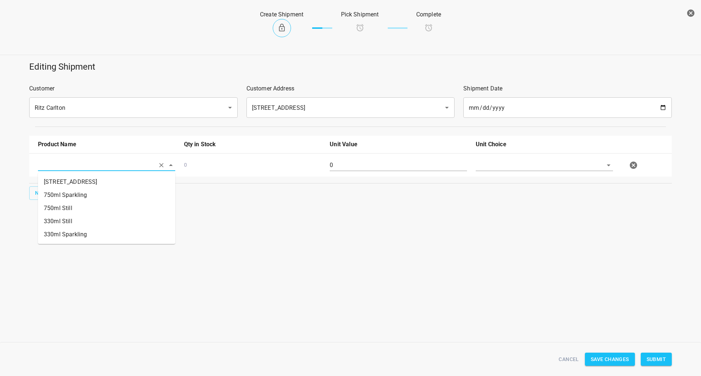
click at [52, 168] on input "text" at bounding box center [96, 164] width 117 height 11
click at [87, 183] on li "[STREET_ADDRESS]" at bounding box center [106, 182] width 137 height 13
type input "[STREET_ADDRESS]"
click at [350, 165] on input "0" at bounding box center [398, 165] width 137 height 12
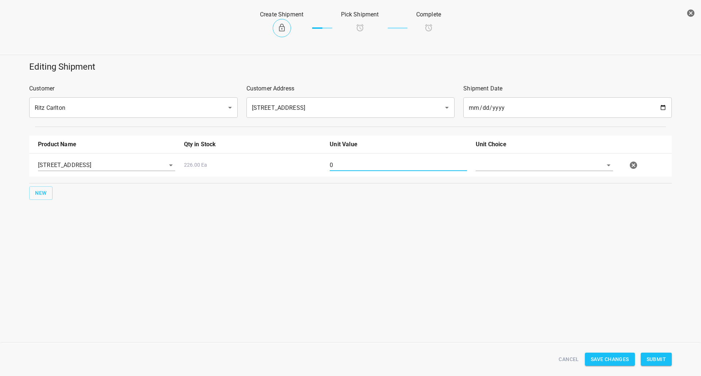
click at [350, 165] on input "0" at bounding box center [398, 165] width 137 height 12
type input "70"
click at [522, 155] on div "330 ST CRATE 226.00 Ea 70" at bounding box center [352, 165] width 636 height 32
click at [518, 162] on input "text" at bounding box center [534, 164] width 117 height 11
click at [511, 189] on ul "[PERSON_NAME]" at bounding box center [544, 182] width 137 height 19
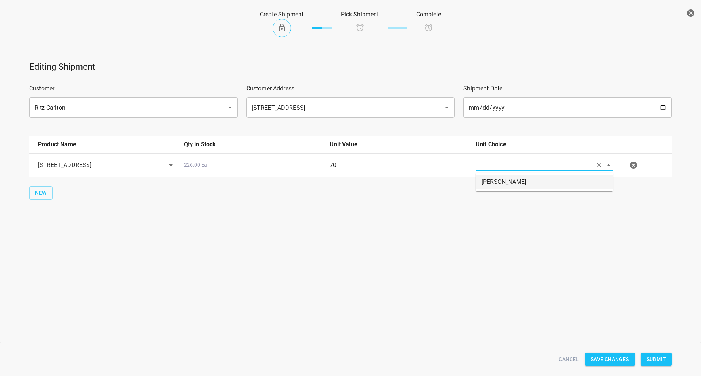
drag, startPoint x: 507, startPoint y: 187, endPoint x: 517, endPoint y: 192, distance: 11.4
click at [506, 187] on li "[PERSON_NAME]" at bounding box center [544, 182] width 137 height 13
type input "[PERSON_NAME]"
click at [655, 354] on button "Submit" at bounding box center [655, 360] width 31 height 14
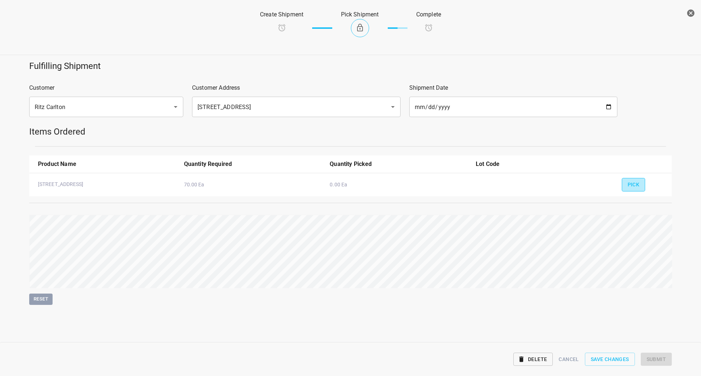
click at [628, 183] on button "Pick" at bounding box center [633, 185] width 24 height 14
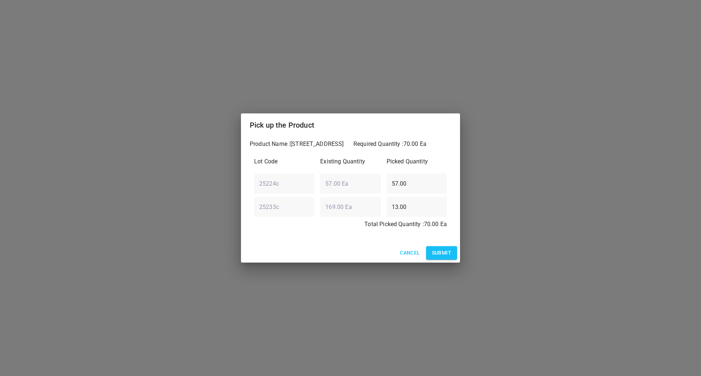
click at [439, 254] on span "Submit" at bounding box center [441, 253] width 19 height 9
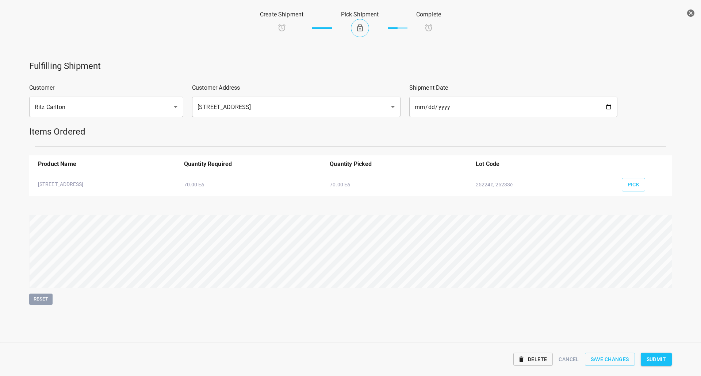
click at [650, 360] on span "Submit" at bounding box center [655, 359] width 19 height 9
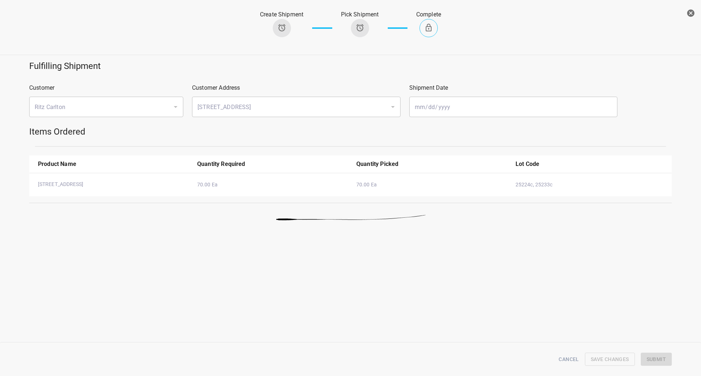
click at [688, 9] on icon "button" at bounding box center [690, 13] width 9 height 9
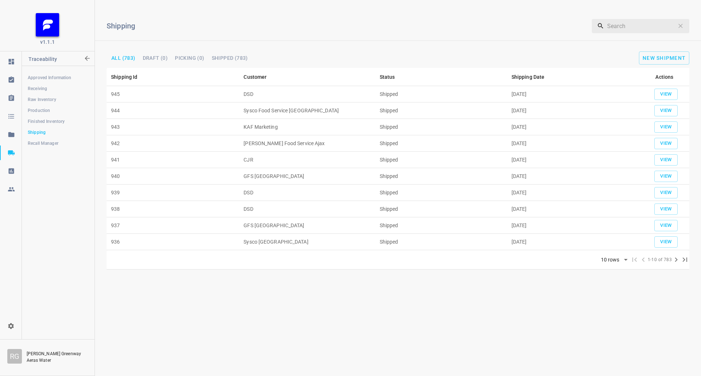
click at [46, 118] on span "Finished Inventory" at bounding box center [58, 121] width 61 height 7
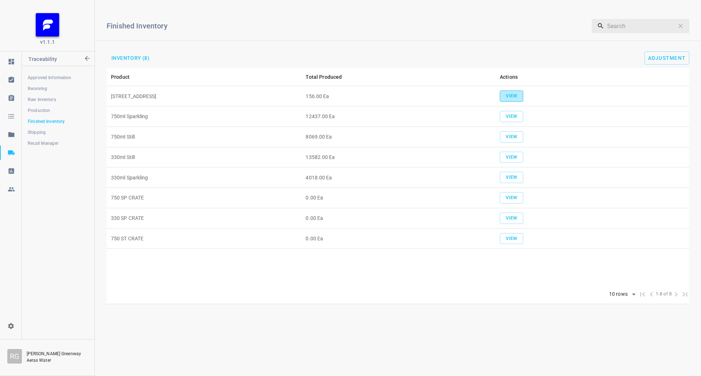
click at [506, 93] on span "View" at bounding box center [511, 96] width 16 height 8
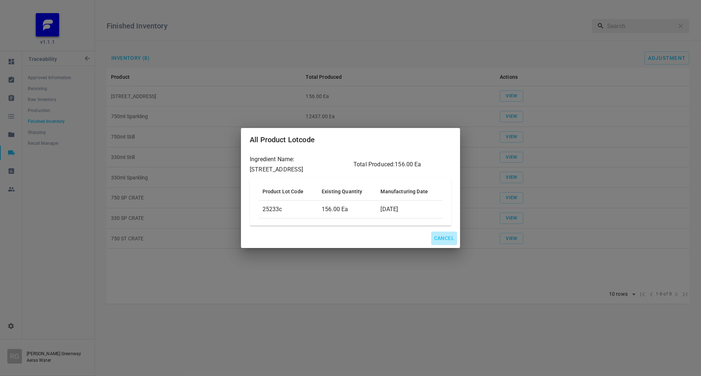
click at [444, 235] on span "Cancel" at bounding box center [444, 238] width 20 height 9
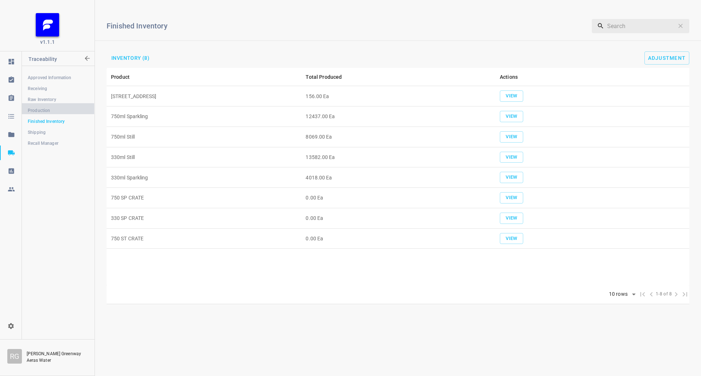
click at [59, 106] on link "Production" at bounding box center [58, 110] width 72 height 15
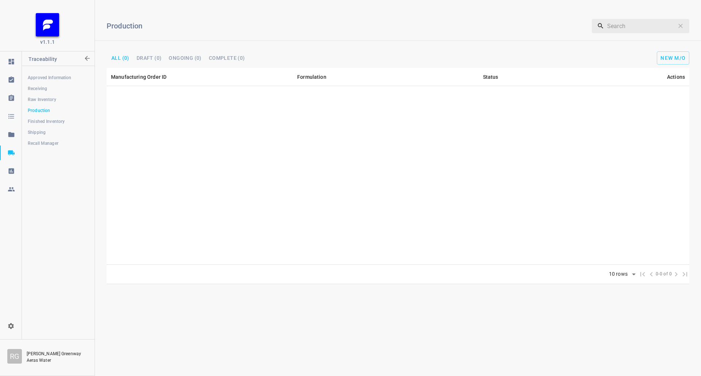
click at [42, 131] on span "Shipping" at bounding box center [58, 132] width 61 height 7
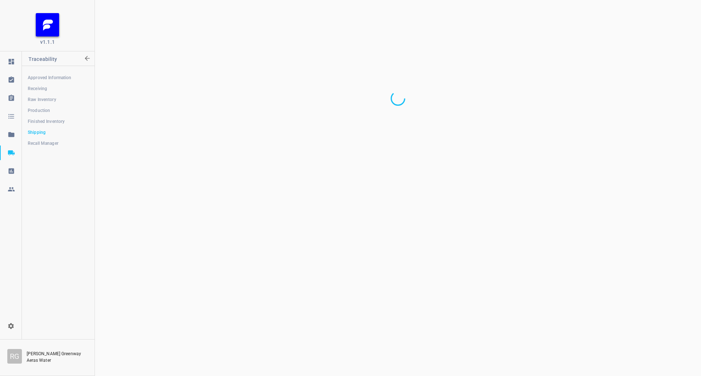
click at [322, 61] on div at bounding box center [398, 188] width 606 height 376
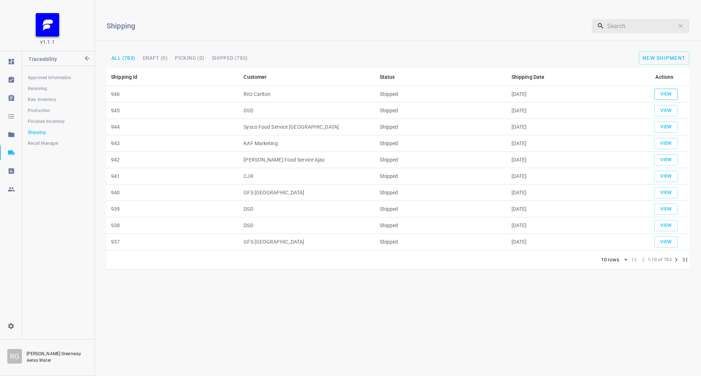
click at [662, 91] on span "View" at bounding box center [666, 94] width 16 height 8
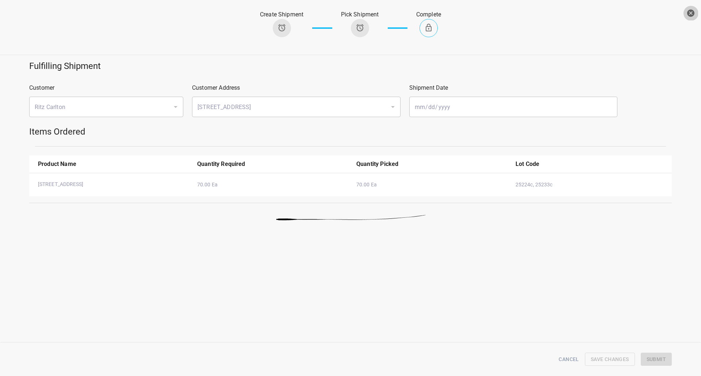
click at [688, 9] on icon "button" at bounding box center [690, 13] width 9 height 9
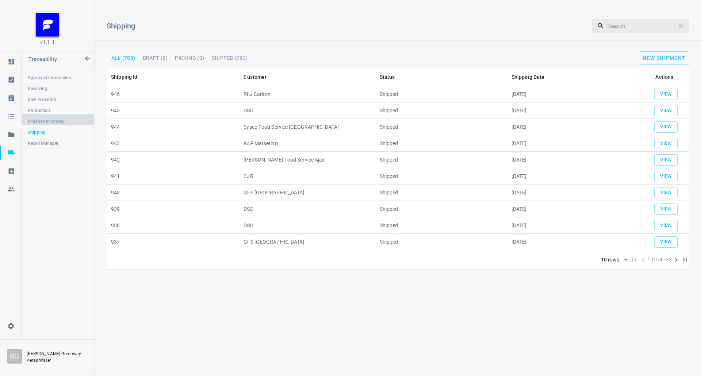
click at [63, 122] on span "Finished Inventory" at bounding box center [58, 121] width 61 height 7
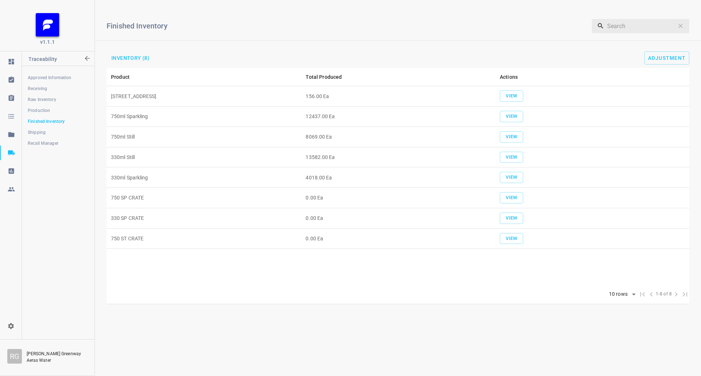
click at [676, 50] on div "Finished Inventory ​ Inventory (8) Adjustment" at bounding box center [398, 37] width 606 height 62
click at [671, 57] on span "Adjustment" at bounding box center [667, 58] width 38 height 6
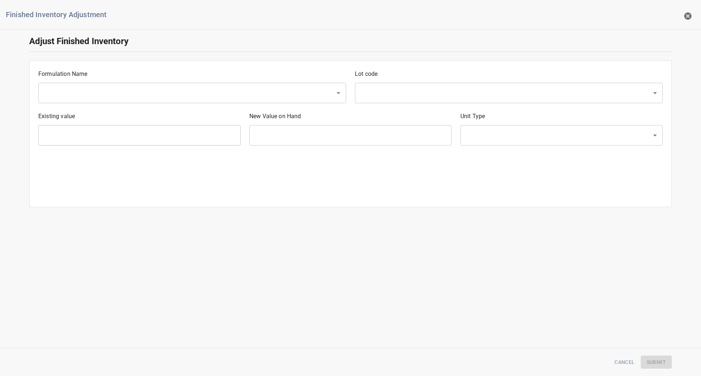
click at [91, 93] on input "text" at bounding box center [182, 93] width 281 height 14
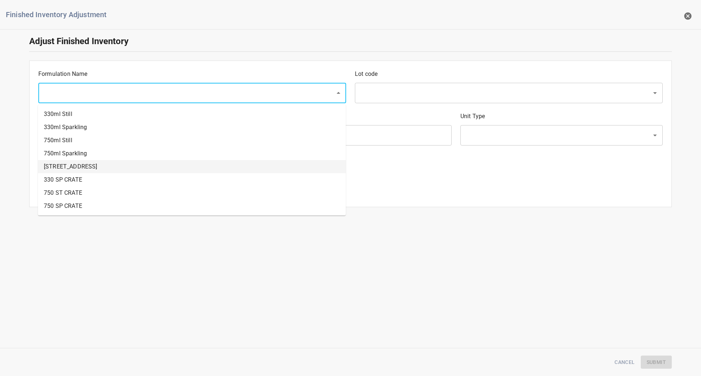
drag, startPoint x: 80, startPoint y: 168, endPoint x: 329, endPoint y: 128, distance: 252.0
click at [84, 165] on li "[STREET_ADDRESS]" at bounding box center [192, 166] width 308 height 13
type input "[STREET_ADDRESS]"
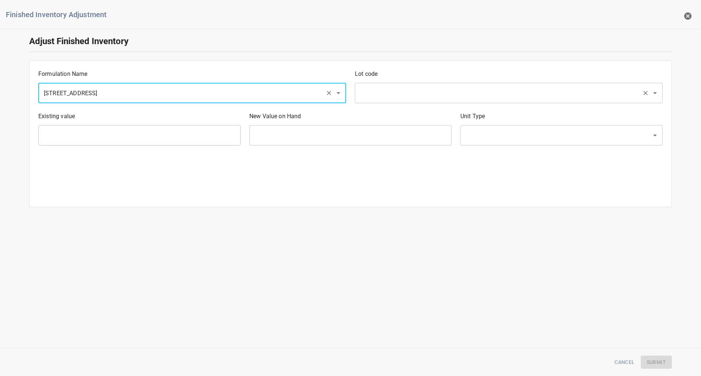
click at [478, 99] on input "text" at bounding box center [498, 93] width 281 height 14
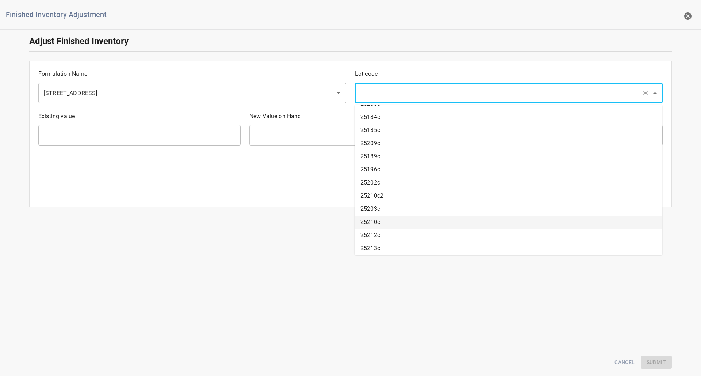
scroll to position [657, 0]
click at [382, 250] on li "25217c" at bounding box center [508, 245] width 308 height 13
type input "25217c"
type input "0 Ea"
type input "[PERSON_NAME]"
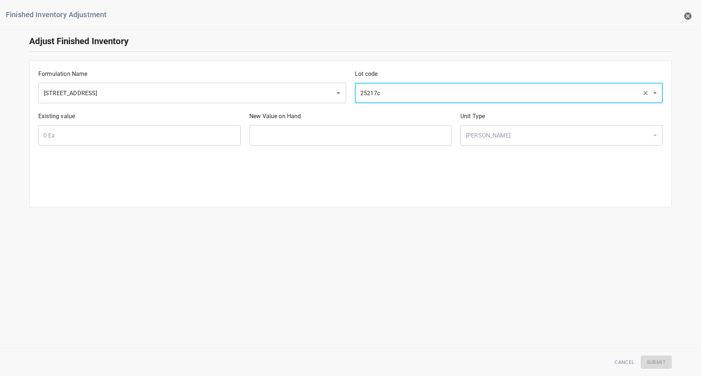
click at [477, 87] on input "25217c" at bounding box center [498, 93] width 281 height 14
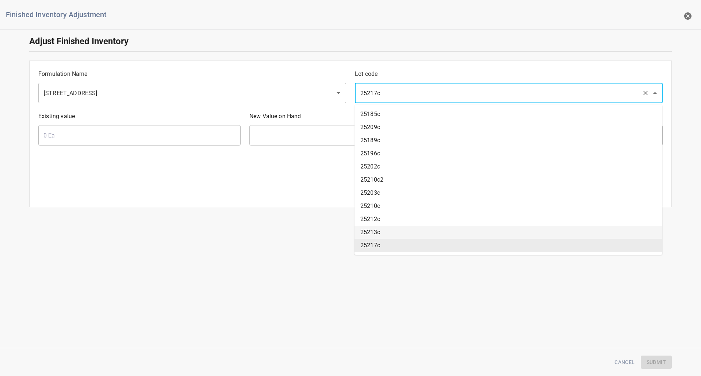
click at [382, 235] on li "25213c" at bounding box center [508, 232] width 308 height 13
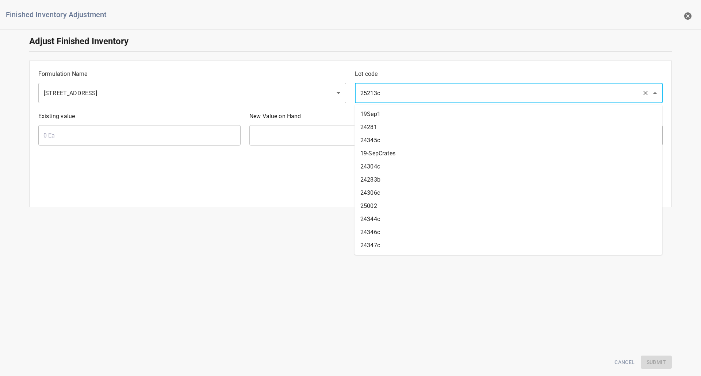
click at [390, 92] on input "25213c" at bounding box center [498, 93] width 281 height 14
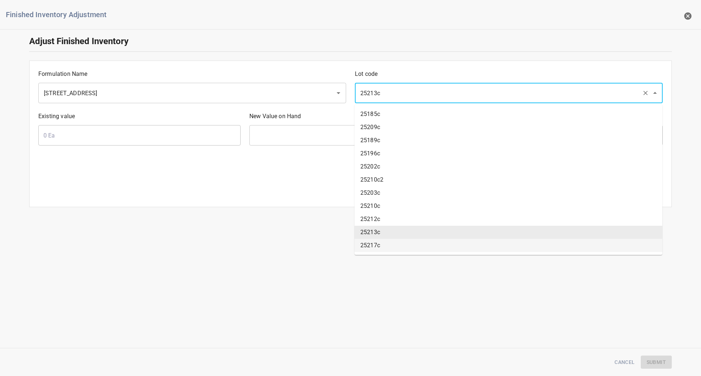
click at [373, 247] on li "25217c" at bounding box center [508, 245] width 308 height 13
type input "25217c"
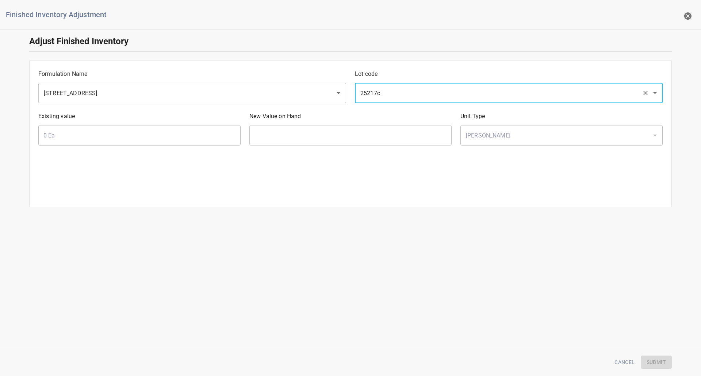
click at [416, 104] on div "Lot code 25217c ​" at bounding box center [508, 86] width 316 height 42
drag, startPoint x: 416, startPoint y: 92, endPoint x: 411, endPoint y: 86, distance: 7.8
click at [416, 92] on input "25217c" at bounding box center [498, 93] width 281 height 14
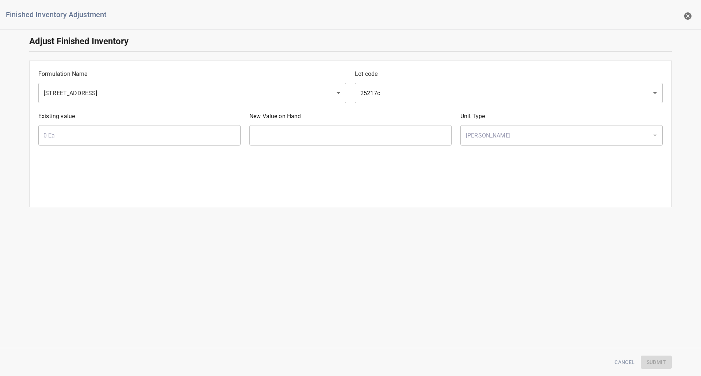
click at [277, 171] on div "Formulation Name [STREET_ADDRESS] 25217c ​ Existing value 0 Ea ​ New Value on H…" at bounding box center [350, 134] width 642 height 147
click at [684, 17] on icon "button" at bounding box center [687, 15] width 7 height 7
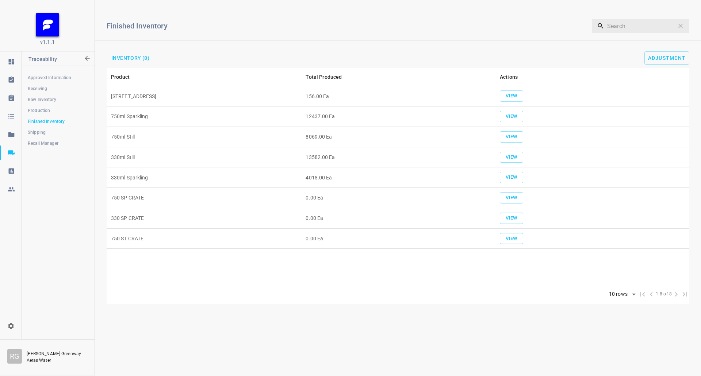
click at [44, 112] on span "Production" at bounding box center [58, 110] width 61 height 7
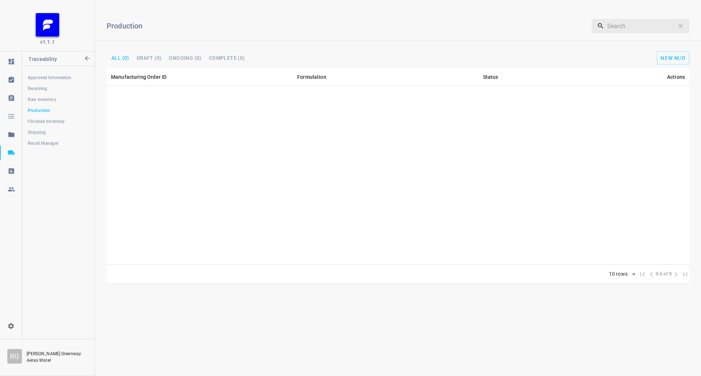
click at [163, 64] on div "Production ​ All (0) DRAFT (0) Ongoing (0) Complete (0) New M/O" at bounding box center [398, 37] width 606 height 62
click at [213, 62] on button "Complete (0)" at bounding box center [227, 57] width 42 height 9
click at [220, 59] on span "Complete (0)" at bounding box center [227, 57] width 36 height 5
click at [39, 79] on span "Approved Information" at bounding box center [58, 77] width 61 height 7
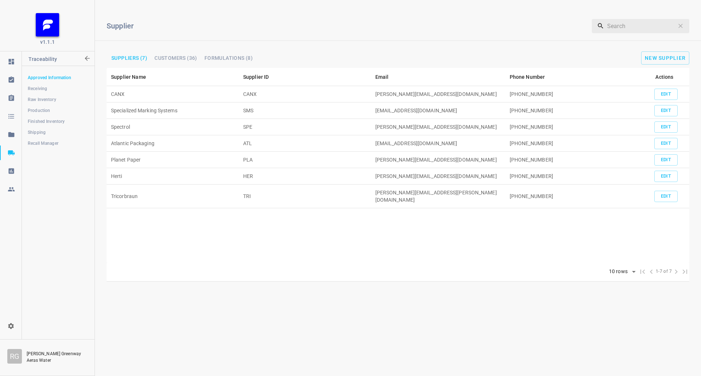
click at [38, 88] on span "Receiving" at bounding box center [58, 88] width 61 height 7
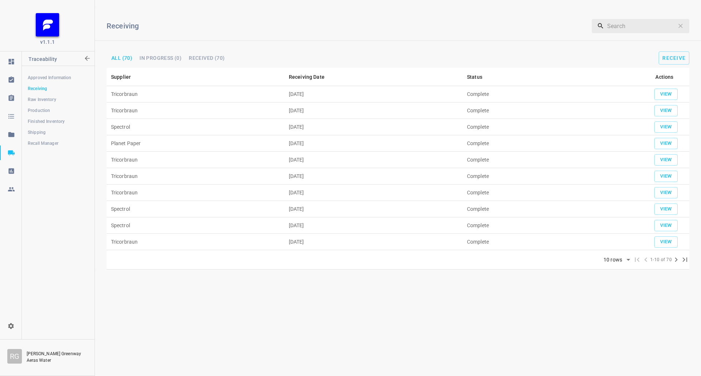
click at [41, 102] on span "Raw Inventory" at bounding box center [58, 99] width 61 height 7
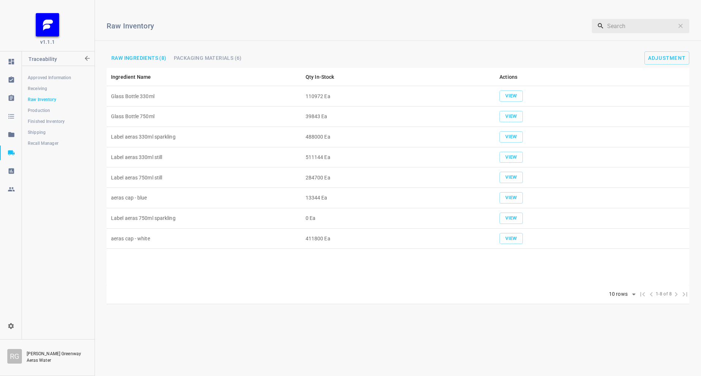
click at [41, 109] on span "Production" at bounding box center [58, 110] width 61 height 7
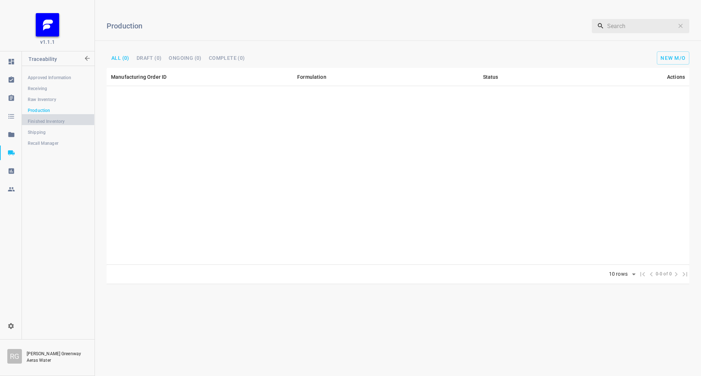
click at [39, 121] on span "Finished Inventory" at bounding box center [58, 121] width 61 height 7
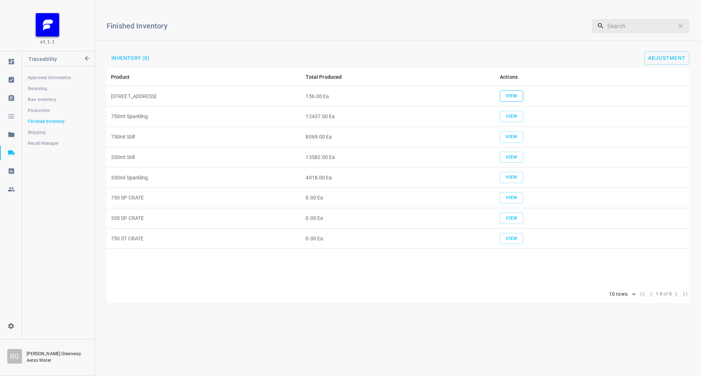
click at [512, 94] on span "View" at bounding box center [511, 96] width 16 height 8
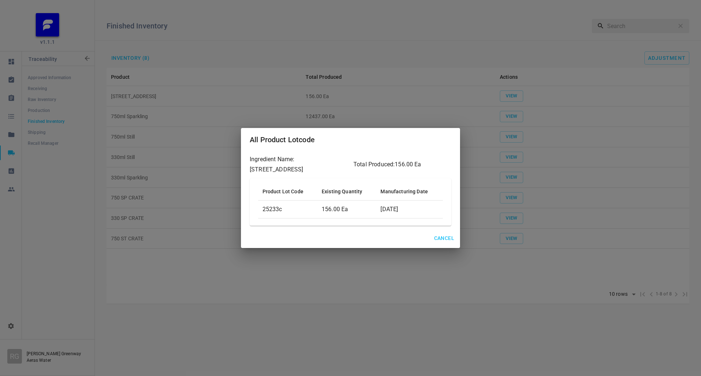
click at [519, 39] on div "All Product Lotcode Ingredient Name: 330 ST CRATE Total Produced: 156.00 Ea Pro…" at bounding box center [350, 188] width 701 height 376
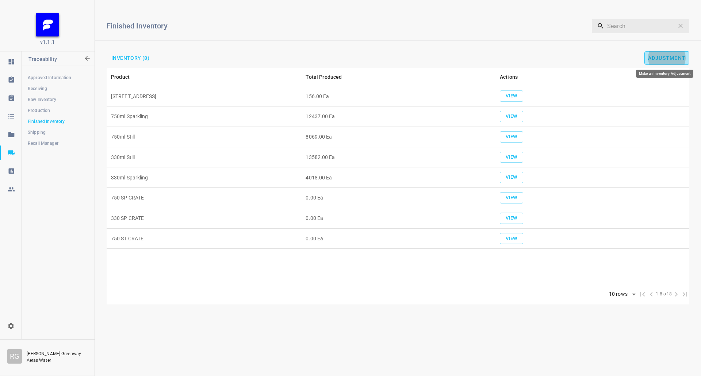
click at [653, 59] on span "Adjustment" at bounding box center [667, 58] width 38 height 6
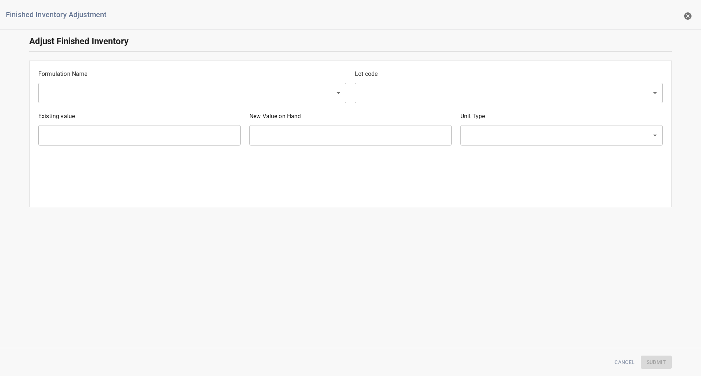
click at [102, 90] on div "Formulation Name ​" at bounding box center [192, 86] width 316 height 42
click at [100, 92] on input "text" at bounding box center [182, 93] width 281 height 14
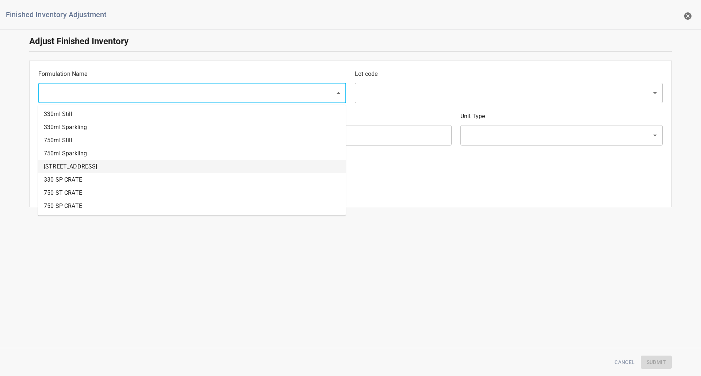
click at [78, 170] on li "[STREET_ADDRESS]" at bounding box center [192, 166] width 308 height 13
type input "[STREET_ADDRESS]"
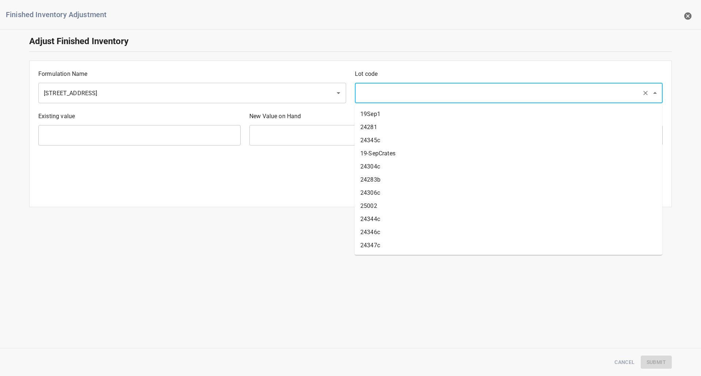
click at [416, 96] on input "text" at bounding box center [498, 93] width 281 height 14
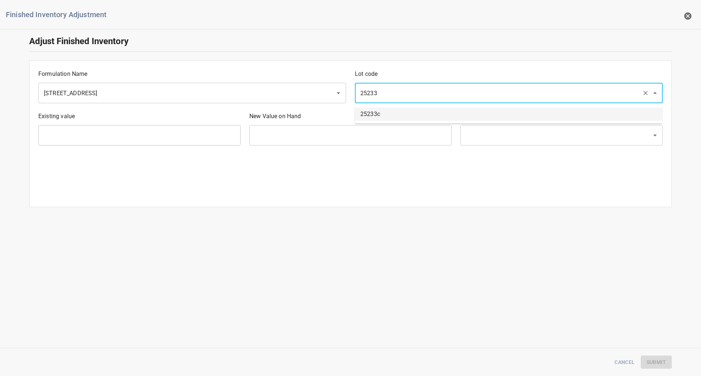
click at [407, 116] on li "25233c" at bounding box center [508, 114] width 308 height 13
type input "25233c"
type input "156 Ea"
type input "[PERSON_NAME]"
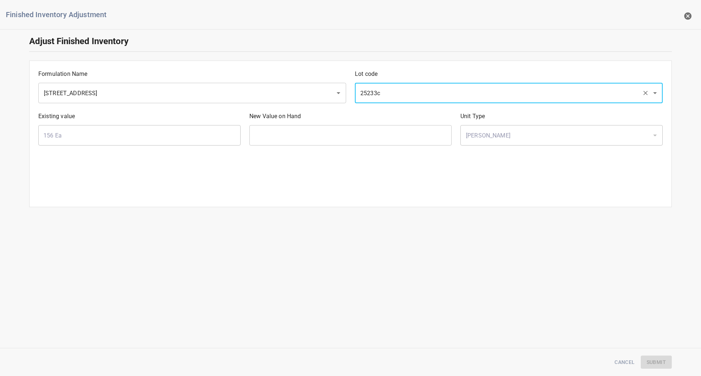
type input "25233c"
click at [376, 138] on input "text" at bounding box center [350, 135] width 202 height 20
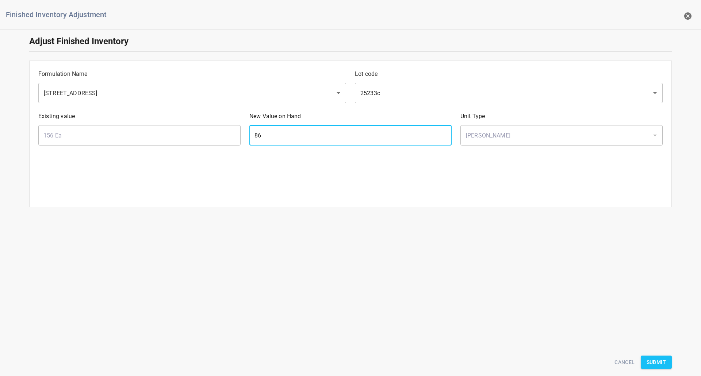
type input "86"
click at [655, 358] on span "Submit" at bounding box center [655, 362] width 19 height 9
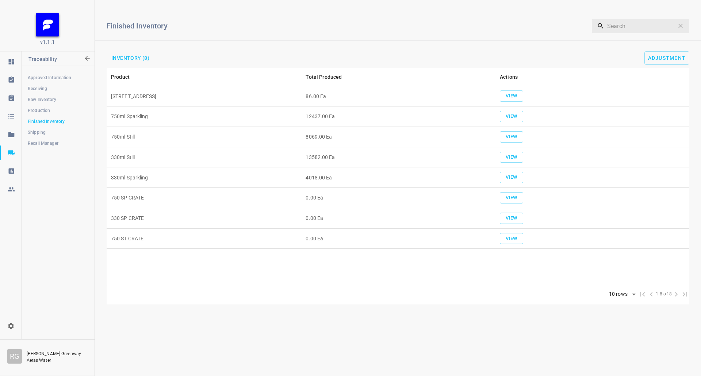
click at [54, 77] on span "Approved Information" at bounding box center [58, 77] width 61 height 7
